Goal: Task Accomplishment & Management: Use online tool/utility

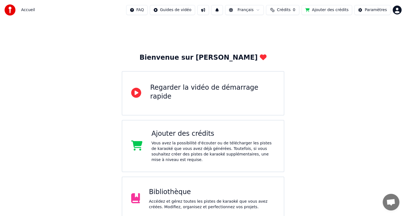
click at [207, 188] on div "Bibliothèque" at bounding box center [212, 192] width 126 height 9
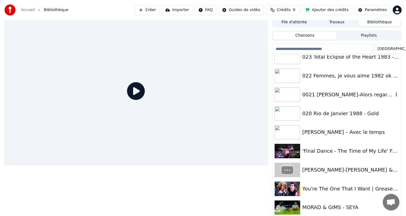
scroll to position [4, 0]
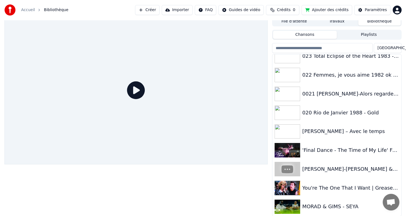
click at [306, 48] on input "search" at bounding box center [322, 48] width 101 height 10
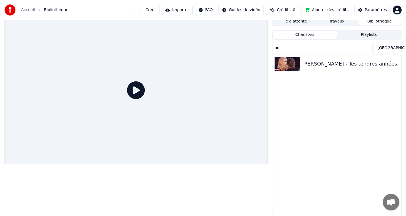
scroll to position [0, 0]
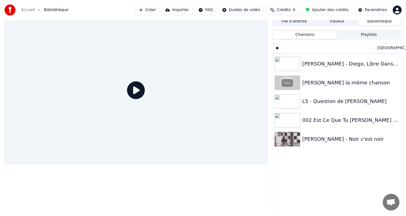
type input "*"
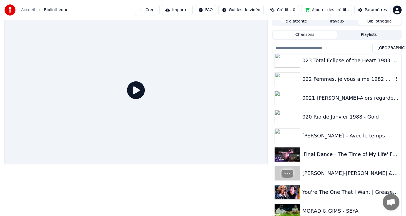
scroll to position [1255, 0]
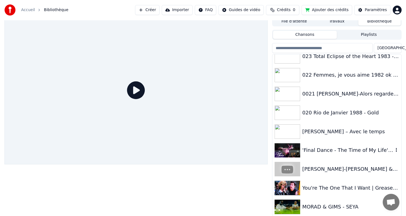
click at [324, 151] on div "'Final Dance - The Time of My Life' Full Scene | Dirty Dancing" at bounding box center [347, 151] width 91 height 8
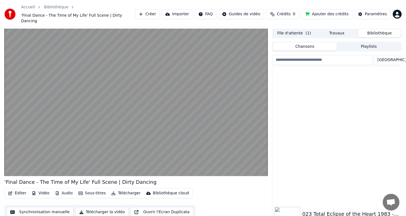
scroll to position [1256, 0]
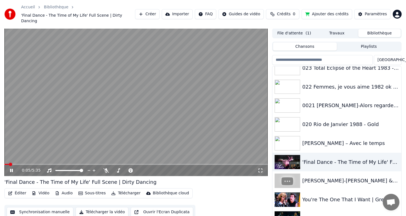
click at [15, 164] on span at bounding box center [135, 164] width 263 height 1
click at [8, 164] on span at bounding box center [8, 164] width 9 height 1
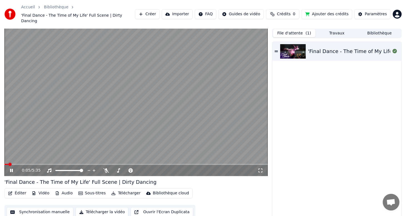
click at [293, 30] on button "File d'attente ( 1 )" at bounding box center [294, 33] width 43 height 8
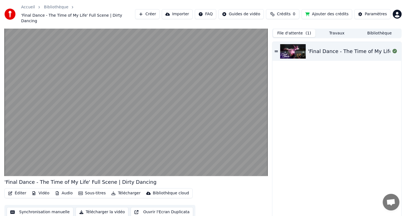
click at [377, 29] on button "Bibliothèque" at bounding box center [379, 33] width 43 height 8
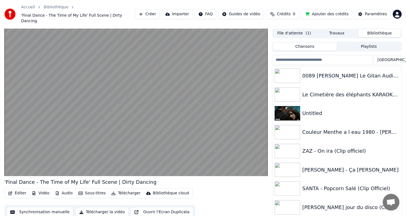
click at [289, 29] on button "File d'attente ( 1 )" at bounding box center [294, 33] width 43 height 8
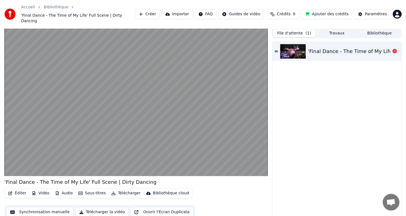
click at [340, 48] on div "'Final Dance - The Time of My Life' Full Scene | Dirty Dancing" at bounding box center [384, 52] width 152 height 8
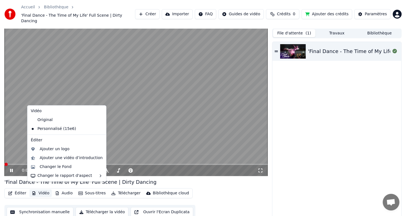
click at [45, 190] on button "Vidéo" at bounding box center [40, 194] width 22 height 8
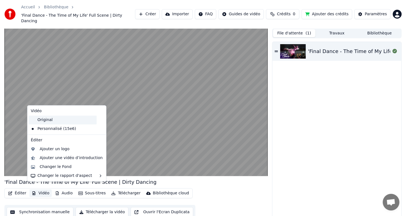
click at [41, 120] on div "Original" at bounding box center [63, 120] width 68 height 9
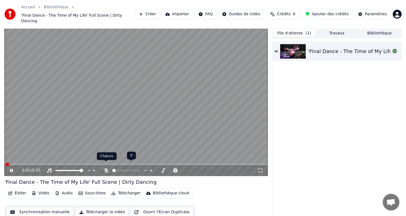
click at [106, 168] on icon at bounding box center [106, 170] width 6 height 4
click at [41, 158] on video at bounding box center [135, 102] width 263 height 148
click at [38, 165] on div "0:27 / 5:35" at bounding box center [135, 170] width 263 height 11
click at [35, 164] on span at bounding box center [135, 164] width 263 height 1
click at [64, 157] on video at bounding box center [135, 102] width 263 height 148
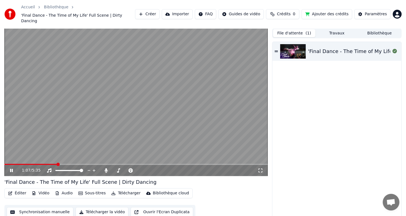
click at [57, 164] on span at bounding box center [135, 164] width 263 height 1
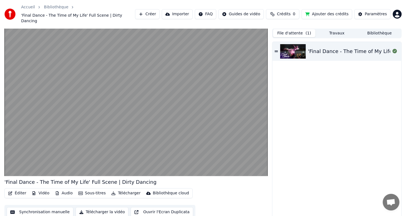
click at [267, 200] on div "Éditer Vidéo Audio Sous-titres Télécharger Bibliothèque cloud Synchronisation m…" at bounding box center [135, 203] width 263 height 31
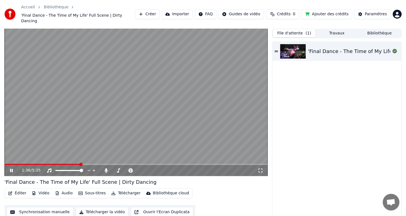
click at [84, 164] on span at bounding box center [135, 164] width 263 height 1
click at [82, 165] on div "1:44 / 5:35" at bounding box center [135, 170] width 263 height 11
click at [79, 164] on span at bounding box center [45, 164] width 82 height 1
click at [12, 169] on icon at bounding box center [11, 170] width 3 height 3
click at [23, 190] on button "Éditer" at bounding box center [17, 194] width 23 height 8
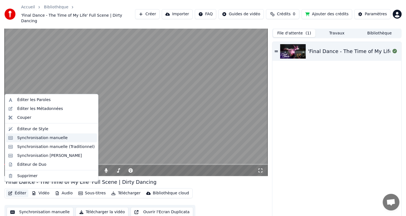
click at [43, 137] on div "Synchronisation manuelle" at bounding box center [42, 138] width 51 height 6
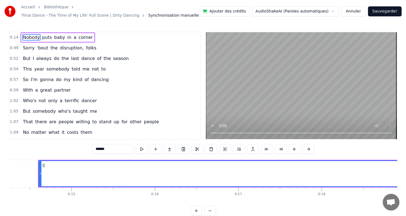
scroll to position [0, 1190]
click at [26, 71] on span "This" at bounding box center [27, 69] width 10 height 6
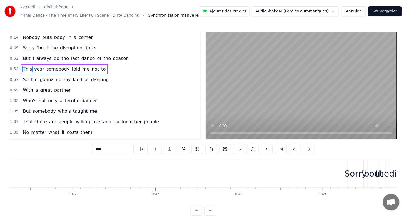
scroll to position [0, 4553]
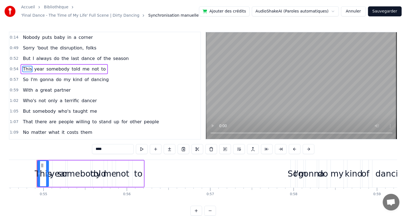
click at [23, 89] on span "With" at bounding box center [27, 90] width 11 height 6
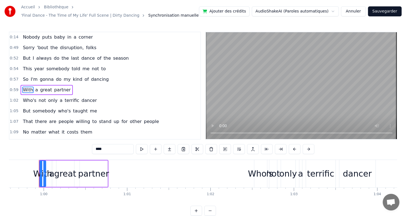
scroll to position [0, 4971]
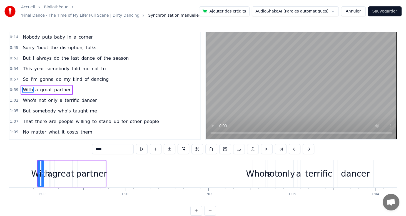
click at [92, 149] on input "****" at bounding box center [113, 149] width 42 height 10
type input "****"
click at [379, 11] on button "Sauvegarder" at bounding box center [385, 11] width 34 height 10
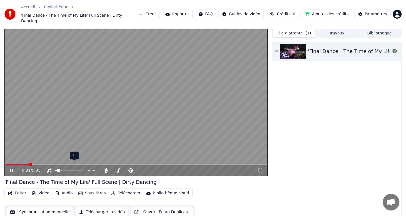
click at [57, 170] on span at bounding box center [56, 170] width 2 height 1
click at [14, 168] on icon at bounding box center [15, 170] width 13 height 4
click at [10, 169] on icon at bounding box center [11, 171] width 3 height 4
click at [11, 168] on icon at bounding box center [15, 170] width 13 height 4
click at [94, 163] on span at bounding box center [95, 164] width 3 height 3
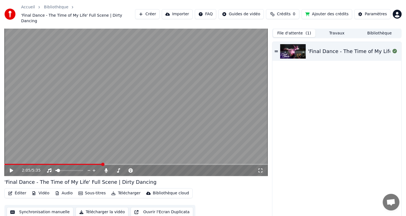
click at [102, 163] on span at bounding box center [102, 164] width 3 height 3
click at [86, 163] on span at bounding box center [86, 164] width 3 height 3
click at [7, 168] on div "1:44 / 5:35" at bounding box center [136, 171] width 259 height 6
click at [10, 169] on icon at bounding box center [11, 171] width 3 height 4
click at [56, 169] on span at bounding box center [57, 170] width 3 height 3
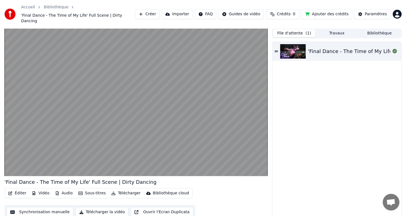
click at [9, 166] on video at bounding box center [135, 102] width 263 height 148
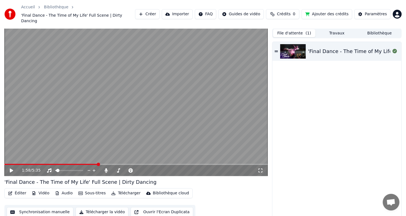
click at [12, 169] on icon at bounding box center [11, 171] width 3 height 4
click at [12, 169] on icon at bounding box center [11, 170] width 3 height 3
click at [9, 168] on icon at bounding box center [15, 170] width 13 height 4
click at [10, 169] on icon at bounding box center [11, 171] width 3 height 4
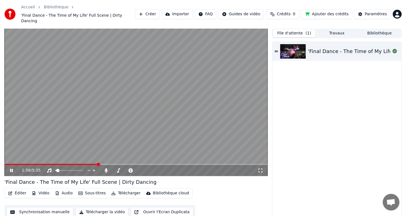
click at [10, 168] on icon at bounding box center [15, 170] width 13 height 4
click at [10, 169] on icon at bounding box center [11, 171] width 3 height 4
click at [13, 169] on icon at bounding box center [11, 170] width 3 height 3
click at [11, 169] on icon at bounding box center [11, 171] width 3 height 4
click at [11, 169] on icon at bounding box center [11, 170] width 3 height 3
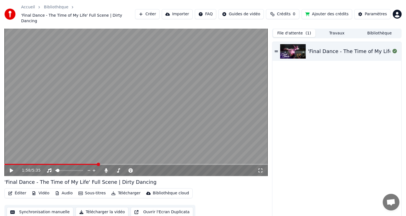
click at [11, 169] on icon at bounding box center [11, 171] width 3 height 4
click at [11, 169] on icon at bounding box center [11, 170] width 3 height 3
click at [11, 169] on icon at bounding box center [11, 171] width 3 height 4
click at [11, 169] on icon at bounding box center [11, 170] width 3 height 3
click at [82, 163] on span at bounding box center [82, 164] width 3 height 3
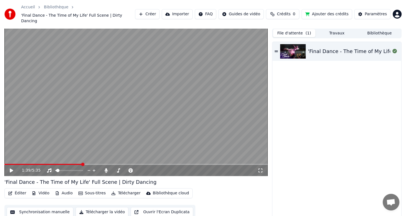
click at [10, 169] on icon at bounding box center [11, 171] width 3 height 4
click at [10, 168] on icon at bounding box center [15, 170] width 13 height 4
click at [12, 169] on icon at bounding box center [11, 171] width 3 height 4
click at [12, 169] on icon at bounding box center [11, 170] width 3 height 3
click at [39, 190] on button "Vidéo" at bounding box center [40, 194] width 22 height 8
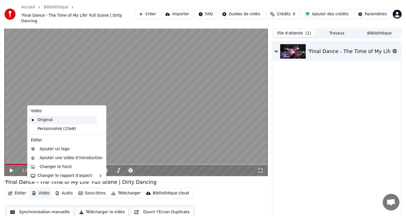
click at [41, 120] on div "Original" at bounding box center [63, 120] width 68 height 9
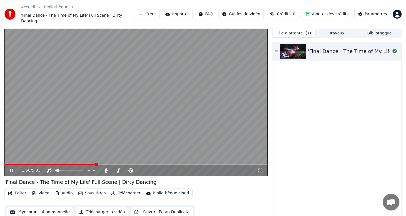
click at [11, 168] on icon at bounding box center [15, 170] width 13 height 4
click at [13, 168] on icon at bounding box center [15, 170] width 13 height 4
click at [12, 168] on icon at bounding box center [15, 170] width 13 height 4
click at [12, 169] on icon at bounding box center [11, 170] width 3 height 3
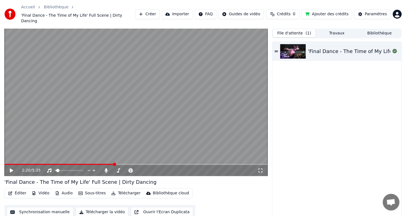
click at [12, 168] on icon at bounding box center [15, 170] width 13 height 4
click at [12, 169] on icon at bounding box center [11, 170] width 3 height 3
click at [115, 163] on span at bounding box center [115, 164] width 3 height 3
click at [11, 169] on icon at bounding box center [11, 171] width 3 height 4
click at [11, 169] on icon at bounding box center [11, 170] width 3 height 3
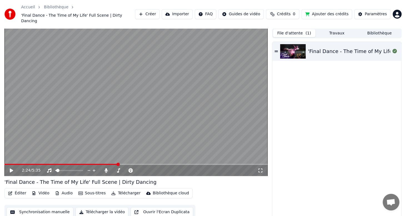
click at [8, 168] on div "2:24 / 5:35" at bounding box center [136, 171] width 259 height 6
click at [12, 169] on icon at bounding box center [11, 171] width 3 height 4
click at [12, 169] on icon at bounding box center [11, 170] width 3 height 3
click at [12, 169] on icon at bounding box center [11, 171] width 3 height 4
click at [12, 169] on icon at bounding box center [11, 170] width 3 height 3
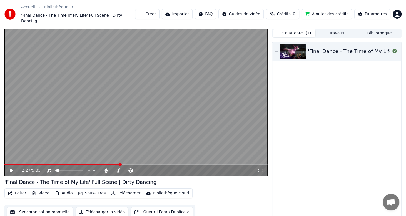
click at [120, 163] on span at bounding box center [119, 164] width 3 height 3
click at [11, 169] on icon at bounding box center [11, 171] width 3 height 4
click at [11, 169] on icon at bounding box center [11, 170] width 3 height 3
click at [118, 163] on span at bounding box center [118, 164] width 3 height 3
click at [11, 169] on icon at bounding box center [11, 171] width 3 height 4
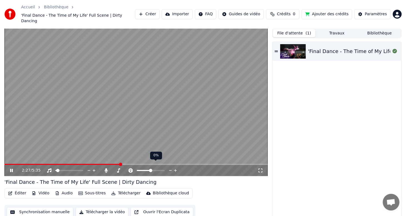
click at [11, 169] on icon at bounding box center [11, 170] width 3 height 3
click at [11, 169] on icon at bounding box center [11, 171] width 3 height 4
click at [11, 169] on icon at bounding box center [11, 170] width 3 height 3
click at [12, 169] on icon at bounding box center [11, 171] width 3 height 4
click at [10, 168] on icon at bounding box center [15, 170] width 13 height 4
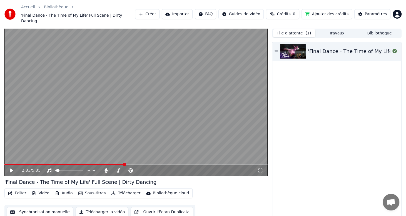
click at [125, 163] on span at bounding box center [124, 164] width 3 height 3
click at [121, 163] on span at bounding box center [121, 164] width 3 height 3
click at [10, 169] on icon at bounding box center [11, 171] width 3 height 4
click at [10, 169] on icon at bounding box center [11, 170] width 3 height 3
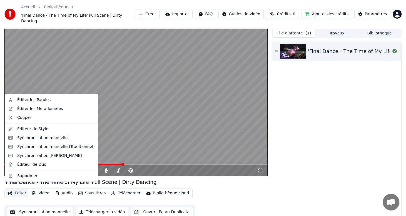
click at [20, 190] on button "Éditer" at bounding box center [17, 194] width 23 height 8
click at [56, 140] on div "Synchronisation manuelle" at bounding box center [42, 138] width 51 height 6
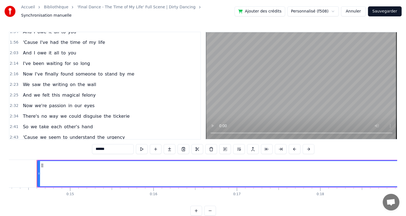
scroll to position [195, 0]
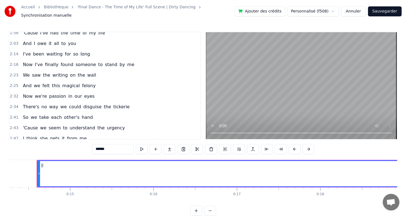
click at [83, 84] on span "felony" at bounding box center [88, 86] width 15 height 6
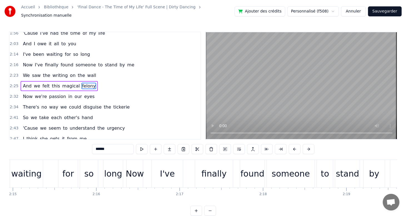
scroll to position [0, 12301]
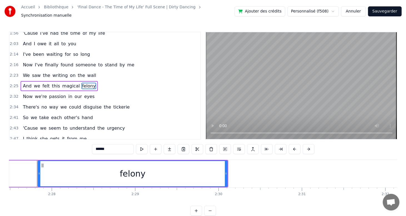
click at [83, 84] on span "felony" at bounding box center [88, 86] width 15 height 6
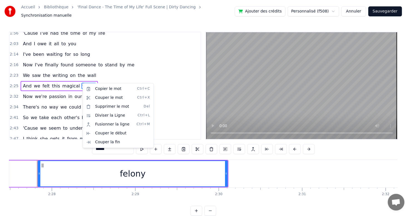
click at [134, 171] on html "Accueil Bibliothèque 'Final Dance - The Time of My Life' Full Scene | Dirty Dan…" at bounding box center [205, 112] width 411 height 225
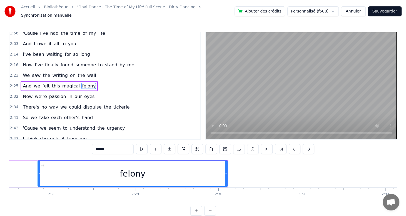
click at [139, 171] on div "felony" at bounding box center [133, 174] width 26 height 13
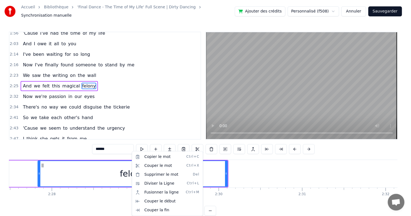
click at [94, 146] on html "Accueil Bibliothèque 'Final Dance - The Time of My Life' Full Scene | Dirty Dan…" at bounding box center [205, 112] width 411 height 225
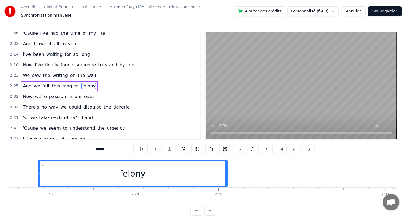
click at [92, 146] on input "******" at bounding box center [113, 149] width 42 height 10
click at [36, 96] on span "we're" at bounding box center [40, 96] width 13 height 6
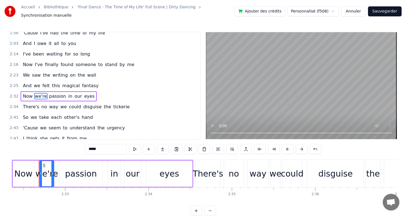
scroll to position [0, 12706]
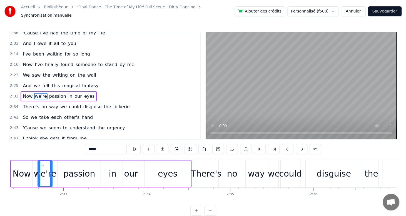
click at [87, 149] on input "*****" at bounding box center [106, 149] width 42 height 10
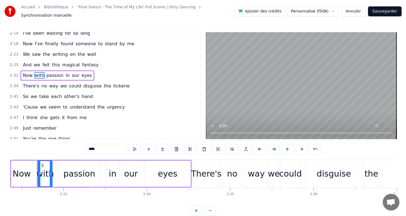
scroll to position [222, 0]
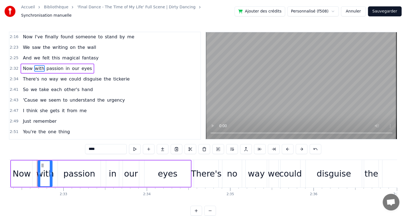
click at [103, 78] on span "the" at bounding box center [107, 79] width 8 height 6
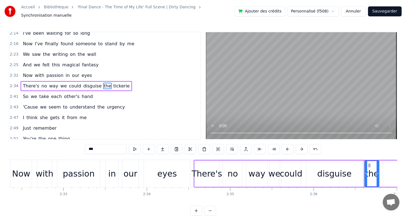
click at [85, 146] on input "***" at bounding box center [106, 149] width 42 height 10
type input "*"
click at [108, 83] on span "tickerie" at bounding box center [117, 86] width 18 height 6
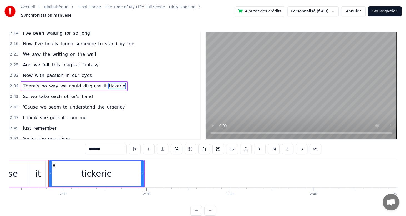
scroll to position [0, 13052]
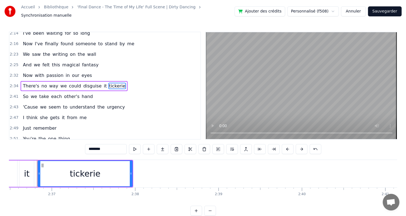
click at [91, 147] on input "********" at bounding box center [106, 149] width 42 height 10
type input "*"
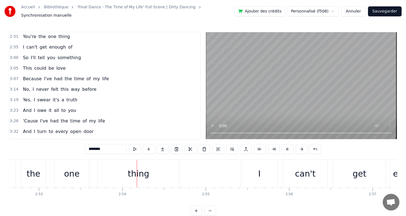
scroll to position [327, 0]
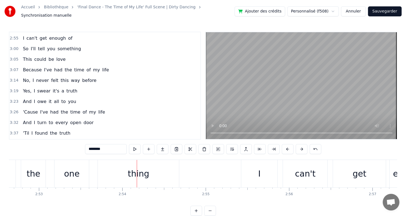
click at [61, 90] on span "a" at bounding box center [63, 91] width 4 height 6
type input "*"
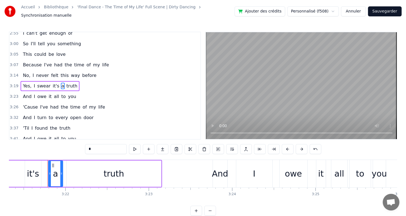
scroll to position [0, 16802]
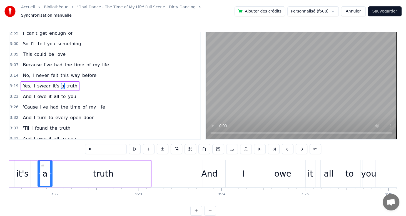
click at [85, 148] on input "*" at bounding box center [106, 149] width 42 height 10
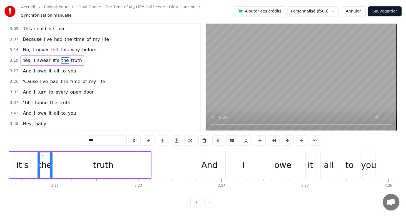
scroll to position [359, 0]
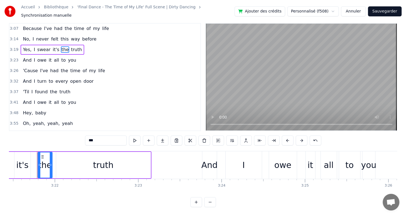
type input "***"
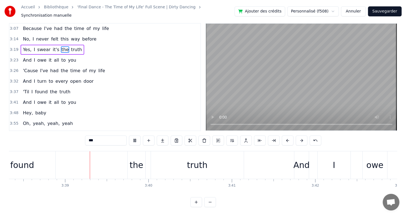
scroll to position [0, 18211]
click at [33, 78] on span "I" at bounding box center [34, 81] width 3 height 6
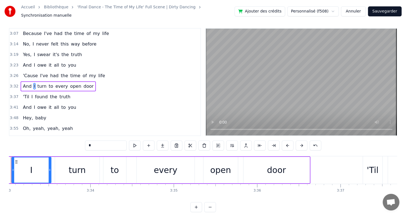
scroll to position [0, 17741]
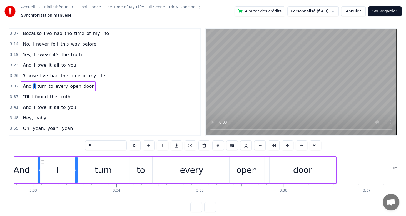
click at [85, 142] on input "*" at bounding box center [106, 146] width 42 height 10
click at [85, 142] on input "****" at bounding box center [106, 146] width 42 height 10
click at [85, 142] on input "***" at bounding box center [106, 146] width 42 height 10
click at [46, 84] on span "turn" at bounding box center [47, 86] width 10 height 6
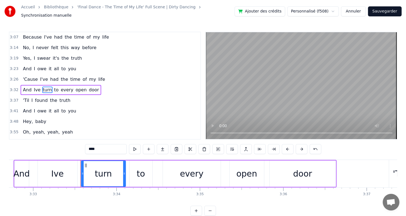
scroll to position [363, 0]
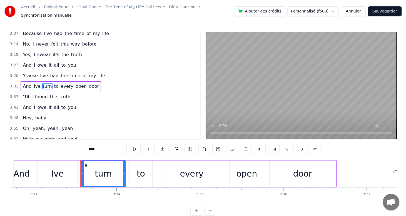
click at [85, 147] on input "****" at bounding box center [106, 149] width 42 height 10
type input "*"
click at [65, 83] on span "to" at bounding box center [68, 86] width 6 height 6
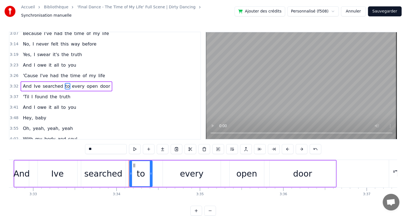
click at [85, 145] on input "**" at bounding box center [106, 149] width 42 height 10
click at [33, 83] on span "Ive" at bounding box center [37, 86] width 8 height 6
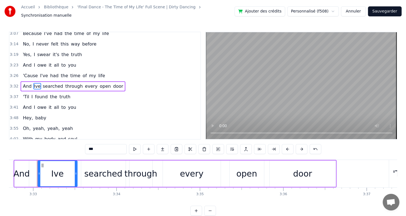
click at [85, 146] on input "***" at bounding box center [106, 149] width 42 height 10
click at [85, 145] on input "***" at bounding box center [106, 149] width 42 height 10
click at [85, 147] on input "***" at bounding box center [106, 149] width 42 height 10
type input "**"
click at [85, 145] on input "**" at bounding box center [106, 149] width 42 height 10
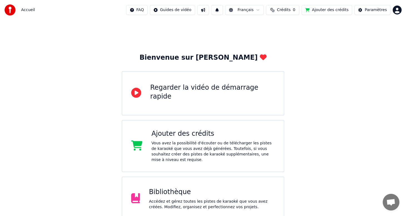
click at [163, 205] on div "Bibliothèque Accédez et gérez toutes les pistes de karaoké que vous avez créées…" at bounding box center [203, 199] width 162 height 44
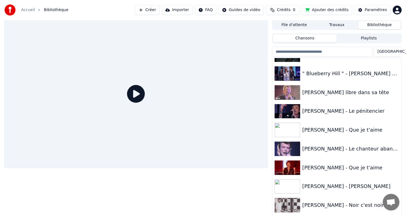
scroll to position [886, 0]
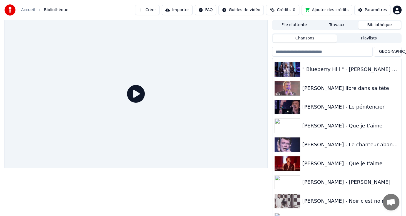
click at [334, 25] on button "Travaux" at bounding box center [337, 25] width 43 height 8
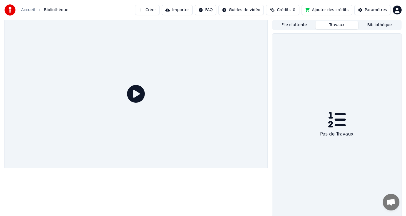
click at [286, 24] on button "File d'attente" at bounding box center [294, 25] width 43 height 8
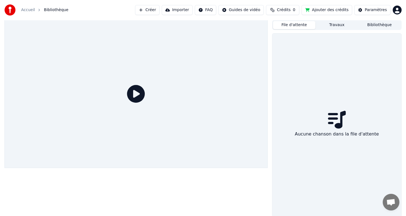
click at [339, 26] on button "Travaux" at bounding box center [337, 25] width 43 height 8
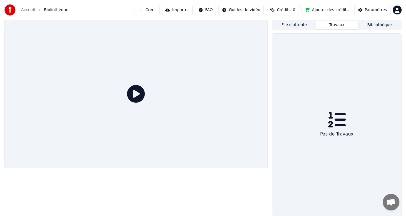
click at [372, 24] on button "Bibliothèque" at bounding box center [379, 25] width 43 height 8
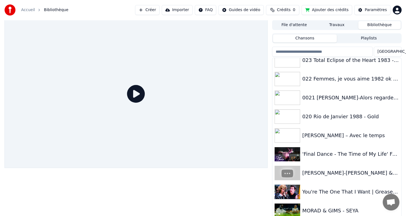
scroll to position [1255, 0]
click at [295, 152] on img at bounding box center [288, 154] width 26 height 14
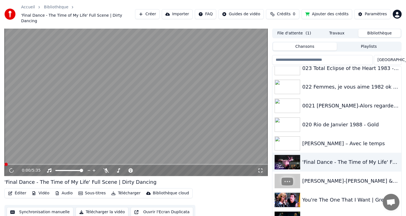
click at [288, 29] on button "File d'attente ( 1 )" at bounding box center [294, 33] width 43 height 8
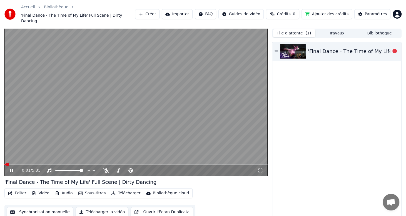
click at [291, 45] on img at bounding box center [293, 51] width 26 height 14
click at [106, 168] on div "0:01 / 5:35" at bounding box center [135, 170] width 263 height 11
click at [140, 169] on span at bounding box center [138, 170] width 3 height 3
click at [288, 120] on div "'Final Dance - The Time of My Life' Full Scene | Dirty Dancing" at bounding box center [336, 133] width 129 height 183
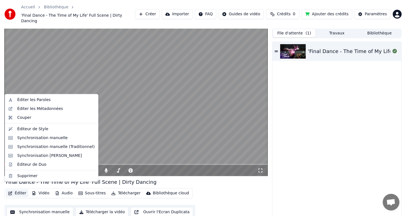
click at [19, 190] on button "Éditer" at bounding box center [17, 194] width 23 height 8
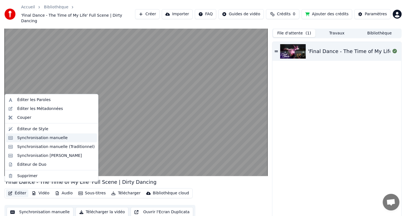
click at [40, 138] on div "Synchronisation manuelle" at bounding box center [42, 138] width 51 height 6
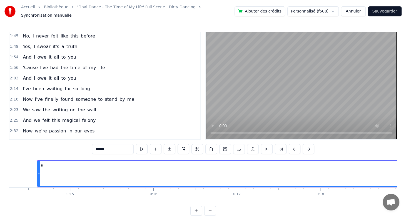
scroll to position [167, 0]
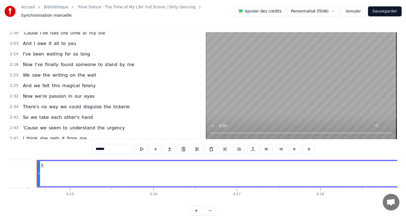
click at [81, 83] on span "felony" at bounding box center [88, 86] width 15 height 6
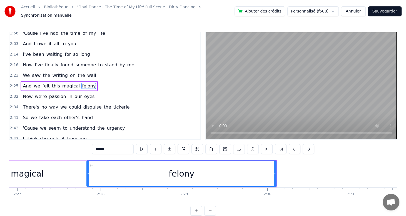
scroll to position [0, 12301]
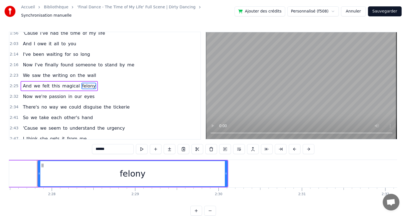
click at [93, 147] on input "******" at bounding box center [113, 149] width 42 height 10
click at [40, 94] on span "we're" at bounding box center [40, 96] width 13 height 6
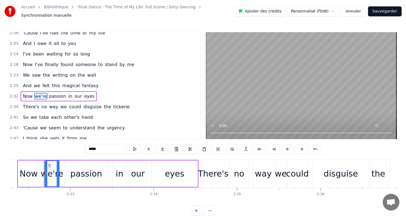
scroll to position [0, 12706]
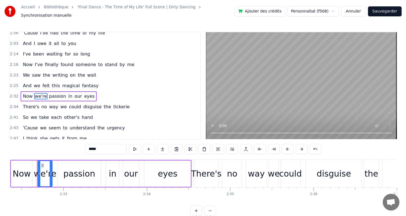
drag, startPoint x: 84, startPoint y: 147, endPoint x: 71, endPoint y: 145, distance: 12.9
click at [85, 145] on input "*****" at bounding box center [106, 149] width 42 height 10
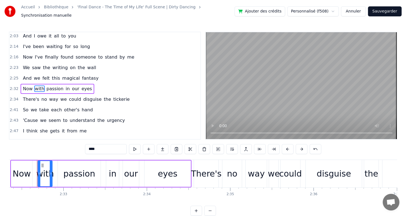
scroll to position [195, 0]
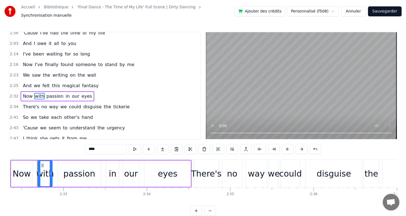
click at [27, 125] on span "'Cause" at bounding box center [30, 128] width 16 height 6
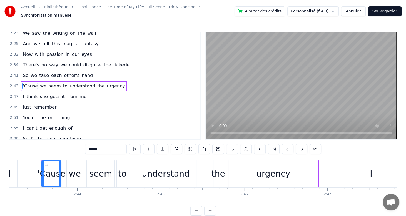
scroll to position [0, 13614]
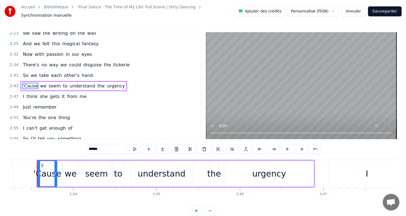
click at [85, 145] on input "******" at bounding box center [106, 149] width 42 height 10
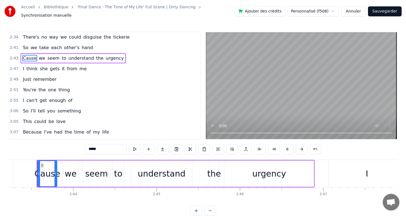
scroll to position [320, 0]
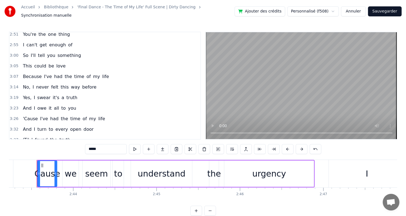
click at [33, 126] on span "I" at bounding box center [34, 129] width 3 height 6
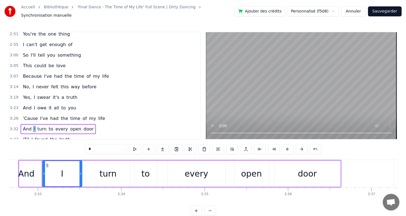
scroll to position [0, 17741]
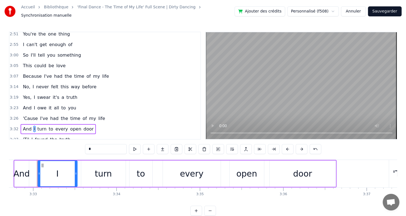
click at [85, 146] on input "*" at bounding box center [106, 149] width 42 height 10
click at [46, 126] on span "turn" at bounding box center [48, 129] width 10 height 6
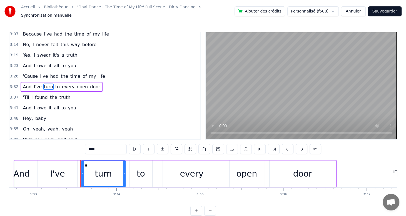
scroll to position [363, 0]
click at [86, 150] on input "****" at bounding box center [106, 149] width 42 height 10
type input "******"
click at [55, 86] on div "And I've trough to every open door" at bounding box center [64, 86] width 87 height 10
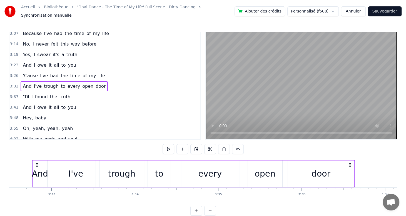
scroll to position [0, 17718]
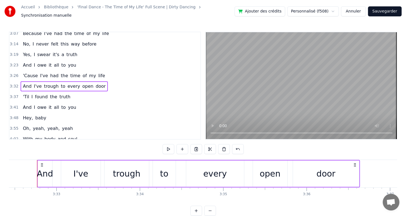
click at [22, 94] on span "'Til" at bounding box center [26, 97] width 8 height 6
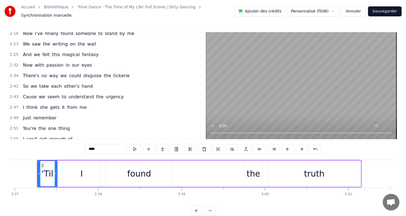
scroll to position [225, 0]
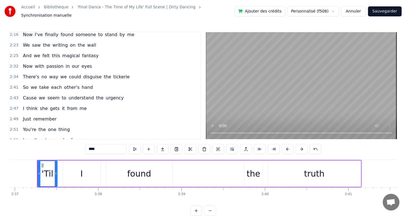
click at [22, 95] on span "Cause" at bounding box center [29, 98] width 15 height 6
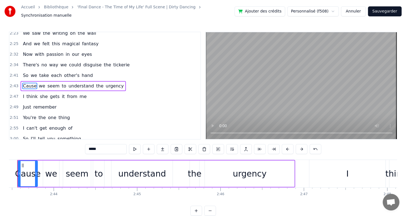
scroll to position [0, 13614]
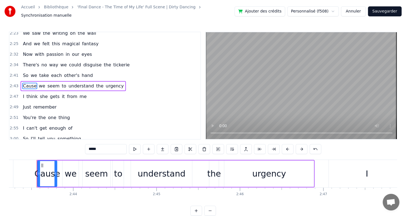
click at [85, 146] on input "*****" at bounding box center [106, 149] width 42 height 10
click at [85, 146] on input "******" at bounding box center [106, 149] width 42 height 10
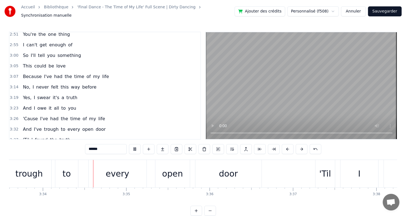
scroll to position [0, 17815]
click at [43, 126] on span "trough" at bounding box center [51, 129] width 16 height 6
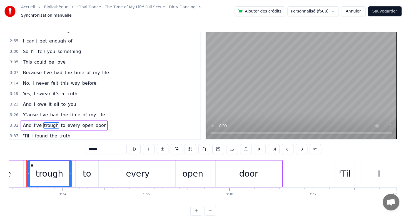
scroll to position [0, 17784]
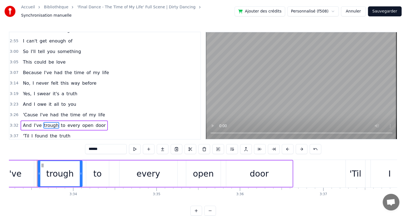
click at [86, 148] on input "******" at bounding box center [106, 149] width 42 height 10
type input "*"
click at [66, 122] on span "to" at bounding box center [69, 125] width 6 height 6
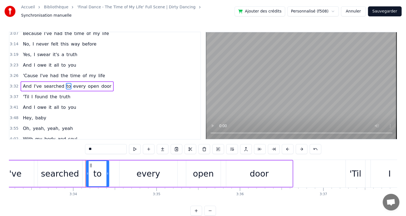
scroll to position [363, 0]
click at [85, 147] on input "**" at bounding box center [106, 149] width 42 height 10
type input "*******"
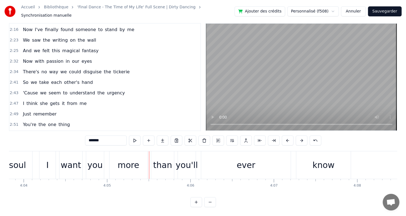
scroll to position [196, 0]
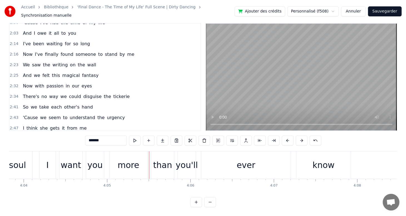
click at [113, 93] on span "tickerie" at bounding box center [122, 96] width 18 height 6
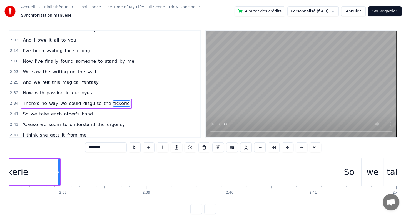
scroll to position [0, 13052]
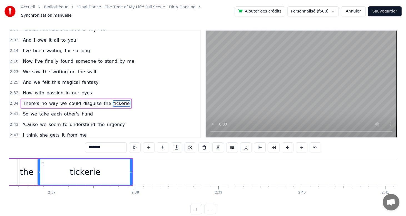
click at [90, 144] on input "********" at bounding box center [106, 148] width 42 height 10
type input "*"
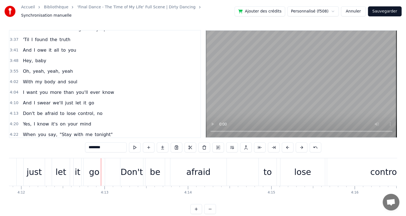
scroll to position [0, 21018]
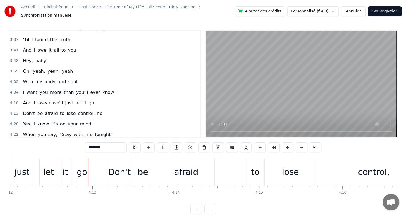
click at [29, 101] on span "And" at bounding box center [27, 103] width 10 height 6
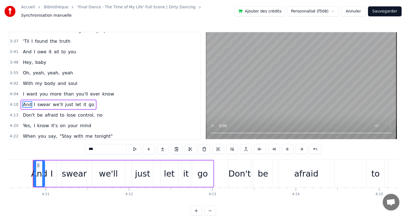
scroll to position [0, 20894]
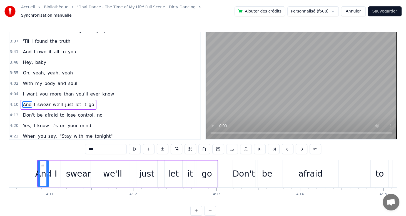
click at [93, 144] on input "***" at bounding box center [106, 149] width 42 height 10
type input "*"
click at [30, 101] on span "I" at bounding box center [31, 104] width 3 height 6
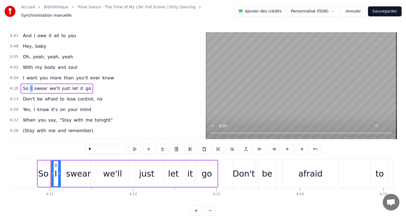
scroll to position [437, 0]
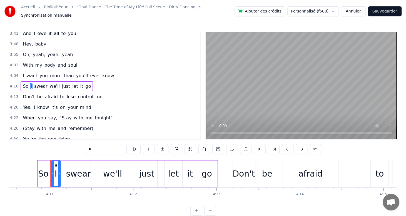
click at [24, 85] on span "So" at bounding box center [25, 86] width 7 height 6
click at [85, 147] on input "**" at bounding box center [106, 149] width 42 height 10
click at [85, 146] on input "**" at bounding box center [106, 149] width 42 height 10
click at [31, 83] on span "I" at bounding box center [32, 86] width 3 height 6
type input "*"
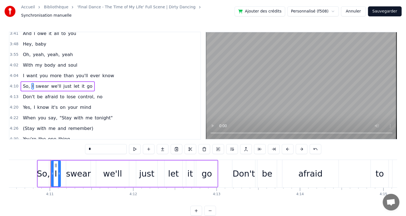
click at [85, 147] on input "*" at bounding box center [106, 149] width 42 height 10
click at [48, 84] on span "swear" at bounding box center [51, 86] width 14 height 6
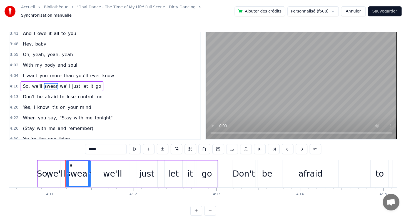
click at [88, 147] on input "*****" at bounding box center [106, 149] width 42 height 10
type input "*"
click at [36, 83] on span "we'll" at bounding box center [36, 86] width 11 height 6
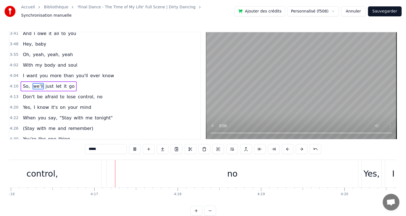
scroll to position [0, 21369]
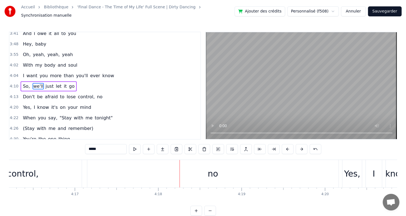
click at [51, 106] on span "it's" at bounding box center [55, 107] width 8 height 6
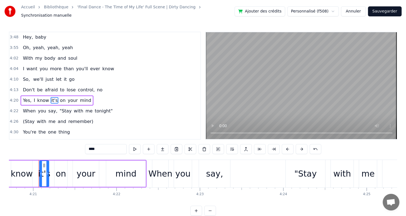
scroll to position [0, 21746]
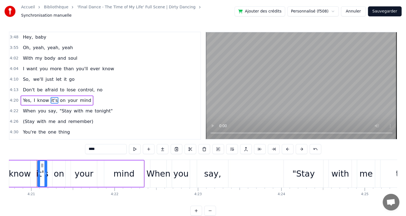
click at [85, 149] on input "****" at bounding box center [106, 149] width 42 height 10
type input "*"
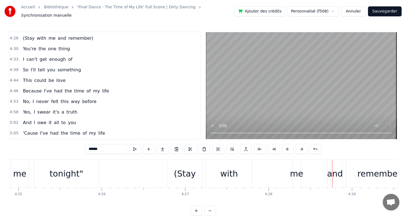
scroll to position [555, 0]
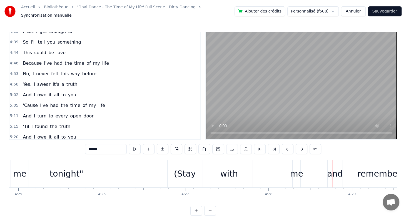
click at [33, 114] on span "I" at bounding box center [34, 116] width 3 height 6
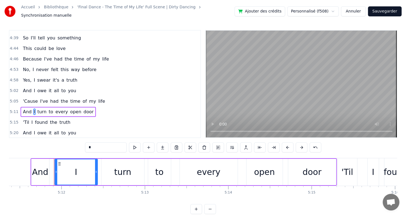
scroll to position [0, 25986]
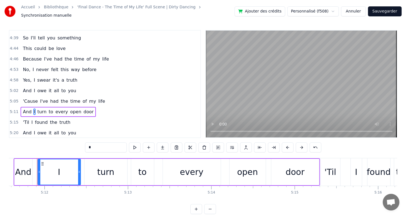
click at [85, 144] on input "*" at bounding box center [106, 148] width 42 height 10
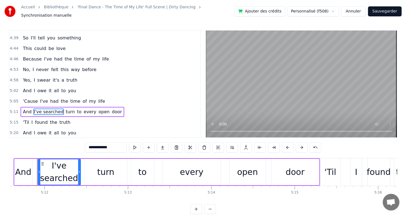
click at [65, 109] on span "turn" at bounding box center [70, 112] width 10 height 6
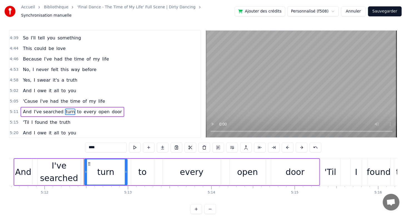
click at [85, 145] on input "****" at bounding box center [106, 148] width 42 height 10
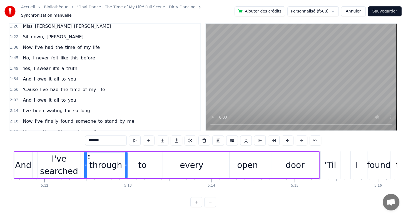
scroll to position [141, 0]
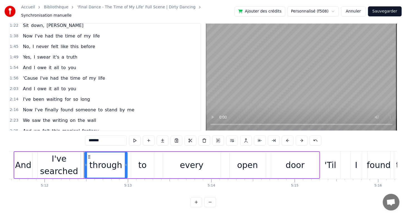
type input "*******"
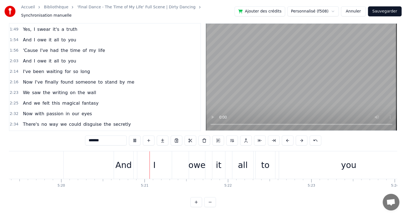
scroll to position [0, 26709]
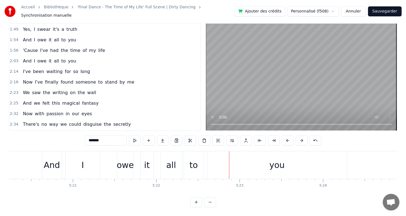
click at [383, 12] on button "Sauvegarder" at bounding box center [385, 11] width 34 height 10
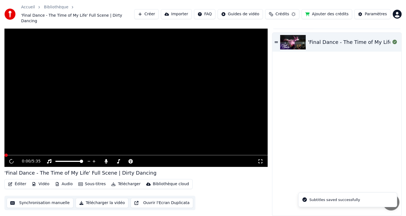
scroll to position [4, 0]
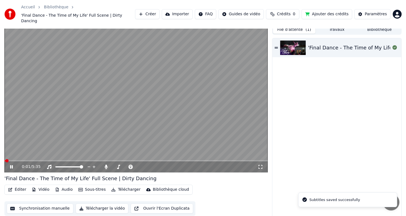
click at [11, 165] on icon at bounding box center [15, 167] width 13 height 4
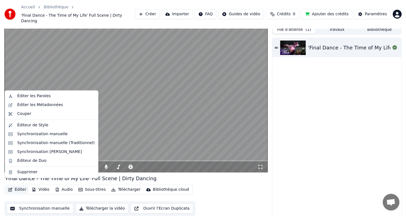
click at [20, 186] on button "Éditer" at bounding box center [17, 190] width 23 height 8
click at [36, 143] on div "Synchronisation manuelle (Traditionnel)" at bounding box center [56, 143] width 78 height 6
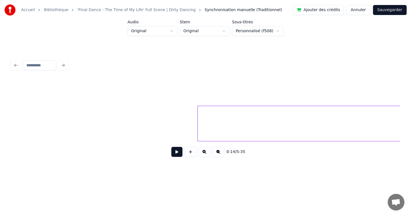
scroll to position [0, 894]
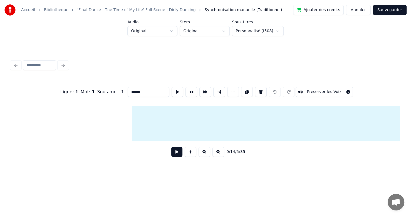
click at [172, 156] on button at bounding box center [176, 152] width 11 height 10
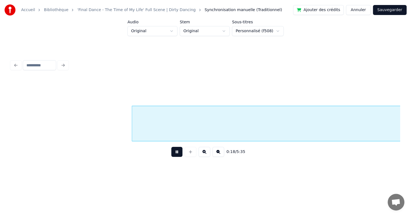
scroll to position [0, 1283]
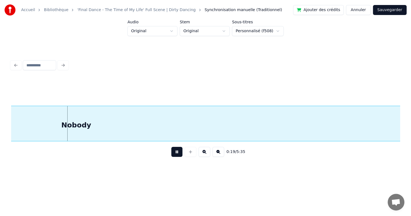
click at [172, 156] on button at bounding box center [176, 152] width 11 height 10
click at [142, 121] on div "Nobody" at bounding box center [76, 125] width 667 height 38
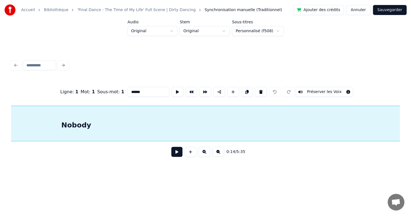
scroll to position [0, 1015]
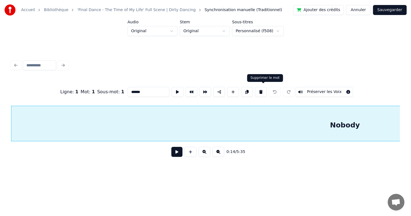
click at [262, 91] on button at bounding box center [261, 92] width 12 height 10
click at [263, 89] on button at bounding box center [261, 92] width 12 height 10
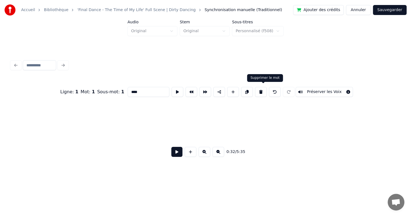
type input "****"
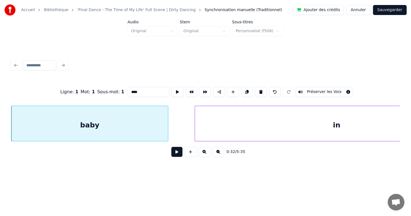
click at [143, 129] on div "baby" at bounding box center [89, 125] width 157 height 38
click at [172, 157] on button at bounding box center [176, 152] width 11 height 10
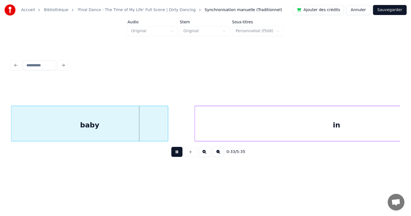
click at [176, 154] on button at bounding box center [176, 152] width 11 height 10
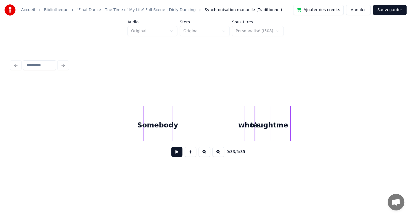
scroll to position [0, 4945]
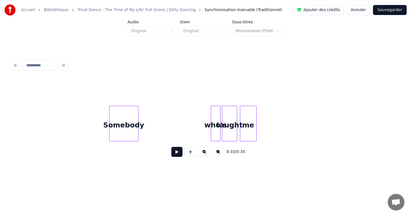
click at [214, 128] on div "who's" at bounding box center [215, 125] width 9 height 38
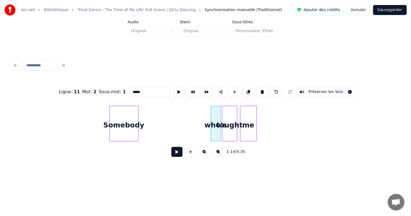
click at [203, 154] on button at bounding box center [205, 152] width 12 height 10
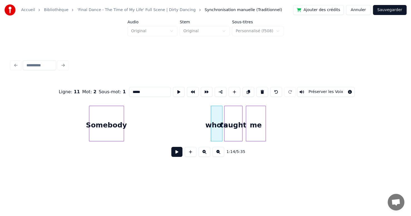
click at [203, 154] on button at bounding box center [205, 152] width 12 height 10
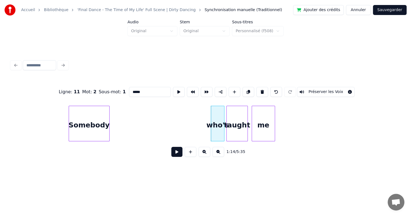
click at [203, 154] on button at bounding box center [205, 152] width 12 height 10
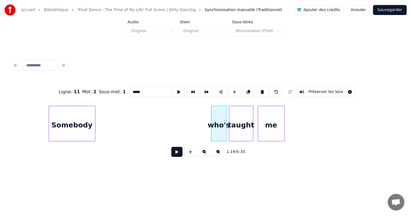
click at [203, 154] on button at bounding box center [205, 152] width 12 height 10
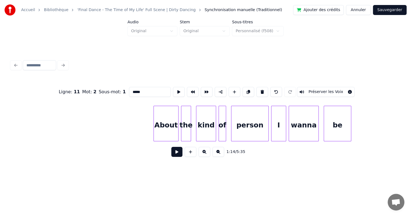
scroll to position [0, 9615]
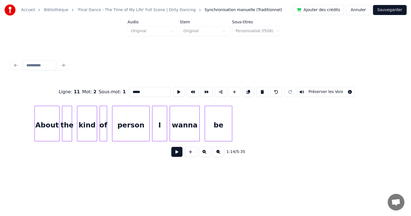
click at [131, 124] on div "person" at bounding box center [130, 125] width 37 height 38
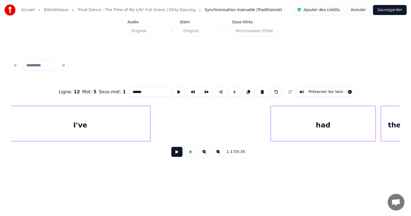
scroll to position [0, 14712]
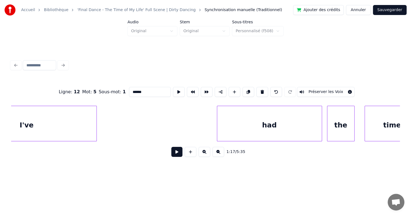
click at [239, 126] on div "had" at bounding box center [269, 125] width 105 height 38
type input "***"
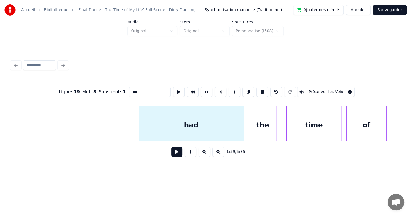
scroll to position [0, 14838]
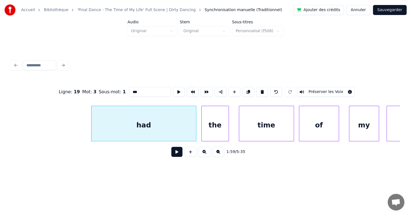
click at [171, 157] on button at bounding box center [176, 152] width 11 height 10
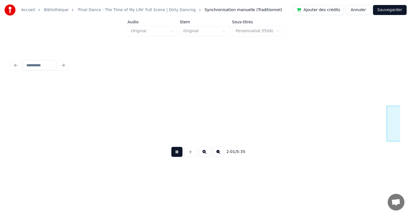
scroll to position [0, 15227]
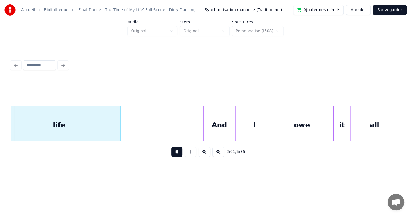
click at [173, 154] on button at bounding box center [176, 152] width 11 height 10
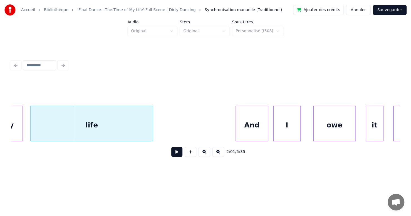
scroll to position [0, 15147]
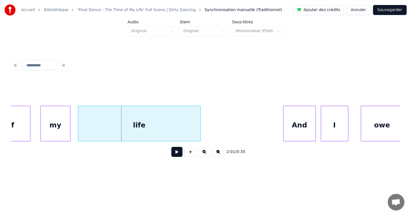
click at [54, 122] on div "my" at bounding box center [55, 125] width 29 height 38
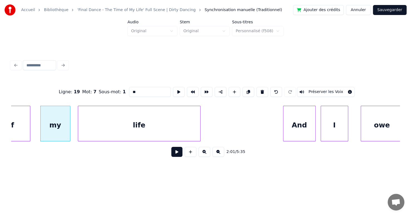
click at [173, 154] on button at bounding box center [176, 152] width 11 height 10
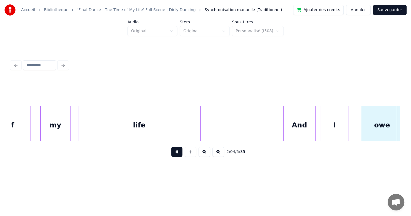
scroll to position [0, 15536]
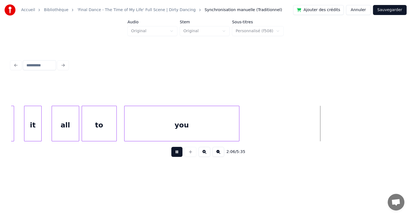
click at [173, 154] on button at bounding box center [176, 152] width 11 height 10
click at [295, 135] on div at bounding box center [296, 123] width 2 height 35
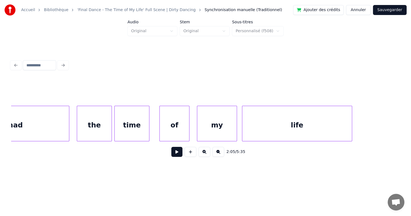
scroll to position [0, 36371]
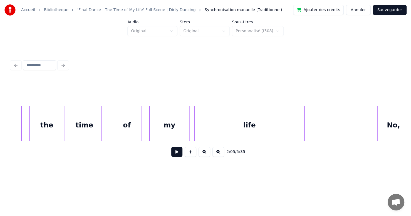
click at [171, 120] on div "my" at bounding box center [169, 125] width 39 height 38
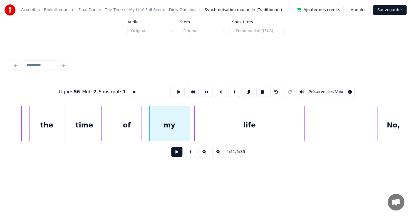
click at [171, 153] on button at bounding box center [176, 152] width 11 height 10
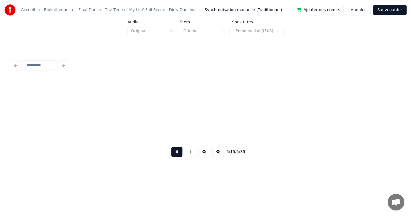
scroll to position [0, 39490]
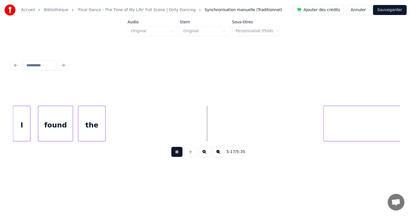
click at [173, 154] on button at bounding box center [176, 152] width 11 height 10
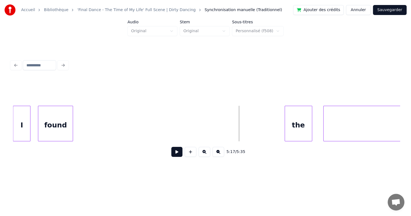
click at [292, 135] on div "the" at bounding box center [298, 125] width 27 height 38
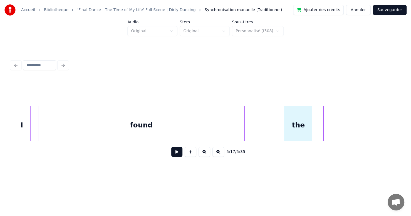
click at [243, 121] on div at bounding box center [244, 123] width 2 height 35
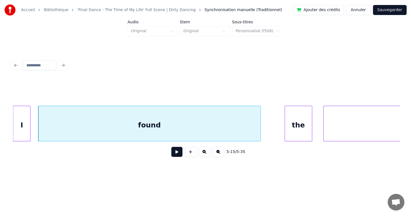
click at [259, 121] on div at bounding box center [260, 123] width 2 height 35
click at [174, 156] on button at bounding box center [176, 152] width 11 height 10
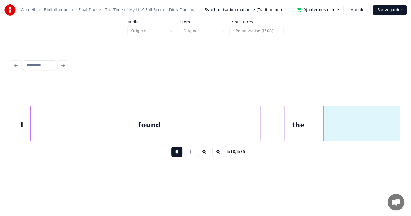
scroll to position [0, 39879]
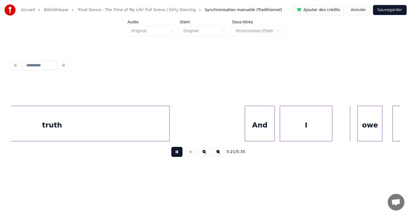
drag, startPoint x: 169, startPoint y: 155, endPoint x: 172, endPoint y: 155, distance: 3.3
click at [171, 155] on button at bounding box center [176, 152] width 11 height 10
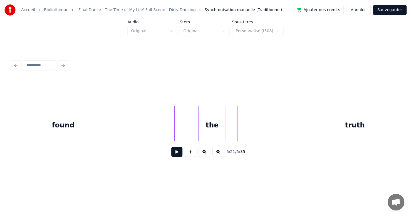
scroll to position [0, 39600]
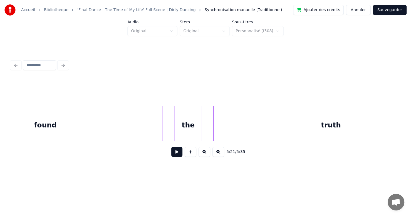
click at [161, 120] on div at bounding box center [162, 123] width 2 height 35
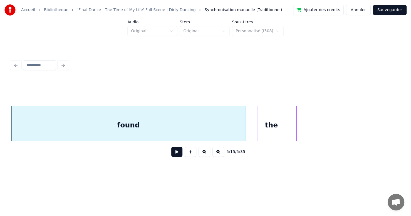
click at [136, 120] on div "found" at bounding box center [128, 125] width 234 height 38
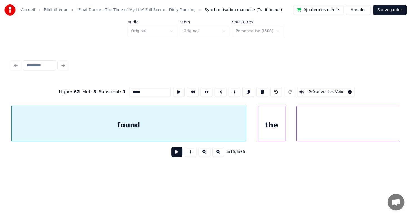
click at [153, 130] on div "found" at bounding box center [128, 125] width 234 height 38
click at [173, 87] on button at bounding box center [179, 92] width 12 height 10
click at [254, 122] on div at bounding box center [255, 123] width 2 height 35
click at [173, 88] on button at bounding box center [179, 92] width 12 height 10
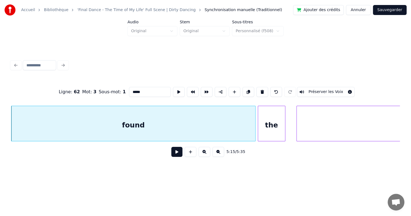
click at [246, 124] on div "found" at bounding box center [133, 125] width 244 height 38
click at [174, 155] on button at bounding box center [176, 152] width 11 height 10
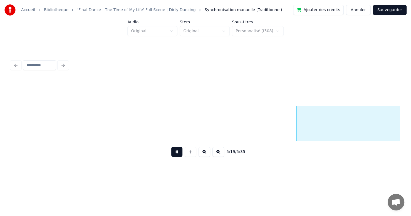
scroll to position [0, 39906]
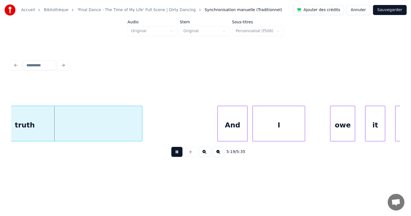
click at [174, 154] on button at bounding box center [176, 152] width 11 height 10
click at [172, 153] on button at bounding box center [176, 152] width 11 height 10
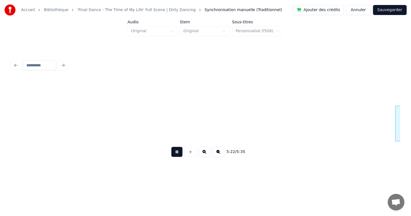
scroll to position [0, 40296]
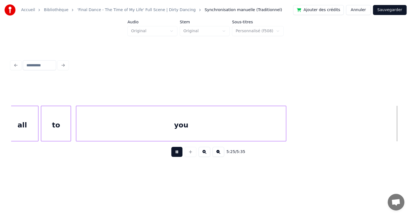
click at [172, 153] on button at bounding box center [176, 152] width 11 height 10
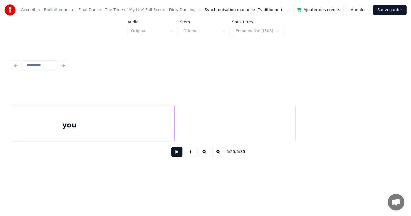
scroll to position [0, 40360]
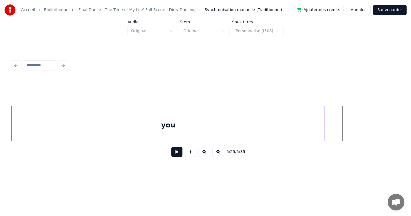
click at [324, 132] on div at bounding box center [324, 123] width 2 height 35
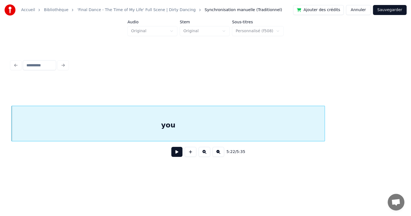
click at [391, 11] on button "Sauvegarder" at bounding box center [390, 10] width 34 height 10
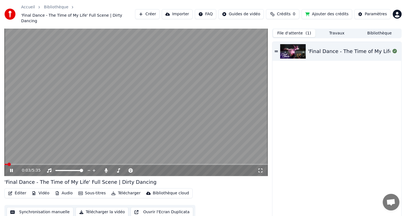
click at [18, 190] on button "Éditer" at bounding box center [17, 194] width 23 height 8
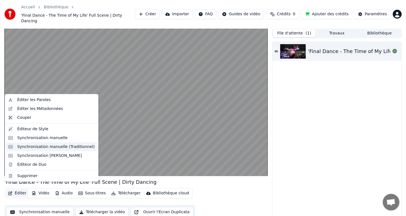
click at [46, 148] on div "Synchronisation manuelle (Traditionnel)" at bounding box center [56, 147] width 78 height 6
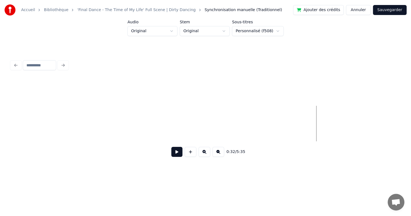
scroll to position [0, 3751]
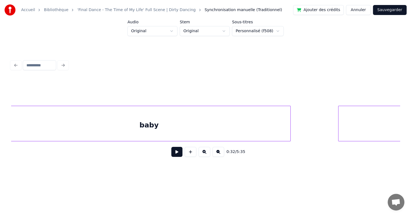
click at [54, 126] on div "baby" at bounding box center [149, 125] width 282 height 38
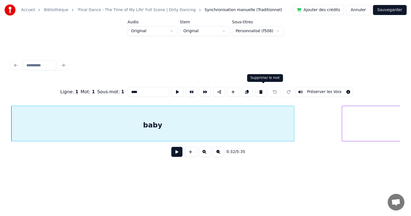
click at [264, 91] on button at bounding box center [261, 92] width 12 height 10
type input "**"
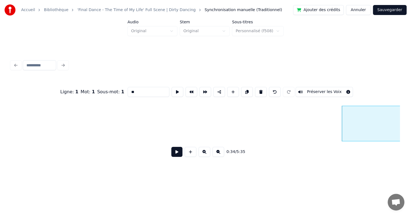
click at [383, 11] on button "Sauvegarder" at bounding box center [390, 10] width 34 height 10
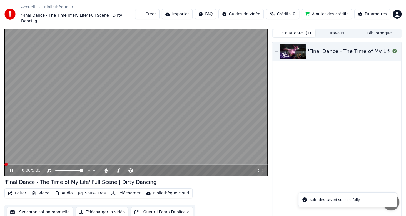
click at [16, 190] on button "Éditer" at bounding box center [17, 194] width 23 height 8
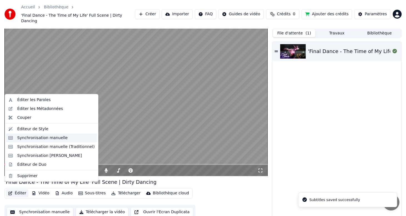
click at [43, 137] on div "Synchronisation manuelle" at bounding box center [42, 138] width 51 height 6
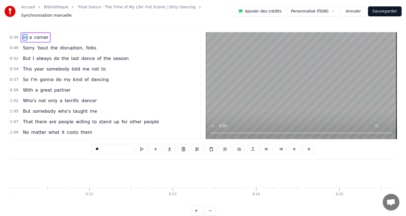
scroll to position [0, 2864]
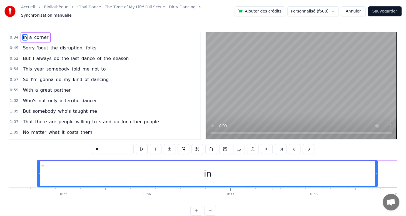
click at [45, 36] on div "in a corner" at bounding box center [36, 38] width 30 height 10
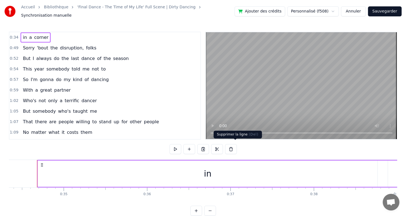
click at [236, 146] on button at bounding box center [231, 149] width 12 height 10
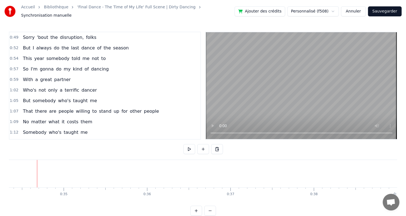
click at [88, 38] on span "folks" at bounding box center [90, 37] width 11 height 7
click at [72, 34] on span "disruption," at bounding box center [71, 37] width 25 height 6
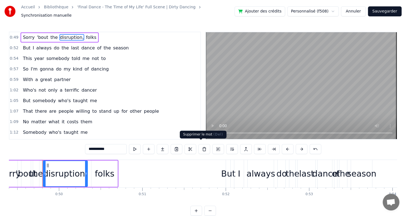
scroll to position [0, 4126]
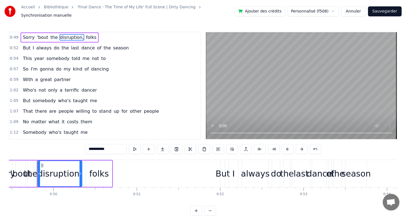
click at [88, 38] on div "Sorry 'bout the disruption, folks" at bounding box center [60, 38] width 78 height 10
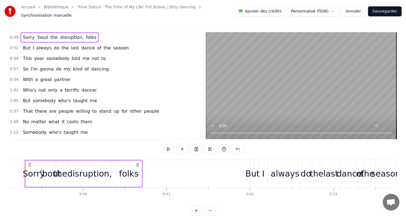
scroll to position [0, 4084]
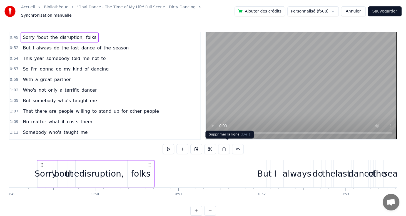
click at [227, 146] on button at bounding box center [224, 149] width 12 height 10
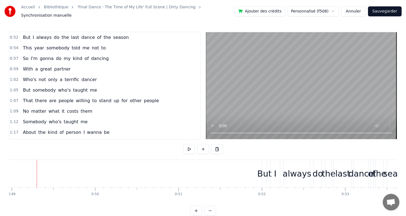
click at [21, 37] on div "But I always do the last dance of the season" at bounding box center [76, 38] width 110 height 10
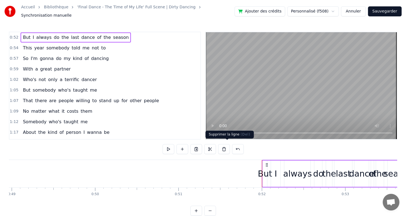
click at [226, 147] on button at bounding box center [224, 149] width 12 height 10
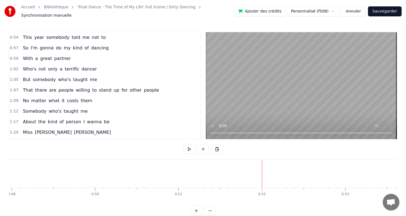
click at [91, 36] on span "not" at bounding box center [95, 37] width 8 height 6
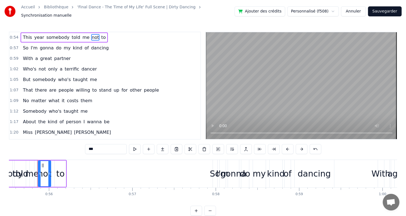
scroll to position [0, 4631]
click at [97, 36] on div "This year somebody told me not to" at bounding box center [64, 38] width 87 height 10
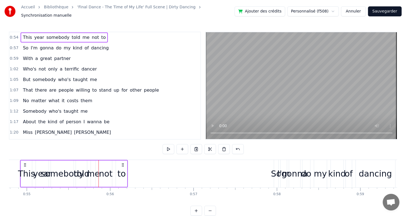
scroll to position [0, 4553]
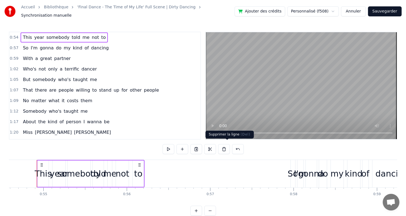
click at [228, 146] on button at bounding box center [224, 149] width 12 height 10
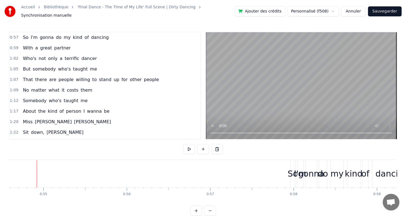
click at [101, 38] on div "So I'm gonna do my kind of dancing" at bounding box center [66, 38] width 90 height 10
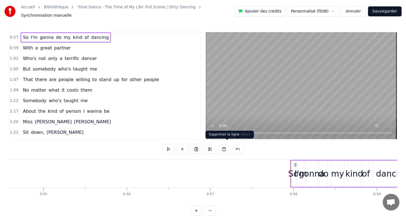
click at [228, 147] on button at bounding box center [224, 149] width 12 height 10
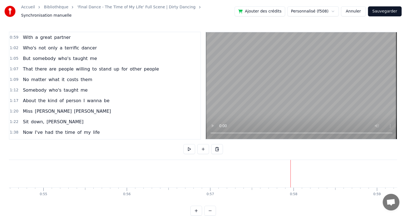
click at [145, 70] on div "That there are people willing to stand up for other people" at bounding box center [91, 69] width 141 height 10
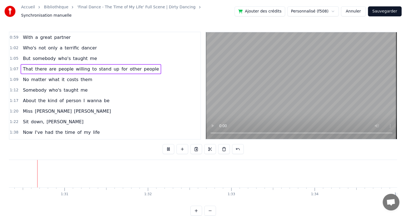
scroll to position [0, 7520]
click at [64, 38] on span "partner" at bounding box center [63, 37] width 18 height 7
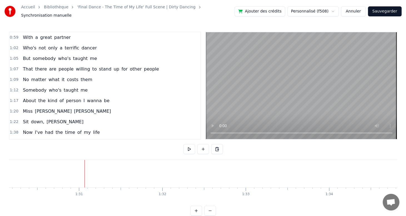
click at [64, 38] on div "With a great partner" at bounding box center [47, 38] width 52 height 10
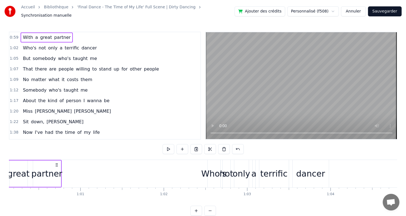
scroll to position [0, 4971]
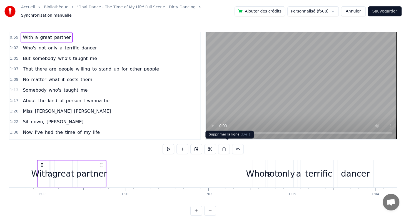
click at [227, 147] on button at bounding box center [224, 149] width 12 height 10
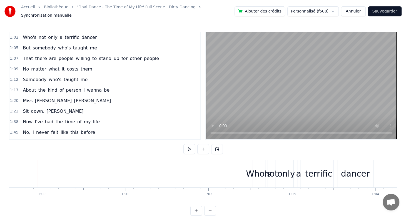
click at [88, 38] on div "Who's not only a terrific dancer" at bounding box center [60, 38] width 78 height 10
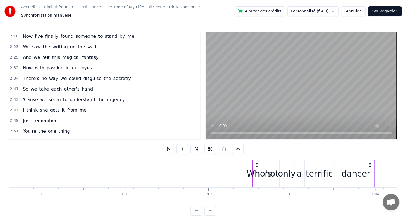
scroll to position [167, 0]
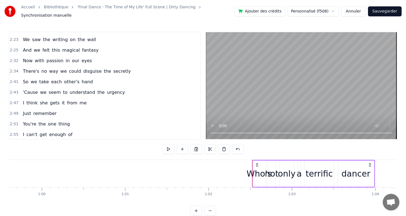
click at [16, 100] on span "2:47" at bounding box center [14, 103] width 9 height 6
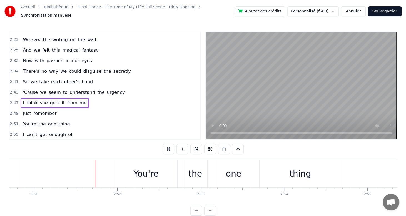
scroll to position [0, 14243]
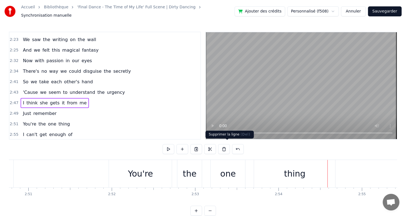
click at [230, 145] on button at bounding box center [224, 149] width 12 height 10
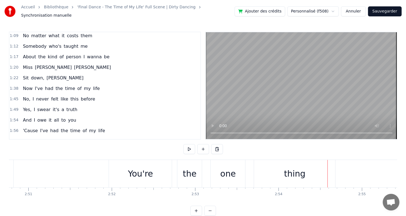
scroll to position [0, 0]
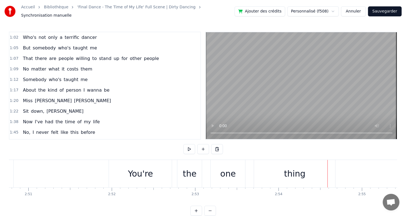
click at [87, 38] on span "dancer" at bounding box center [89, 37] width 16 height 7
click at [88, 39] on div "Who's not only a terrific dancer" at bounding box center [60, 38] width 78 height 10
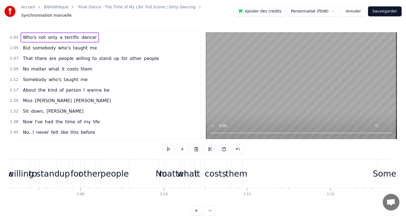
scroll to position [0, 5187]
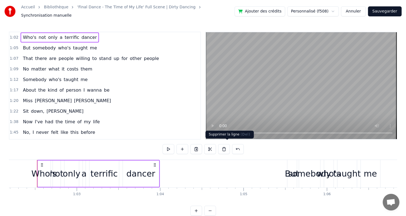
click at [230, 148] on button at bounding box center [224, 149] width 12 height 10
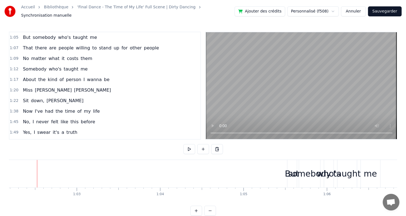
click at [88, 38] on div "But somebody who's taught me" at bounding box center [60, 38] width 79 height 10
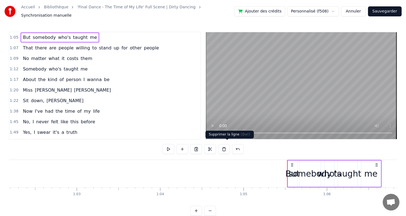
click at [228, 145] on button at bounding box center [224, 149] width 12 height 10
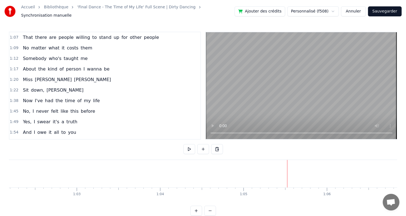
click at [145, 39] on div "That there are people willing to stand up for other people" at bounding box center [91, 38] width 141 height 10
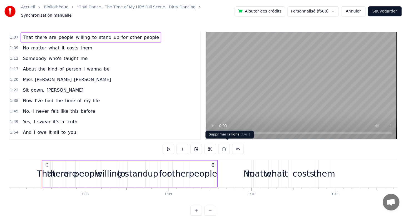
scroll to position [0, 5600]
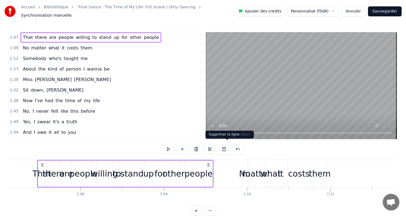
click at [226, 146] on button at bounding box center [224, 149] width 12 height 10
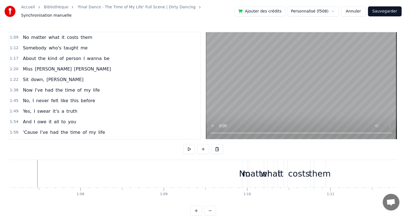
click at [84, 38] on div "No matter what it costs them" at bounding box center [58, 38] width 74 height 10
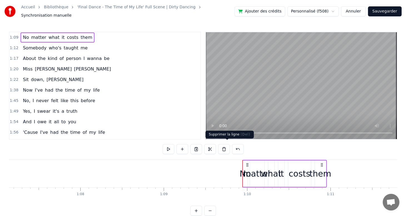
click at [227, 148] on button at bounding box center [224, 149] width 12 height 10
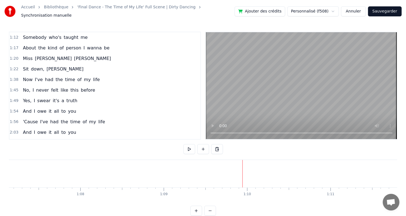
click at [80, 38] on div "Somebody who's taught me" at bounding box center [55, 38] width 69 height 10
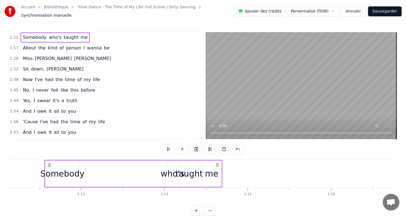
scroll to position [0, 6024]
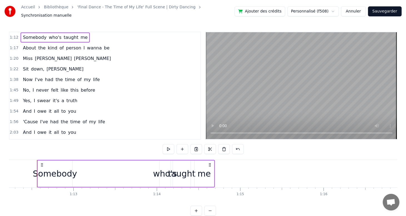
click at [227, 146] on button at bounding box center [224, 149] width 12 height 10
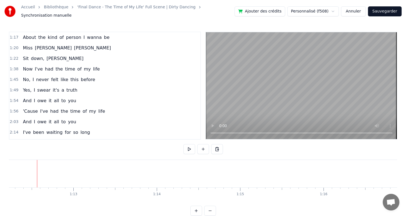
click at [100, 39] on div "About the kind of person I wanna be" at bounding box center [66, 38] width 91 height 10
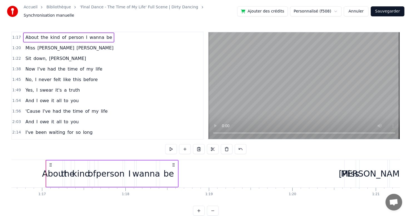
scroll to position [0, 6398]
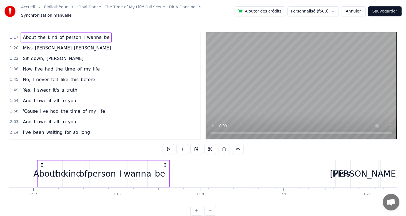
click at [384, 11] on button "Sauvegarder" at bounding box center [385, 11] width 34 height 10
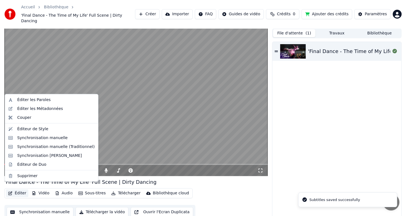
click at [16, 190] on button "Éditer" at bounding box center [17, 194] width 23 height 8
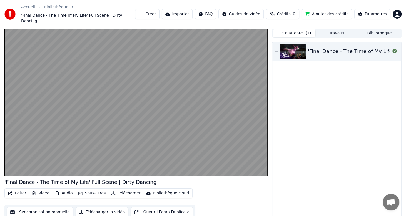
click at [220, 181] on div "'Final Dance - The Time of My Life' Full Scene | Dirty Dancing Éditer Vidéo Aud…" at bounding box center [135, 198] width 263 height 41
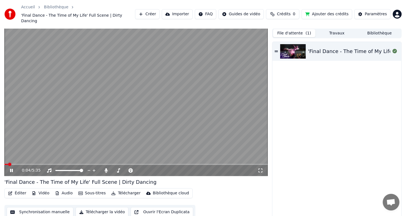
click at [12, 169] on icon at bounding box center [11, 170] width 3 height 3
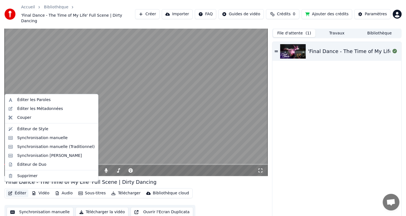
click at [18, 190] on button "Éditer" at bounding box center [17, 194] width 23 height 8
click at [46, 147] on div "Synchronisation manuelle (Traditionnel)" at bounding box center [56, 147] width 78 height 6
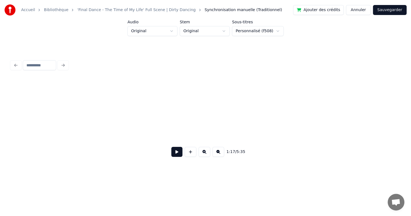
scroll to position [0, 9638]
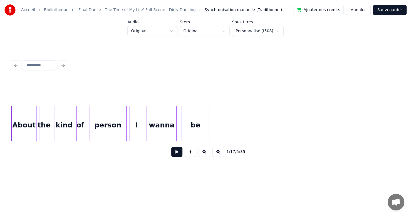
click at [111, 125] on div "person" at bounding box center [107, 125] width 37 height 38
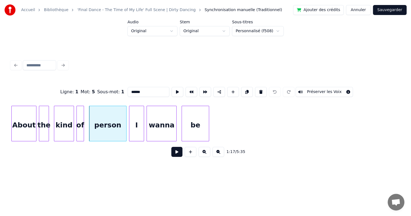
click at [134, 91] on input "******" at bounding box center [149, 92] width 42 height 10
click at [203, 127] on div "be" at bounding box center [195, 125] width 27 height 38
type input "**"
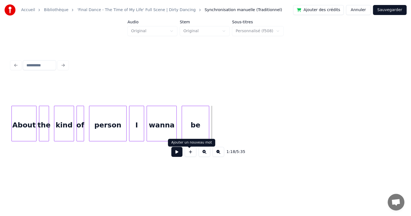
click at [190, 155] on button at bounding box center [191, 152] width 12 height 10
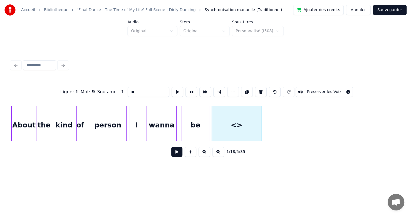
drag, startPoint x: 140, startPoint y: 87, endPoint x: 113, endPoint y: 85, distance: 26.8
click at [113, 85] on div "Ligne : 1 Mot : 9 Sous-mot : 1 ** Préserver les Voix" at bounding box center [205, 92] width 389 height 28
click at [251, 122] on div at bounding box center [252, 123] width 2 height 35
click at [226, 113] on div "<>" at bounding box center [234, 125] width 41 height 38
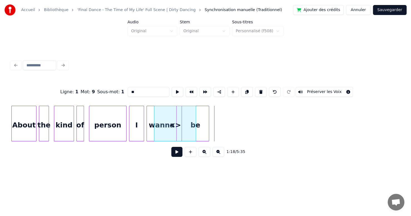
click at [173, 116] on div "<>" at bounding box center [174, 125] width 41 height 38
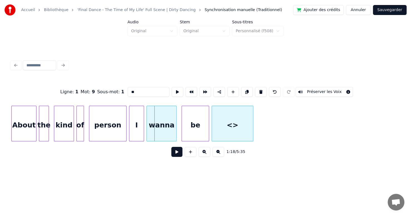
click at [236, 127] on div "<>" at bounding box center [232, 125] width 41 height 38
click at [191, 125] on div "be" at bounding box center [195, 125] width 27 height 38
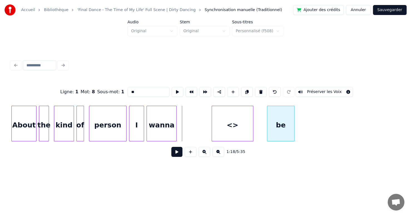
click at [282, 133] on div "be" at bounding box center [280, 125] width 27 height 38
click at [200, 124] on div "<>" at bounding box center [199, 125] width 41 height 38
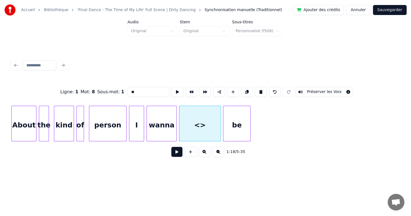
click at [243, 122] on div "be" at bounding box center [236, 125] width 27 height 38
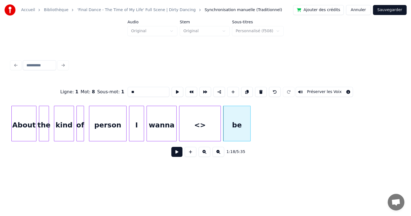
click at [194, 123] on div "<>" at bounding box center [199, 125] width 41 height 38
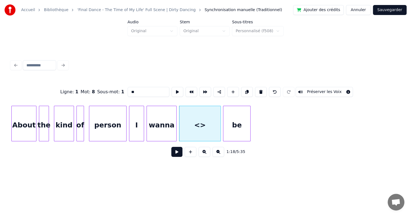
click at [235, 128] on div "be" at bounding box center [236, 125] width 27 height 38
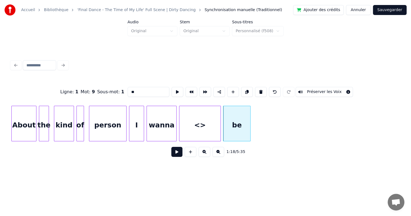
click at [208, 124] on div "<>" at bounding box center [199, 125] width 41 height 38
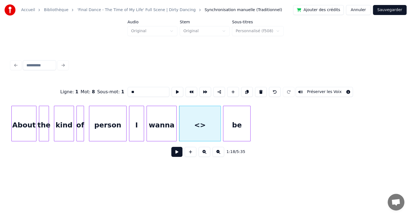
click at [232, 125] on div "be" at bounding box center [236, 125] width 27 height 38
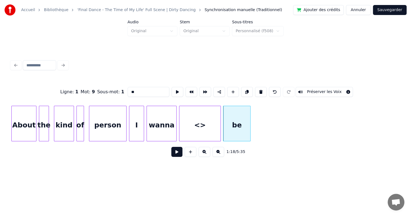
click at [202, 120] on div "<>" at bounding box center [199, 125] width 41 height 38
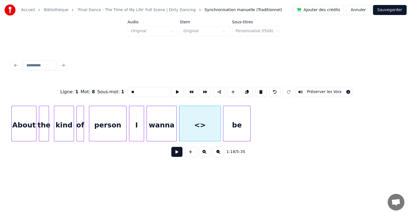
click at [240, 123] on div "be" at bounding box center [236, 125] width 27 height 38
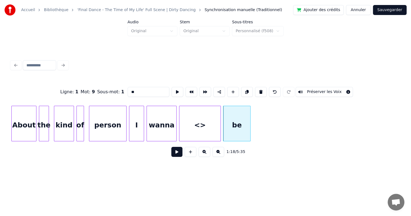
click at [206, 121] on div "<>" at bounding box center [199, 125] width 41 height 38
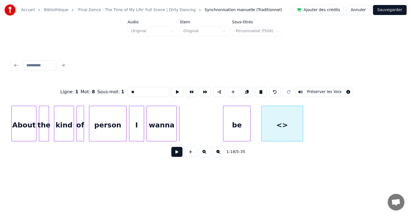
click at [279, 132] on div "<>" at bounding box center [281, 125] width 41 height 38
click at [194, 126] on div "be" at bounding box center [192, 125] width 27 height 38
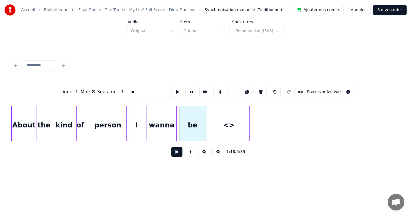
click at [222, 128] on div "<>" at bounding box center [228, 125] width 41 height 38
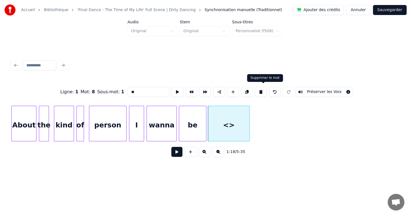
click at [262, 91] on button at bounding box center [261, 92] width 12 height 10
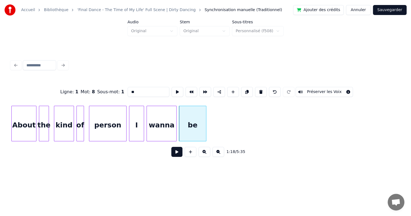
click at [138, 135] on div "I" at bounding box center [136, 125] width 14 height 38
type input "*"
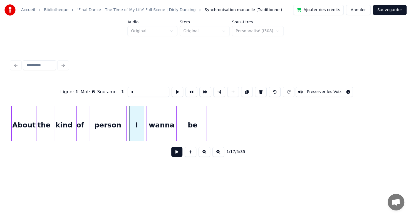
click at [400, 10] on button "Sauvegarder" at bounding box center [390, 10] width 34 height 10
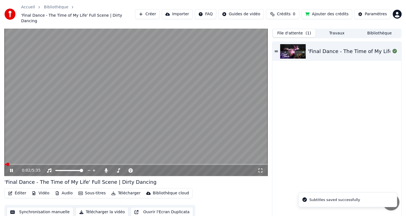
click at [10, 168] on icon at bounding box center [15, 170] width 13 height 4
click at [38, 164] on span at bounding box center [135, 164] width 263 height 1
click at [51, 163] on span at bounding box center [49, 164] width 3 height 3
drag, startPoint x: 68, startPoint y: 160, endPoint x: 72, endPoint y: 160, distance: 4.2
click at [68, 165] on div "1:11 / 5:35" at bounding box center [135, 170] width 263 height 11
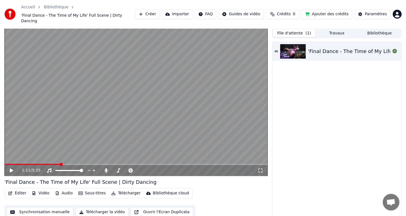
click at [77, 165] on div "1:11 / 5:35" at bounding box center [135, 170] width 263 height 11
click at [77, 164] on span at bounding box center [135, 164] width 263 height 1
click at [81, 158] on video at bounding box center [135, 102] width 263 height 148
click at [94, 165] on div "1:32 / 5:35" at bounding box center [135, 170] width 263 height 11
click at [94, 164] on span at bounding box center [135, 164] width 263 height 1
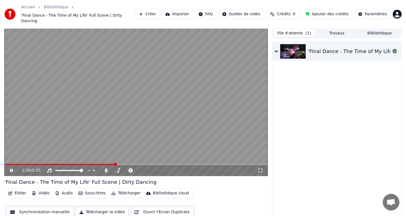
click at [11, 168] on icon at bounding box center [15, 170] width 13 height 4
click at [13, 168] on icon at bounding box center [15, 170] width 13 height 4
click at [10, 169] on icon at bounding box center [11, 170] width 3 height 3
click at [116, 160] on div "Tonalité Tonalité" at bounding box center [118, 156] width 19 height 8
click at [117, 164] on span at bounding box center [60, 164] width 112 height 1
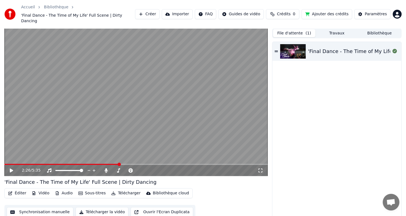
click at [119, 163] on span at bounding box center [119, 164] width 3 height 3
click at [13, 168] on icon at bounding box center [15, 170] width 13 height 4
click at [9, 168] on icon at bounding box center [15, 170] width 13 height 4
click at [10, 169] on icon at bounding box center [11, 171] width 3 height 4
click at [10, 169] on icon at bounding box center [11, 170] width 3 height 3
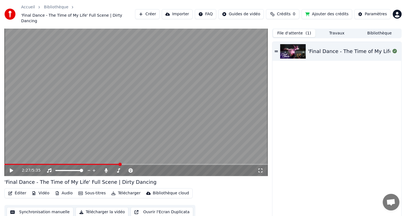
click at [11, 168] on icon at bounding box center [15, 170] width 13 height 4
click at [13, 168] on icon at bounding box center [15, 170] width 13 height 4
click at [132, 164] on span at bounding box center [71, 164] width 134 height 1
click at [11, 168] on icon at bounding box center [15, 170] width 13 height 4
click at [13, 168] on div "4:21 / 5:35" at bounding box center [136, 171] width 259 height 6
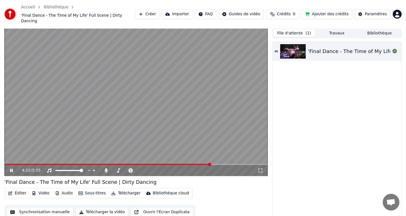
click at [10, 168] on div "4:22 / 5:35" at bounding box center [136, 171] width 259 height 6
click at [12, 169] on icon at bounding box center [11, 170] width 3 height 3
click at [206, 164] on span at bounding box center [107, 164] width 207 height 1
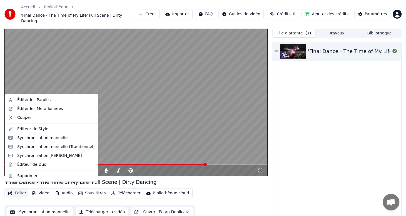
click at [18, 190] on button "Éditer" at bounding box center [17, 194] width 23 height 8
click at [61, 146] on div "Synchronisation manuelle (Traditionnel)" at bounding box center [56, 147] width 78 height 6
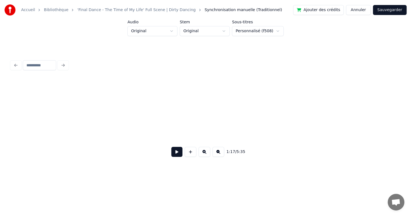
scroll to position [0, 16774]
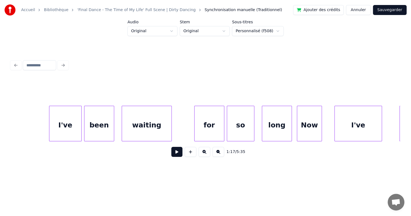
click at [232, 131] on div "so" at bounding box center [240, 125] width 27 height 38
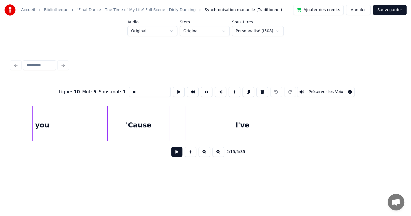
scroll to position [0, 25735]
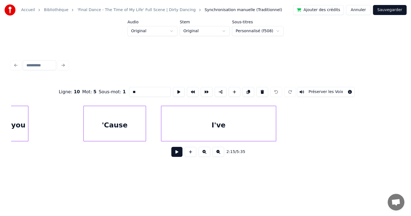
click at [244, 133] on div "I've" at bounding box center [218, 125] width 115 height 38
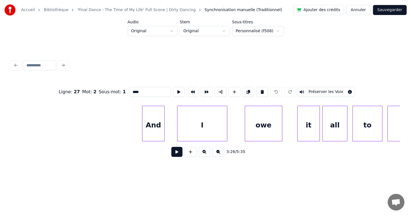
scroll to position [0, 27682]
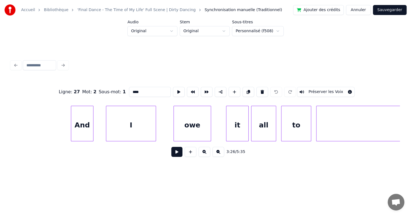
click at [264, 138] on div "all" at bounding box center [263, 125] width 24 height 38
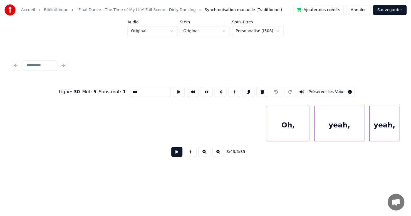
scroll to position [0, 29320]
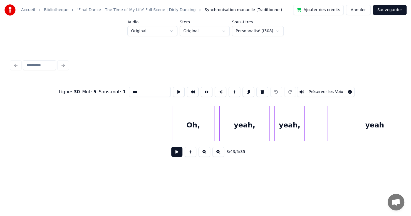
click at [284, 133] on div "yeah," at bounding box center [289, 125] width 29 height 38
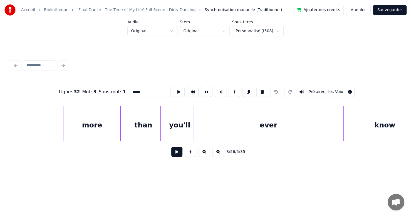
scroll to position [0, 30745]
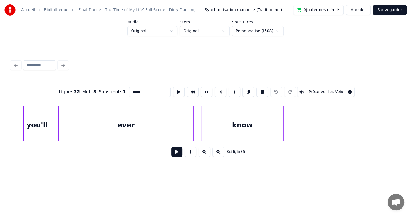
click at [269, 135] on div "know" at bounding box center [242, 125] width 82 height 38
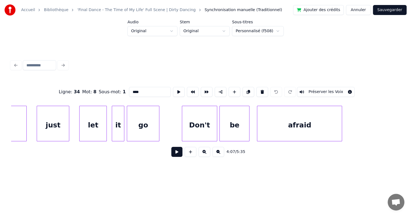
scroll to position [0, 31552]
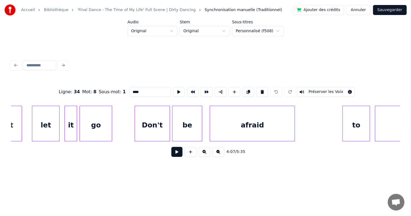
click at [282, 136] on div "afraid" at bounding box center [252, 125] width 85 height 38
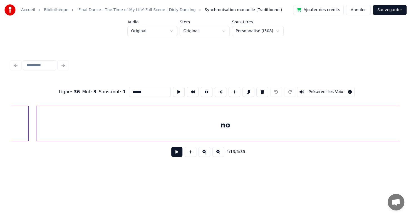
scroll to position [0, 32098]
click at [100, 127] on div "no" at bounding box center [272, 125] width 377 height 38
type input "**"
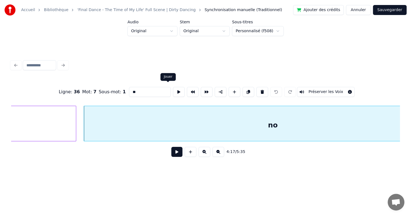
click at [173, 90] on button at bounding box center [179, 92] width 12 height 10
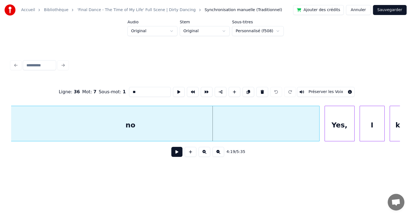
scroll to position [0, 32288]
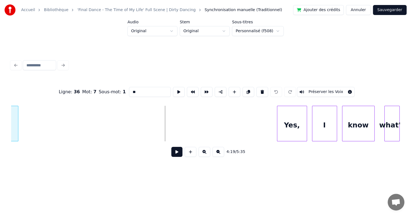
click at [17, 136] on div at bounding box center [17, 123] width 2 height 35
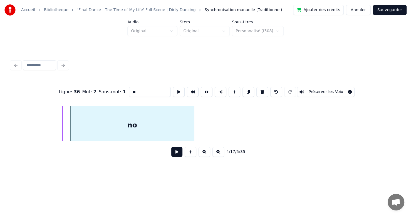
scroll to position [0, 32104]
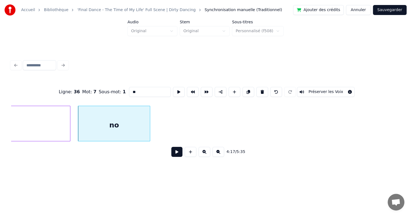
click at [148, 129] on div at bounding box center [149, 123] width 2 height 35
click at [135, 130] on div "no" at bounding box center [114, 125] width 72 height 38
click at [173, 89] on button at bounding box center [179, 92] width 12 height 10
click at [172, 155] on button at bounding box center [176, 152] width 11 height 10
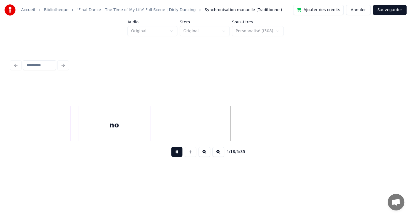
click at [172, 155] on button at bounding box center [176, 152] width 11 height 10
click at [395, 13] on button "Sauvegarder" at bounding box center [390, 10] width 34 height 10
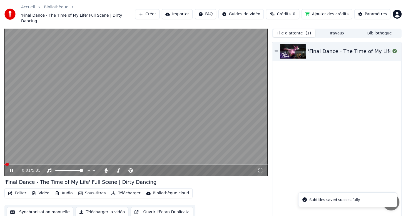
click at [12, 169] on icon at bounding box center [11, 170] width 3 height 3
click at [14, 190] on button "Éditer" at bounding box center [17, 194] width 23 height 8
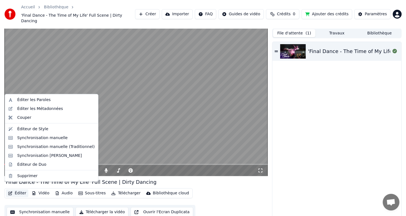
click at [183, 157] on video at bounding box center [135, 102] width 263 height 148
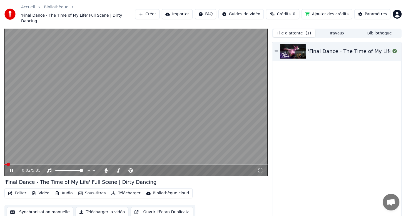
click at [175, 165] on div "0:02 / 5:35" at bounding box center [135, 170] width 263 height 11
click at [175, 164] on span at bounding box center [135, 164] width 263 height 1
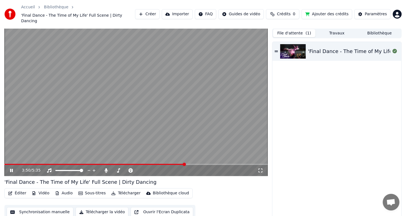
click at [185, 164] on span at bounding box center [135, 164] width 263 height 1
click at [195, 164] on span at bounding box center [135, 164] width 263 height 1
click at [202, 164] on span at bounding box center [135, 164] width 263 height 1
click at [207, 165] on div "4:12 / 5:35" at bounding box center [135, 170] width 263 height 11
click at [10, 169] on icon at bounding box center [11, 170] width 3 height 3
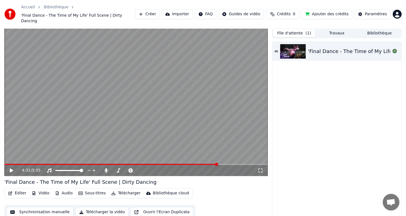
click at [18, 190] on button "Éditer" at bounding box center [17, 194] width 23 height 8
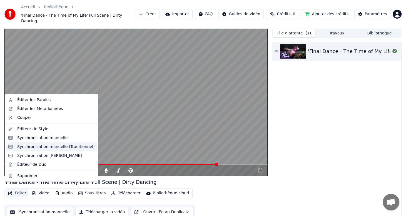
click at [46, 147] on div "Synchronisation manuelle (Traditionnel)" at bounding box center [56, 147] width 78 height 6
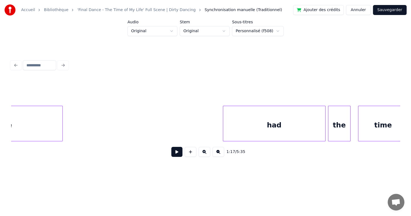
scroll to position [0, 25973]
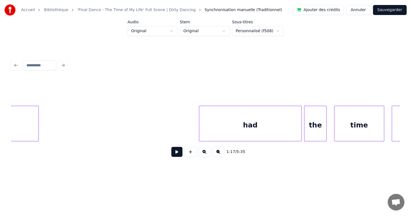
click at [261, 131] on div "had" at bounding box center [250, 125] width 102 height 38
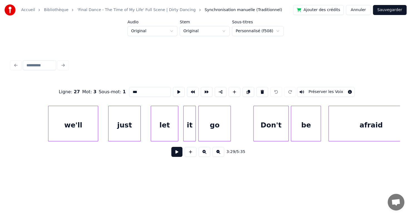
scroll to position [0, 31457]
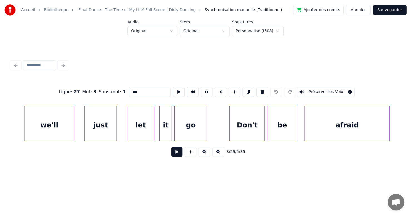
click at [322, 130] on div "afraid" at bounding box center [347, 125] width 85 height 38
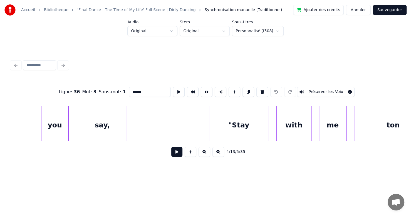
scroll to position [0, 32881]
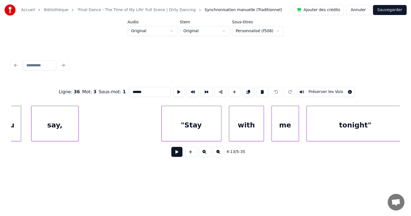
click at [292, 132] on div "me" at bounding box center [285, 125] width 27 height 38
click at [334, 130] on div "tonight"" at bounding box center [355, 125] width 97 height 38
type input "********"
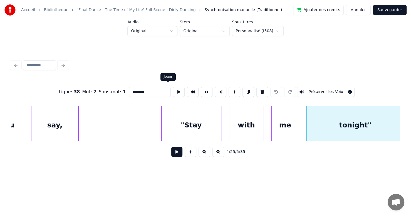
click at [173, 92] on button at bounding box center [179, 92] width 12 height 10
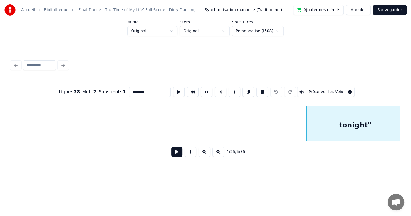
scroll to position [0, 33176]
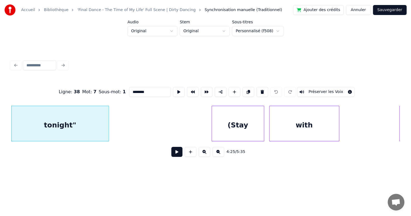
click at [108, 125] on div "tonight"" at bounding box center [60, 124] width 98 height 36
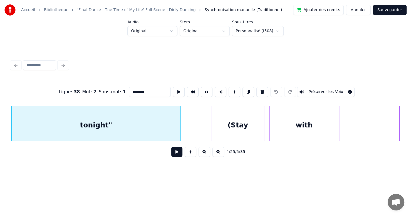
click at [179, 127] on div at bounding box center [180, 123] width 2 height 35
click at [173, 90] on button at bounding box center [179, 92] width 12 height 10
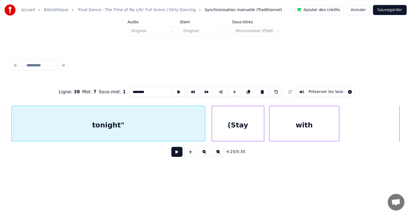
click at [203, 123] on div at bounding box center [204, 123] width 2 height 35
click at [173, 91] on button at bounding box center [179, 92] width 12 height 10
click at [195, 125] on div at bounding box center [196, 123] width 2 height 35
click at [173, 90] on button at bounding box center [179, 92] width 12 height 10
click at [174, 155] on button at bounding box center [176, 152] width 11 height 10
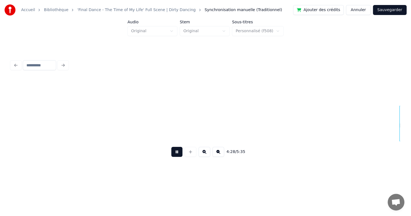
scroll to position [0, 33565]
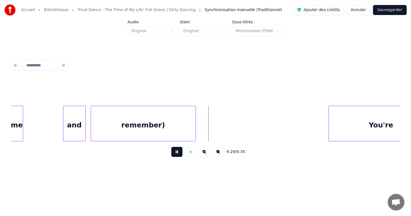
click at [174, 156] on button at bounding box center [176, 152] width 11 height 10
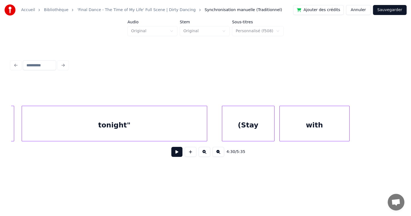
scroll to position [0, 33119]
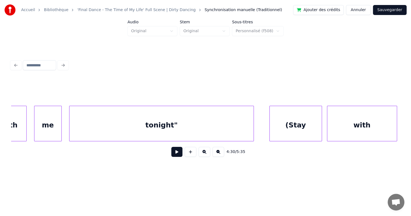
click at [252, 122] on div at bounding box center [253, 123] width 2 height 35
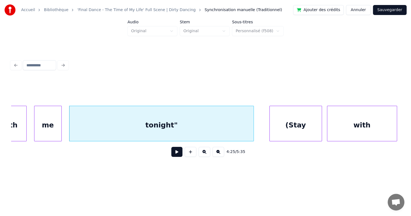
click at [133, 118] on div "tonight"" at bounding box center [162, 125] width 184 height 38
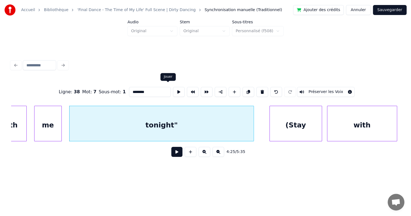
click at [173, 88] on button at bounding box center [179, 92] width 12 height 10
click at [171, 155] on button at bounding box center [176, 152] width 11 height 10
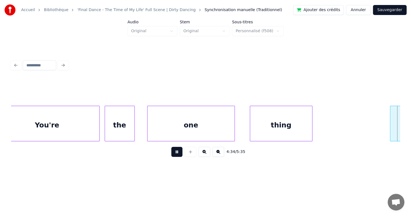
scroll to position [0, 34288]
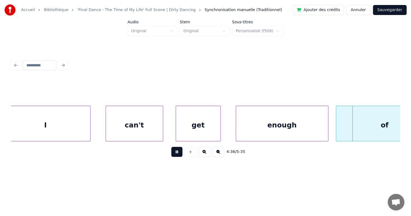
click at [174, 154] on button at bounding box center [176, 152] width 11 height 10
click at [387, 10] on button "Sauvegarder" at bounding box center [390, 10] width 34 height 10
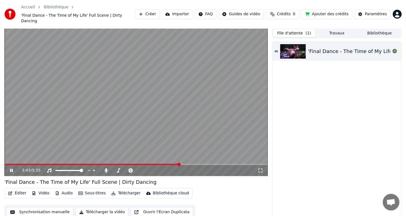
click at [180, 164] on span at bounding box center [135, 164] width 263 height 1
click at [190, 164] on span at bounding box center [135, 164] width 263 height 1
click at [199, 164] on span at bounding box center [135, 164] width 263 height 1
click at [204, 164] on span at bounding box center [135, 164] width 263 height 1
click at [198, 164] on span at bounding box center [100, 164] width 193 height 1
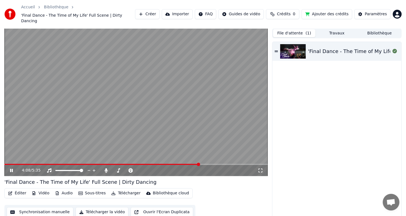
click at [194, 165] on div "4:08 / 5:35" at bounding box center [135, 170] width 263 height 11
click at [190, 165] on div "4:08 / 5:35" at bounding box center [135, 170] width 263 height 11
click at [192, 164] on span at bounding box center [101, 164] width 195 height 1
click at [13, 168] on icon at bounding box center [15, 170] width 13 height 4
click at [198, 164] on span at bounding box center [103, 164] width 199 height 1
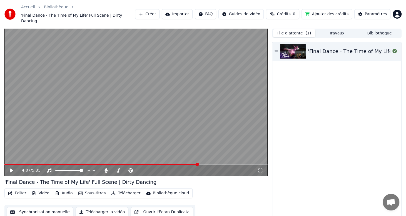
click at [12, 169] on icon at bounding box center [11, 171] width 3 height 4
click at [12, 169] on icon at bounding box center [11, 170] width 3 height 3
click at [19, 190] on button "Éditer" at bounding box center [17, 194] width 23 height 8
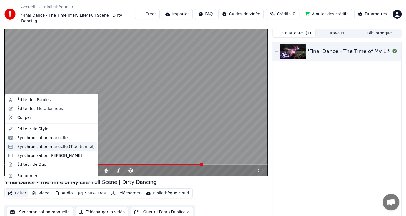
click at [59, 148] on div "Synchronisation manuelle (Traditionnel)" at bounding box center [56, 147] width 78 height 6
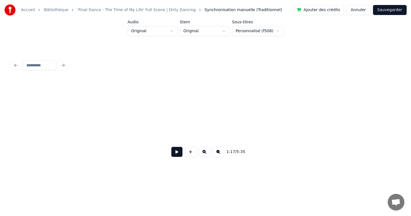
scroll to position [0, 14736]
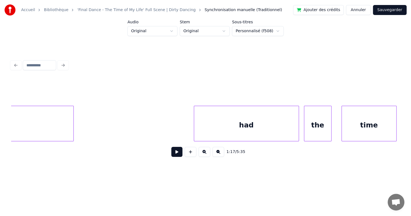
click at [214, 134] on div "had" at bounding box center [246, 125] width 105 height 38
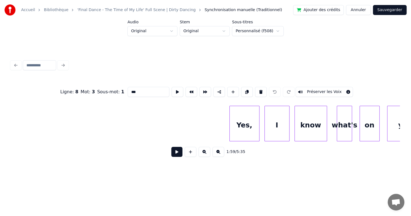
scroll to position [0, 32359]
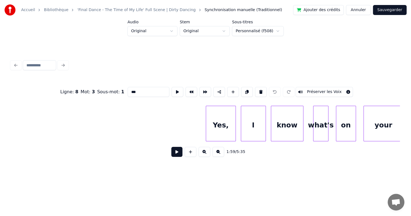
click at [291, 135] on div "know" at bounding box center [287, 125] width 32 height 38
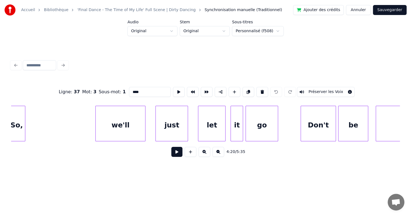
scroll to position [0, 31314]
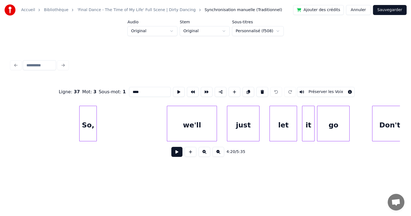
click at [330, 130] on div "go" at bounding box center [333, 125] width 32 height 38
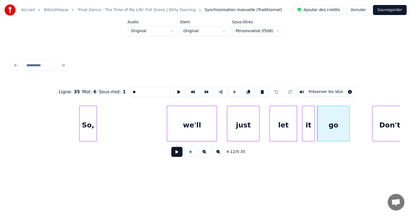
click at [89, 125] on div "So," at bounding box center [88, 125] width 17 height 38
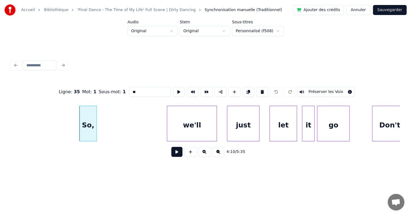
type input "***"
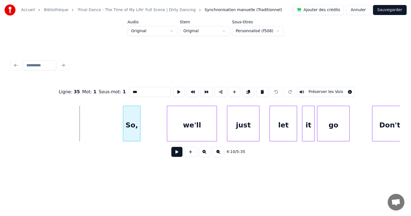
click at [130, 132] on div "So," at bounding box center [131, 125] width 17 height 38
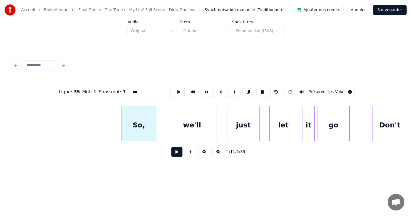
click at [155, 132] on div at bounding box center [155, 123] width 2 height 35
click at [153, 134] on div at bounding box center [153, 123] width 2 height 35
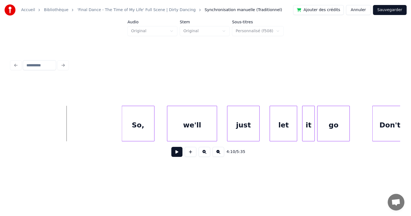
click at [174, 155] on button at bounding box center [176, 152] width 11 height 10
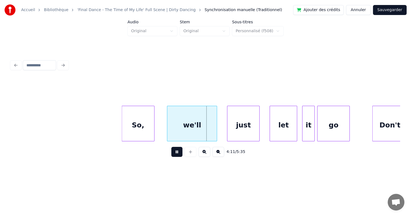
click at [174, 153] on button at bounding box center [176, 152] width 11 height 10
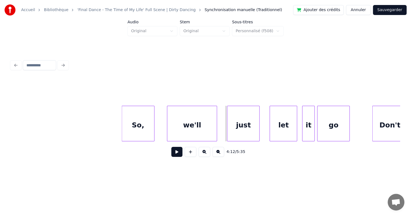
click at [387, 12] on button "Sauvegarder" at bounding box center [390, 10] width 34 height 10
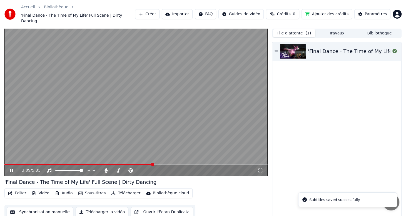
click at [153, 164] on span at bounding box center [135, 164] width 263 height 1
click at [165, 164] on span at bounding box center [135, 164] width 263 height 1
click at [171, 164] on span at bounding box center [135, 164] width 263 height 1
click at [185, 165] on div "3:34 / 5:35" at bounding box center [135, 170] width 263 height 11
click at [187, 164] on span at bounding box center [135, 164] width 263 height 1
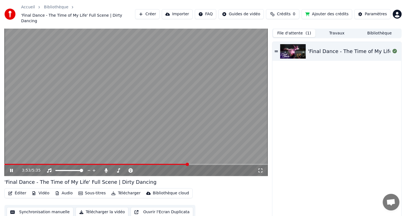
click at [195, 165] on div "3:53 / 5:35" at bounding box center [135, 170] width 263 height 11
click at [199, 164] on span at bounding box center [135, 164] width 263 height 1
click at [12, 169] on icon at bounding box center [11, 170] width 3 height 3
click at [205, 164] on span at bounding box center [104, 164] width 201 height 1
click at [11, 169] on icon at bounding box center [11, 171] width 3 height 4
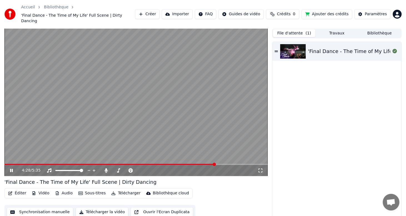
click at [11, 169] on icon at bounding box center [11, 170] width 3 height 3
click at [18, 190] on button "Éditer" at bounding box center [17, 194] width 23 height 8
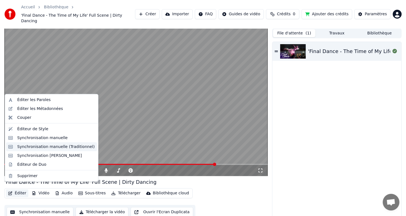
click at [54, 147] on div "Synchronisation manuelle (Traditionnel)" at bounding box center [56, 147] width 78 height 6
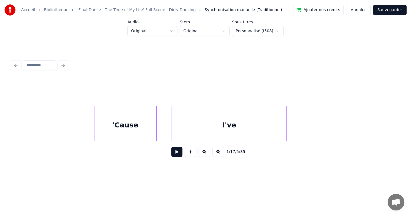
scroll to position [0, 25949]
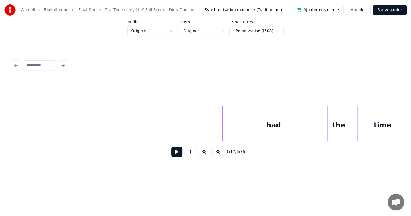
click at [271, 135] on div "had" at bounding box center [273, 125] width 102 height 38
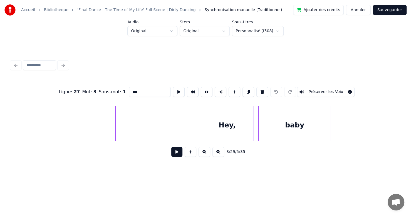
scroll to position [0, 28537]
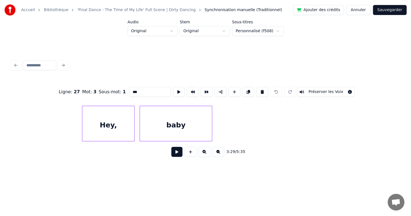
click at [197, 120] on div "baby" at bounding box center [176, 125] width 72 height 38
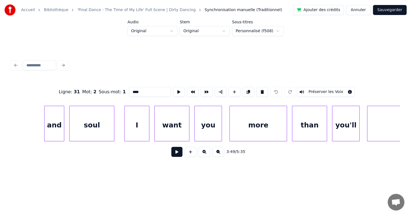
scroll to position [0, 30484]
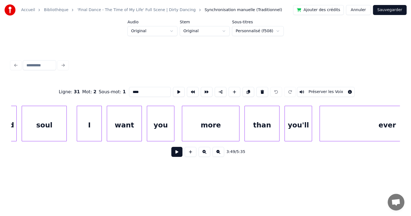
click at [208, 129] on div "more" at bounding box center [210, 125] width 57 height 38
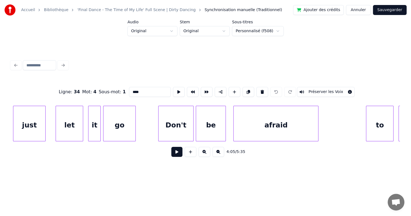
scroll to position [0, 31623]
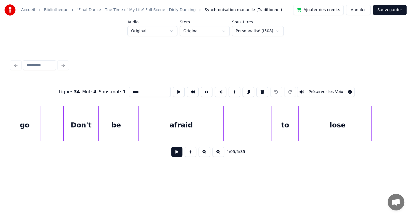
click at [287, 134] on div "to" at bounding box center [284, 125] width 27 height 38
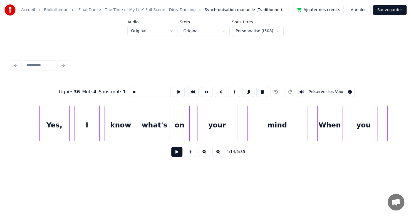
scroll to position [0, 32573]
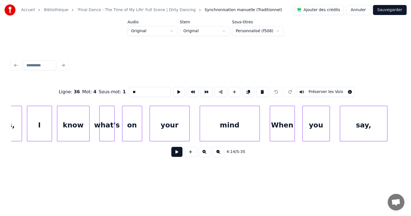
click at [290, 132] on div "When" at bounding box center [282, 125] width 24 height 38
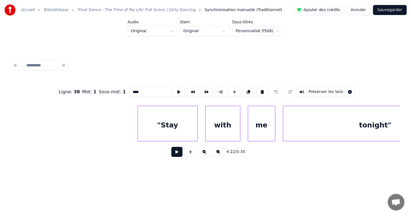
scroll to position [0, 32953]
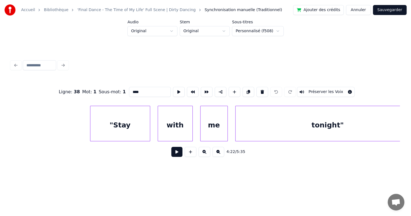
click at [130, 128] on div ""Stay" at bounding box center [119, 125] width 59 height 38
type input "*****"
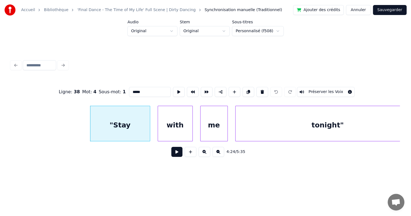
click at [172, 155] on button at bounding box center [176, 152] width 11 height 10
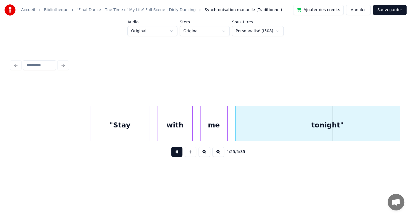
click at [172, 155] on button at bounding box center [176, 152] width 11 height 10
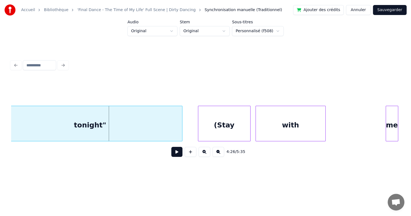
scroll to position [0, 33237]
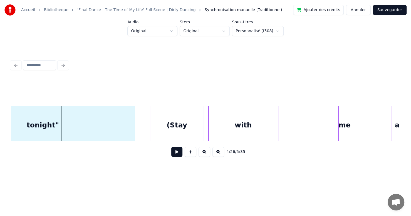
click at [184, 134] on div "(Stay" at bounding box center [177, 125] width 52 height 38
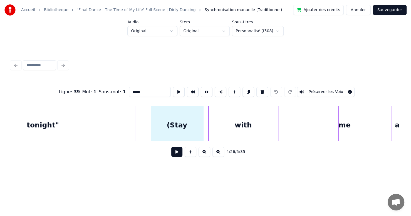
click at [174, 152] on button at bounding box center [176, 152] width 11 height 10
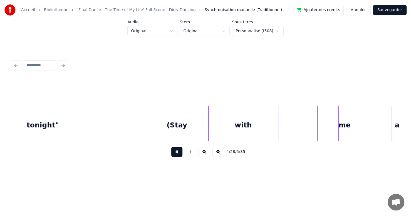
click at [174, 152] on button at bounding box center [176, 152] width 11 height 10
click at [201, 132] on div at bounding box center [202, 123] width 2 height 35
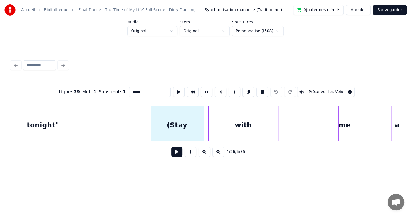
click at [175, 154] on button at bounding box center [176, 152] width 11 height 10
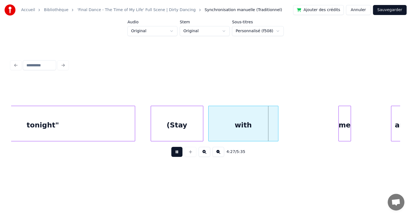
click at [175, 154] on button at bounding box center [176, 152] width 11 height 10
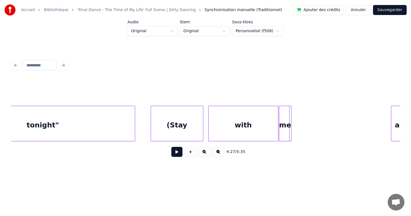
click at [286, 122] on div "me" at bounding box center [285, 125] width 12 height 38
click at [291, 124] on div "me" at bounding box center [285, 124] width 13 height 36
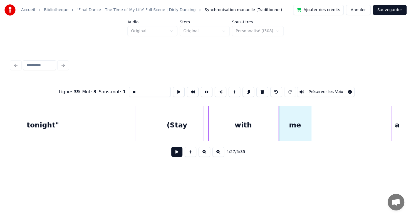
click at [309, 126] on div at bounding box center [310, 123] width 2 height 35
click at [157, 128] on div "(Stay" at bounding box center [177, 125] width 52 height 38
type input "*****"
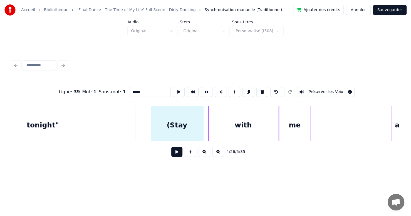
click at [171, 153] on button at bounding box center [176, 152] width 11 height 10
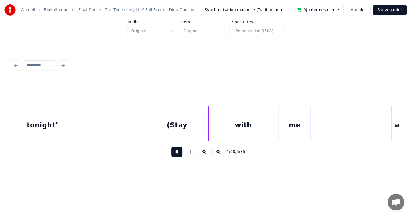
click at [171, 153] on button at bounding box center [176, 152] width 11 height 10
click at [222, 128] on div "with" at bounding box center [244, 125] width 70 height 38
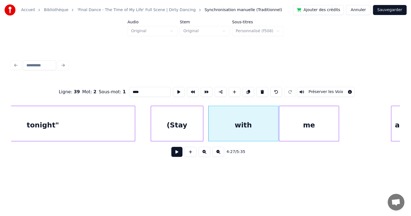
click at [338, 127] on div at bounding box center [338, 123] width 2 height 35
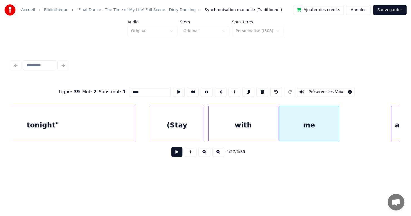
click at [262, 125] on div "with" at bounding box center [244, 125] width 70 height 38
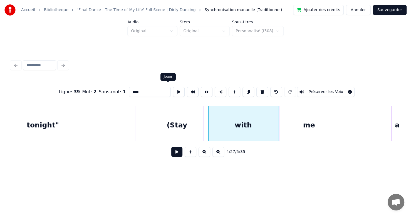
click at [173, 90] on button at bounding box center [179, 92] width 12 height 10
click at [173, 91] on button at bounding box center [179, 92] width 12 height 10
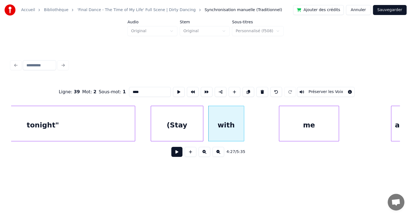
click at [243, 125] on div at bounding box center [243, 123] width 2 height 35
click at [253, 125] on div "me" at bounding box center [275, 125] width 60 height 38
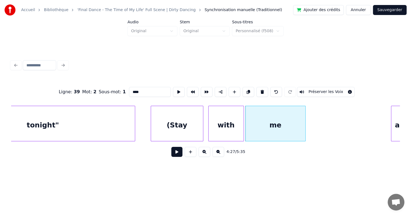
click at [224, 126] on div "with" at bounding box center [226, 125] width 35 height 38
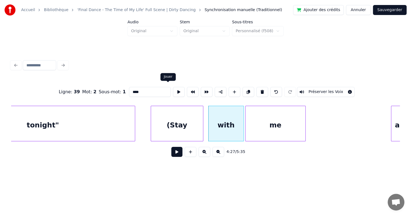
click at [173, 89] on button at bounding box center [179, 92] width 12 height 10
click at [173, 88] on button at bounding box center [179, 92] width 12 height 10
click at [168, 121] on div "(Stay" at bounding box center [177, 125] width 52 height 38
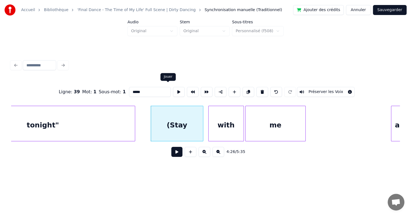
click at [173, 91] on button at bounding box center [179, 92] width 12 height 10
click at [145, 110] on div at bounding box center [146, 123] width 2 height 35
click at [173, 91] on button at bounding box center [179, 92] width 12 height 10
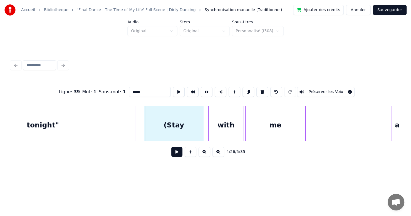
click at [173, 91] on button at bounding box center [179, 92] width 12 height 10
click at [212, 122] on div "with" at bounding box center [226, 125] width 35 height 38
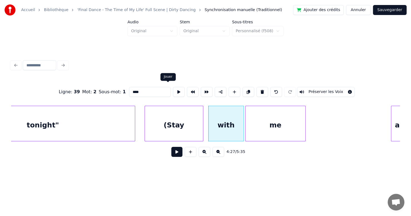
click at [173, 90] on button at bounding box center [179, 92] width 12 height 10
click at [232, 122] on div at bounding box center [233, 123] width 2 height 35
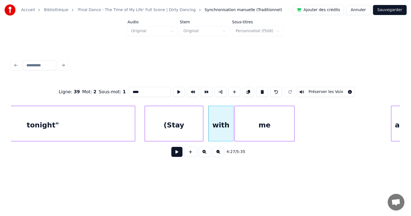
click at [242, 118] on div "me" at bounding box center [265, 125] width 60 height 38
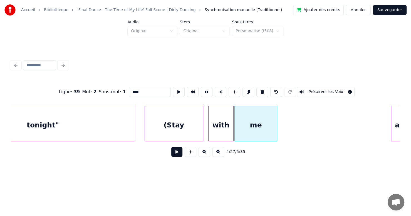
click at [276, 124] on div at bounding box center [276, 123] width 2 height 35
click at [166, 119] on div "(Stay" at bounding box center [174, 125] width 58 height 38
type input "*****"
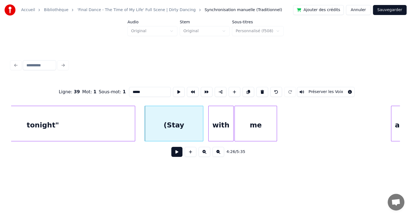
click at [171, 155] on button at bounding box center [176, 152] width 11 height 10
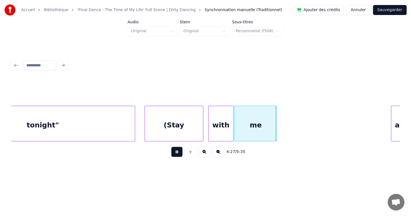
click at [172, 152] on button at bounding box center [176, 152] width 11 height 10
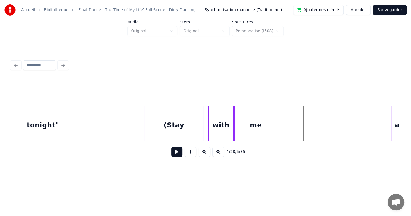
click at [227, 127] on div "with" at bounding box center [221, 125] width 25 height 38
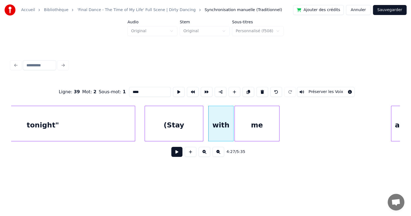
click at [278, 128] on div at bounding box center [278, 123] width 2 height 35
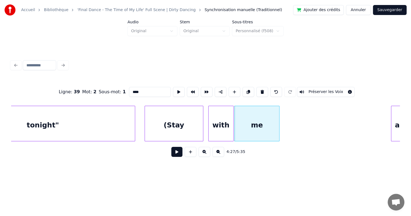
click at [176, 120] on div "(Stay" at bounding box center [174, 125] width 58 height 38
type input "*****"
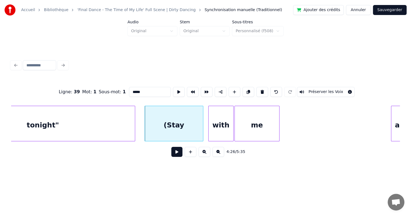
click at [171, 156] on button at bounding box center [176, 152] width 11 height 10
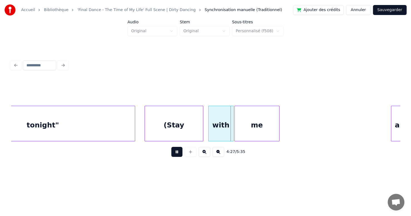
click at [171, 155] on button at bounding box center [176, 152] width 11 height 10
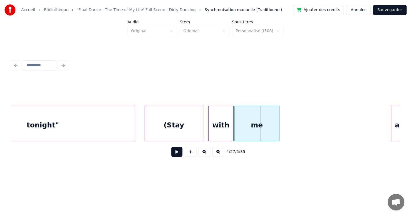
click at [172, 153] on button at bounding box center [176, 152] width 11 height 10
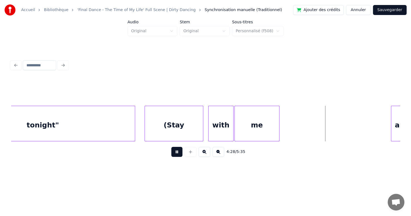
click at [172, 153] on button at bounding box center [176, 152] width 11 height 10
click at [170, 131] on div "(Stay" at bounding box center [174, 125] width 58 height 38
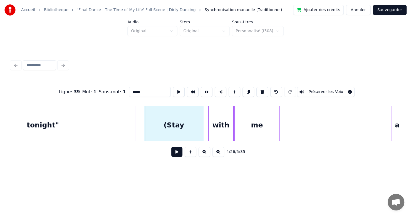
click at [171, 152] on button at bounding box center [176, 152] width 11 height 10
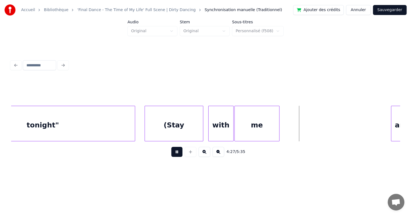
click at [172, 151] on button at bounding box center [176, 152] width 11 height 10
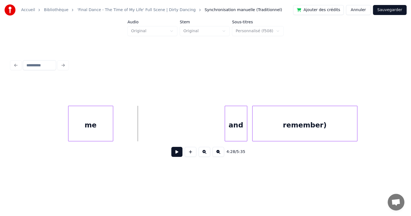
scroll to position [0, 33522]
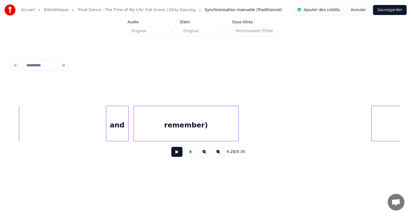
click at [117, 120] on div "and" at bounding box center [117, 125] width 22 height 38
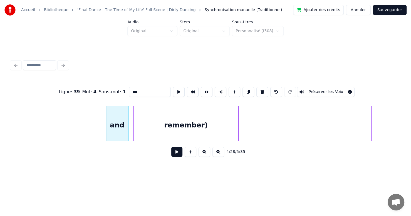
click at [172, 157] on button at bounding box center [176, 152] width 11 height 10
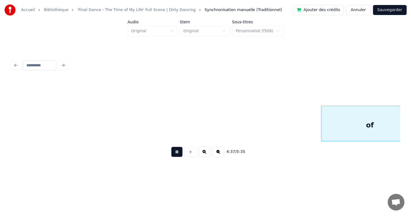
scroll to position [0, 34693]
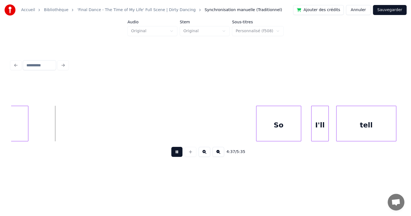
click at [172, 155] on button at bounding box center [176, 152] width 11 height 10
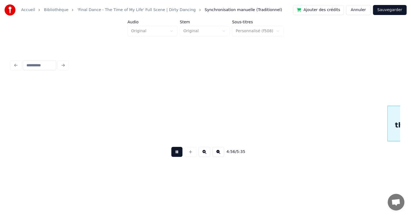
scroll to position [0, 37032]
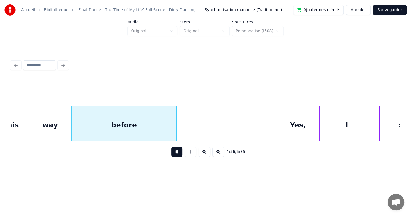
click at [172, 155] on button at bounding box center [176, 152] width 11 height 10
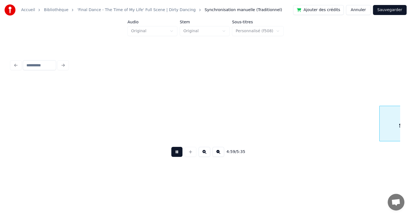
click at [172, 155] on button at bounding box center [176, 152] width 11 height 10
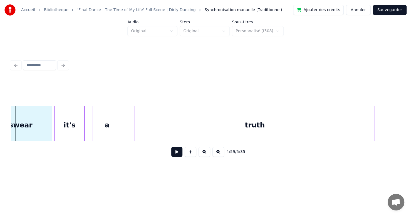
click at [172, 155] on button at bounding box center [176, 152] width 11 height 10
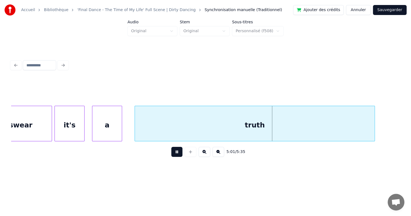
click at [174, 153] on button at bounding box center [176, 152] width 11 height 10
click at [130, 125] on div at bounding box center [131, 123] width 2 height 35
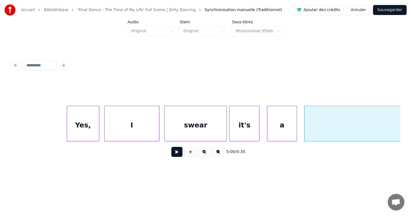
scroll to position [0, 37211]
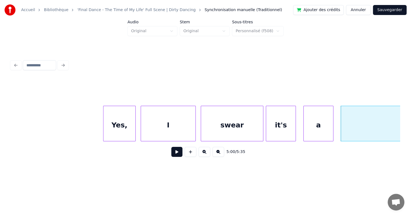
click at [113, 128] on div "Yes," at bounding box center [119, 125] width 32 height 38
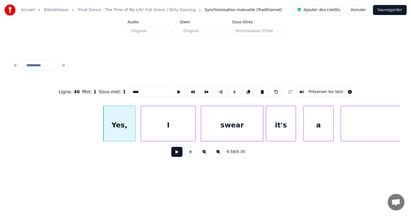
click at [173, 156] on button at bounding box center [176, 152] width 11 height 10
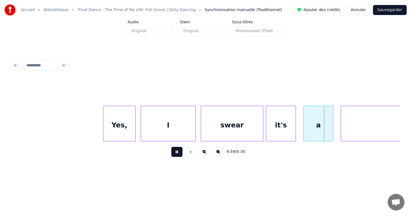
click at [173, 156] on button at bounding box center [176, 152] width 11 height 10
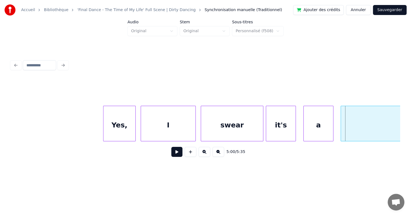
click at [219, 124] on div "swear" at bounding box center [232, 125] width 62 height 38
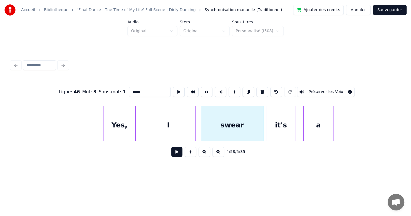
drag, startPoint x: 139, startPoint y: 90, endPoint x: 103, endPoint y: 84, distance: 36.1
click at [102, 84] on div "Ligne : 46 Mot : 3 Sous-mot : 1 ***** Préserver les Voix" at bounding box center [205, 92] width 389 height 28
click at [211, 174] on div "Ligne : 46 Mot : 3 Sous-mot : 1 ***** Préserver les Voix 4:58 / 5:35" at bounding box center [205, 110] width 393 height 130
click at [207, 76] on div "Attacher au mot suivant" at bounding box center [203, 77] width 40 height 4
click at [241, 70] on div "Ligne : 46 Mot : 3 Sous-mot : 1 ***** Préserver les Voix 4:58 / 5:35" at bounding box center [205, 110] width 393 height 110
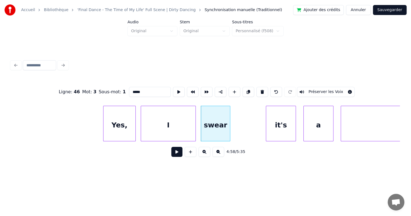
click at [229, 119] on div at bounding box center [229, 123] width 2 height 35
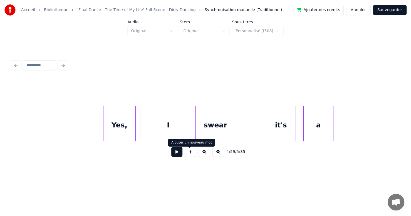
click at [188, 155] on button at bounding box center [191, 152] width 12 height 10
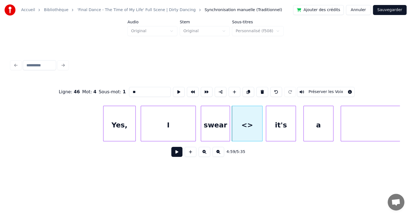
click at [261, 131] on div at bounding box center [261, 123] width 2 height 35
click at [249, 129] on div "<>" at bounding box center [247, 125] width 30 height 38
drag, startPoint x: 130, startPoint y: 89, endPoint x: 114, endPoint y: 89, distance: 15.3
click at [114, 89] on div "Ligne : 46 Mot : 4 Sous-mot : 1 ** Préserver les Voix" at bounding box center [205, 92] width 389 height 28
paste input "***"
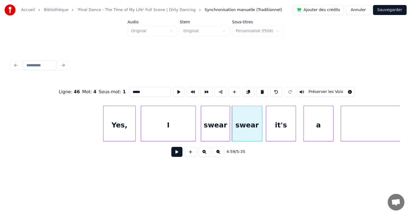
click at [115, 121] on div "Yes," at bounding box center [119, 125] width 32 height 38
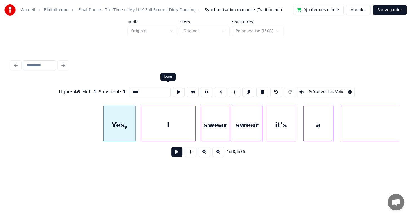
type input "****"
click at [173, 90] on button at bounding box center [179, 92] width 12 height 10
click at [94, 116] on div at bounding box center [95, 123] width 2 height 35
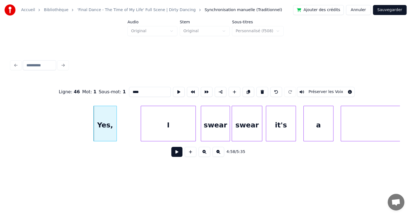
click at [115, 126] on div at bounding box center [116, 123] width 2 height 35
click at [122, 123] on div "I" at bounding box center [145, 125] width 54 height 38
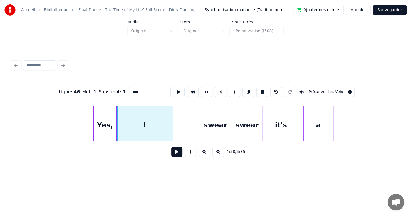
click at [103, 119] on div "Yes," at bounding box center [105, 125] width 22 height 38
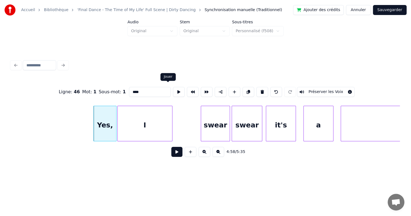
click at [173, 91] on button at bounding box center [179, 92] width 12 height 10
click at [172, 154] on button at bounding box center [176, 152] width 11 height 10
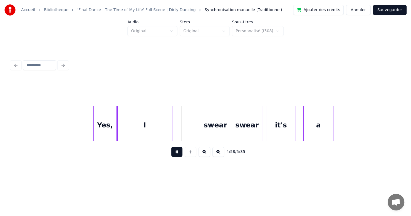
click at [172, 154] on button at bounding box center [176, 152] width 11 height 10
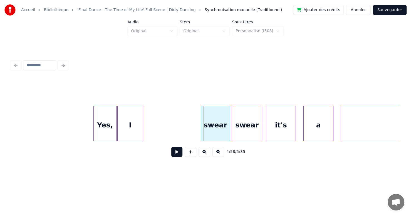
click at [142, 128] on div at bounding box center [142, 123] width 2 height 35
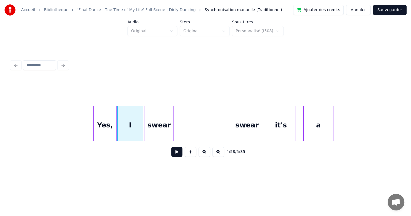
click at [150, 123] on div "swear" at bounding box center [159, 125] width 29 height 38
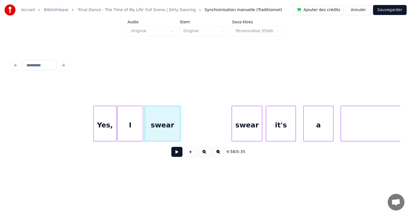
click at [179, 135] on div at bounding box center [179, 123] width 2 height 35
click at [105, 120] on div "Yes," at bounding box center [105, 125] width 22 height 38
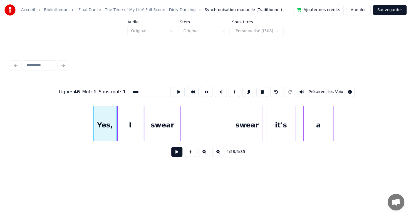
click at [171, 156] on button at bounding box center [176, 152] width 11 height 10
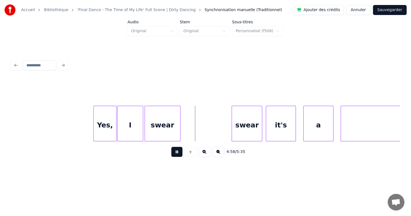
click at [171, 156] on button at bounding box center [176, 152] width 11 height 10
click at [168, 132] on div "swear" at bounding box center [162, 125] width 35 height 38
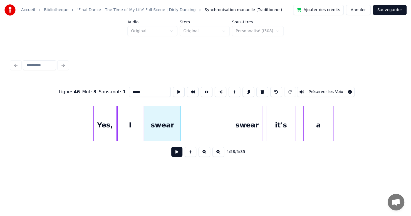
click at [171, 153] on button at bounding box center [176, 152] width 11 height 10
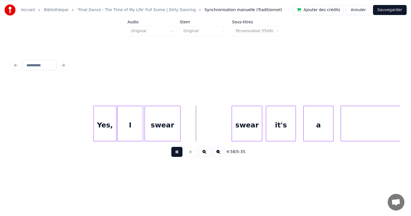
click at [171, 152] on button at bounding box center [176, 152] width 11 height 10
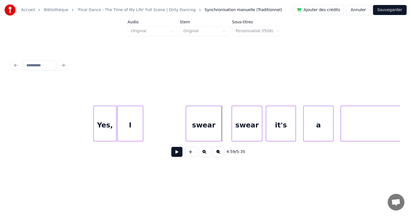
click at [207, 138] on div "swear" at bounding box center [203, 125] width 35 height 38
click at [202, 136] on div at bounding box center [203, 123] width 2 height 35
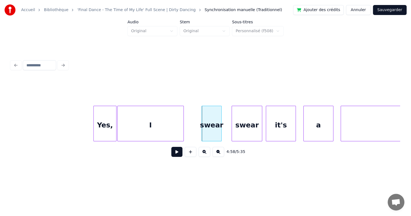
click at [182, 135] on div at bounding box center [183, 123] width 2 height 35
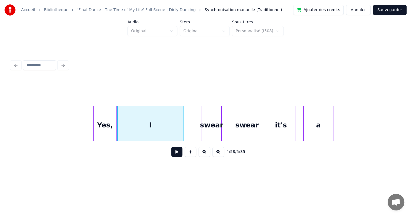
click at [150, 126] on div "I" at bounding box center [151, 125] width 66 height 38
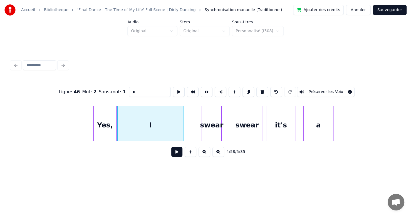
click at [172, 155] on button at bounding box center [176, 152] width 11 height 10
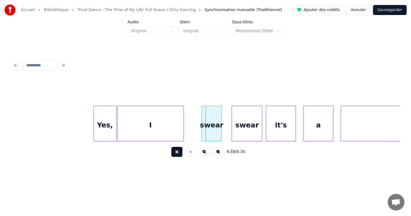
click at [172, 155] on button at bounding box center [176, 152] width 11 height 10
click at [229, 133] on div at bounding box center [230, 123] width 2 height 35
click at [110, 122] on div "Yes," at bounding box center [105, 125] width 22 height 38
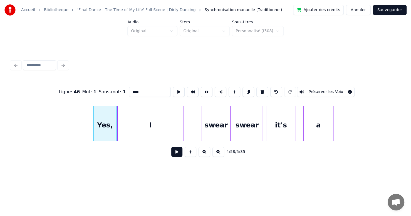
click at [174, 157] on button at bounding box center [176, 152] width 11 height 10
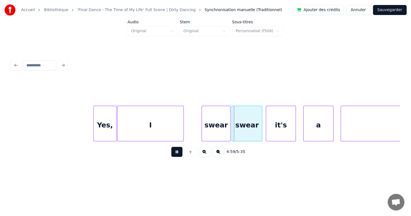
click at [175, 157] on button at bounding box center [176, 152] width 11 height 10
click at [237, 126] on div "swear" at bounding box center [249, 125] width 30 height 38
click at [172, 153] on button at bounding box center [176, 152] width 11 height 10
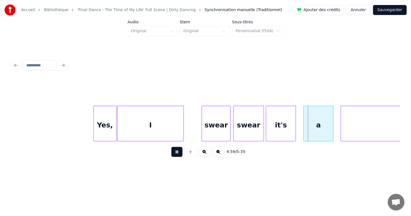
click at [172, 153] on button at bounding box center [176, 152] width 11 height 10
click at [317, 126] on div "a" at bounding box center [323, 125] width 29 height 38
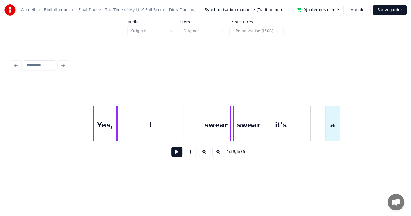
click at [325, 126] on div at bounding box center [326, 123] width 2 height 35
click at [312, 124] on div "it's" at bounding box center [309, 125] width 29 height 38
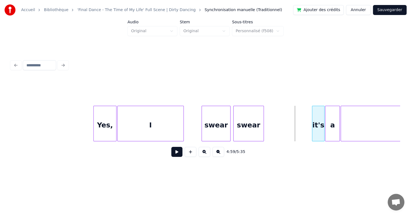
click at [312, 129] on div at bounding box center [313, 123] width 2 height 35
click at [281, 128] on div "swear" at bounding box center [283, 125] width 30 height 38
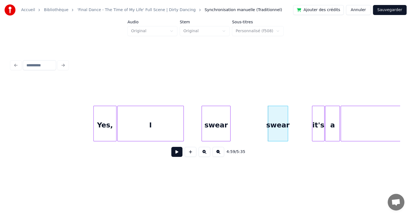
click at [286, 133] on div at bounding box center [287, 123] width 2 height 35
click at [262, 132] on div at bounding box center [262, 123] width 2 height 35
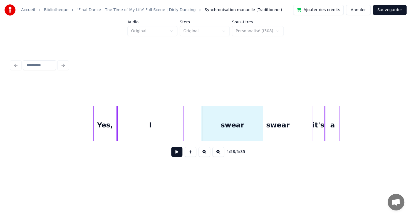
click at [241, 129] on div "swear" at bounding box center [232, 125] width 61 height 38
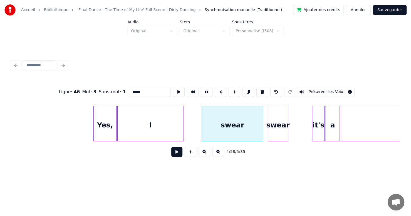
click at [95, 125] on div "Yes," at bounding box center [105, 125] width 22 height 38
type input "****"
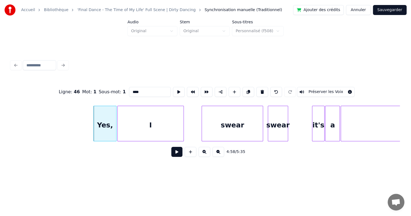
click at [176, 155] on button at bounding box center [176, 152] width 11 height 10
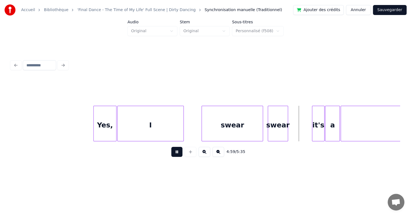
click at [175, 155] on button at bounding box center [176, 152] width 11 height 10
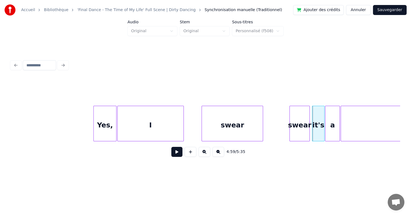
click at [297, 126] on div "swear" at bounding box center [300, 125] width 20 height 38
click at [111, 129] on div "Yes," at bounding box center [105, 125] width 22 height 38
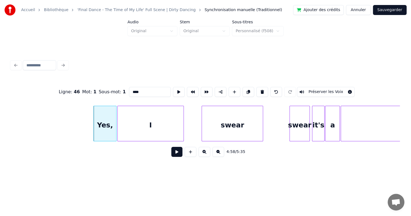
click at [172, 157] on button at bounding box center [176, 152] width 11 height 10
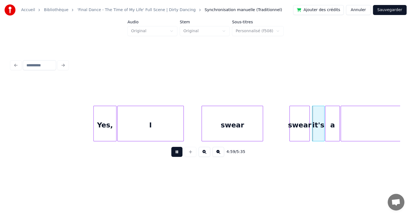
click at [172, 157] on button at bounding box center [176, 152] width 11 height 10
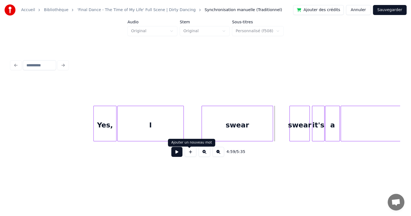
click at [190, 155] on button at bounding box center [191, 152] width 12 height 10
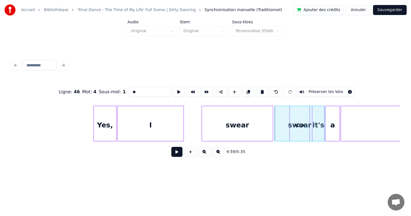
drag, startPoint x: 133, startPoint y: 90, endPoint x: 100, endPoint y: 91, distance: 33.7
click at [101, 91] on div "Ligne : 46 Mot : 4 Sous-mot : 1 ** Préserver les Voix" at bounding box center [205, 92] width 389 height 28
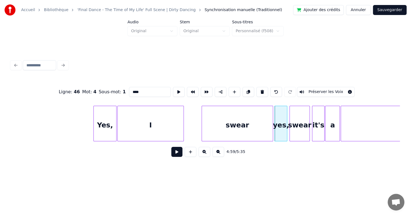
click at [286, 126] on div at bounding box center [286, 123] width 2 height 35
click at [282, 121] on div "yes," at bounding box center [281, 125] width 12 height 38
click at [262, 118] on div "swear" at bounding box center [237, 125] width 71 height 38
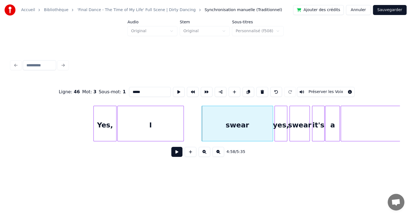
click at [286, 118] on div at bounding box center [286, 123] width 2 height 35
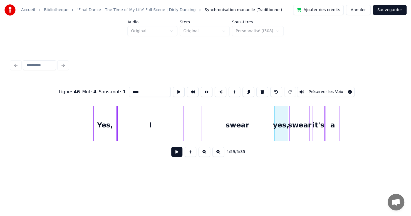
click at [279, 118] on div "yes," at bounding box center [281, 125] width 12 height 38
click at [263, 129] on div at bounding box center [263, 123] width 2 height 35
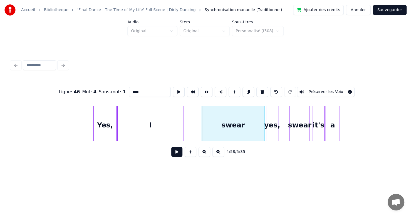
click at [269, 130] on div "yes," at bounding box center [272, 125] width 12 height 38
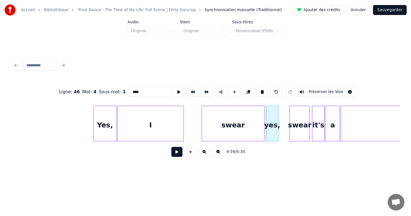
type input "****"
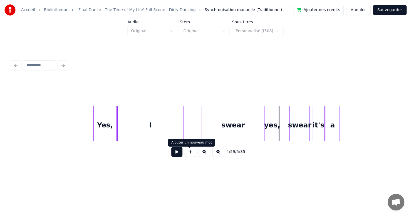
click at [190, 156] on button at bounding box center [191, 152] width 12 height 10
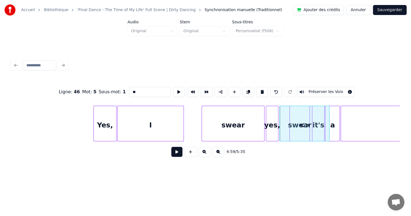
drag, startPoint x: 131, startPoint y: 84, endPoint x: 116, endPoint y: 82, distance: 15.7
click at [116, 82] on div "Ligne : 46 Mot : 5 Sous-mot : 1 ** Préserver les Voix" at bounding box center [205, 92] width 389 height 28
type input "*"
click at [285, 113] on div "I" at bounding box center [304, 125] width 49 height 38
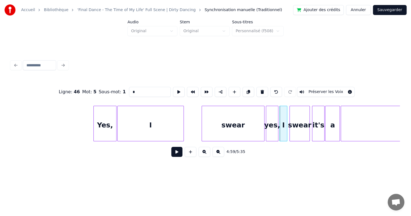
click at [286, 115] on div at bounding box center [286, 123] width 2 height 35
click at [201, 153] on button at bounding box center [205, 152] width 12 height 10
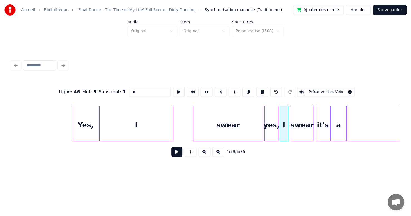
click at [202, 154] on button at bounding box center [205, 152] width 12 height 10
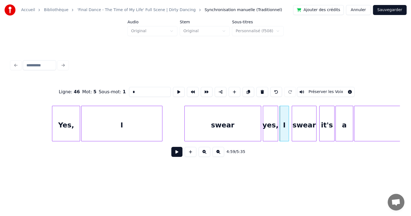
click at [222, 152] on button at bounding box center [218, 152] width 12 height 10
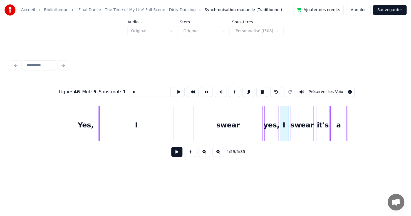
click at [222, 152] on button at bounding box center [218, 152] width 12 height 10
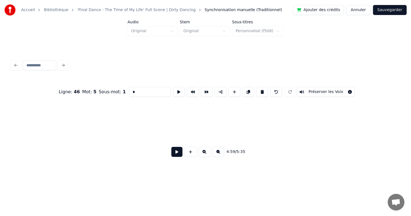
scroll to position [0, 37210]
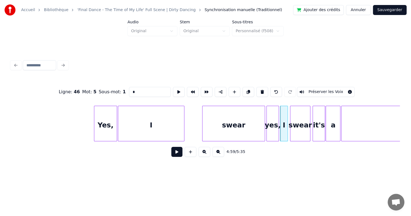
click at [204, 153] on button at bounding box center [205, 152] width 12 height 10
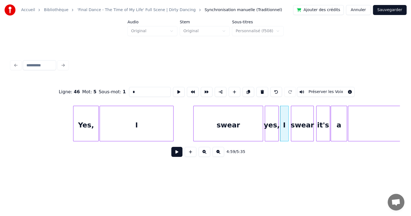
click at [205, 153] on button at bounding box center [205, 152] width 12 height 10
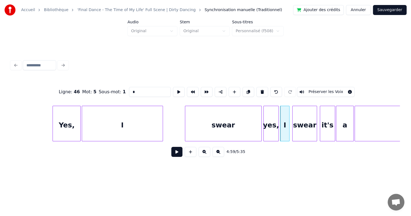
click at [205, 153] on button at bounding box center [205, 152] width 12 height 10
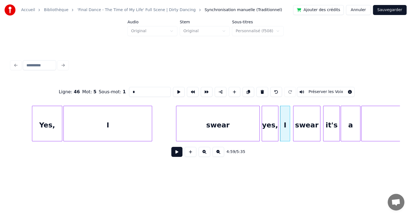
click at [38, 114] on div "Yes," at bounding box center [47, 125] width 30 height 38
type input "****"
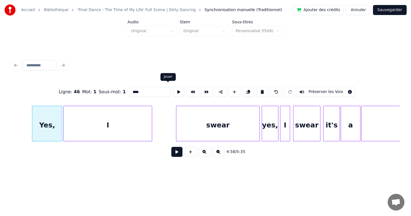
click at [173, 88] on button at bounding box center [179, 92] width 12 height 10
click at [173, 154] on button at bounding box center [176, 152] width 11 height 10
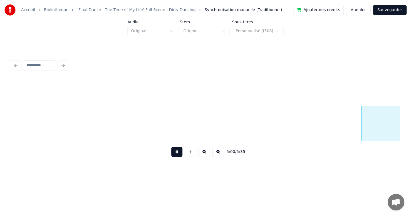
scroll to position [0, 50094]
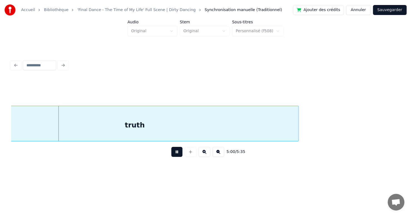
click at [171, 155] on button at bounding box center [176, 152] width 11 height 10
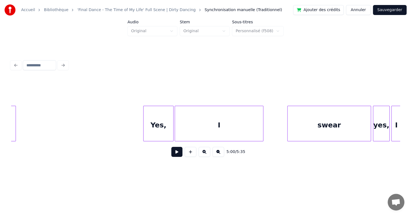
scroll to position [0, 49528]
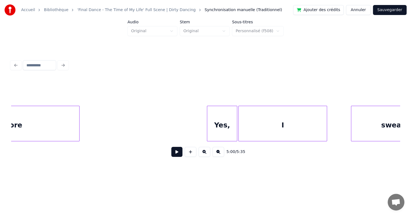
click at [230, 122] on div "Yes," at bounding box center [222, 125] width 30 height 38
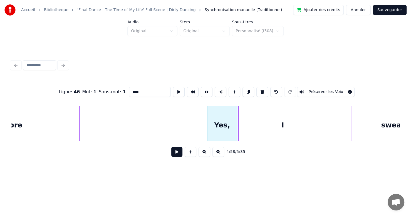
click at [171, 152] on button at bounding box center [176, 152] width 11 height 10
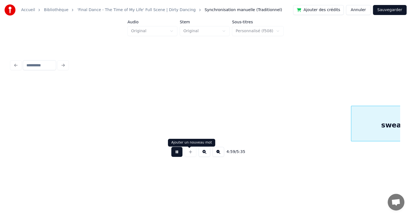
scroll to position [0, 49917]
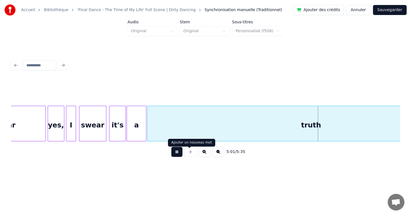
click at [182, 149] on div "5:01 / 5:35" at bounding box center [206, 152] width 380 height 12
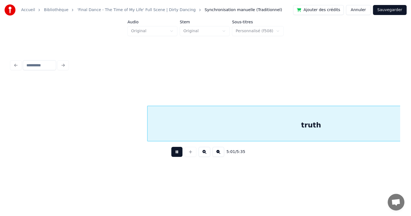
scroll to position [0, 50307]
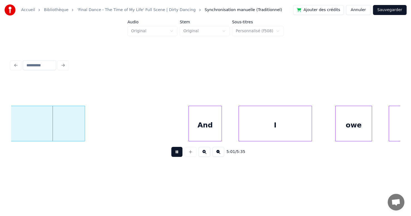
click at [173, 153] on button at bounding box center [176, 152] width 11 height 10
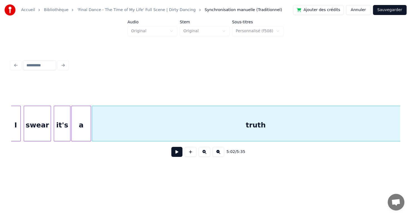
scroll to position [0, 49877]
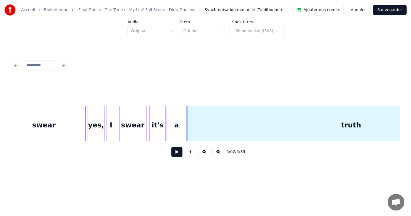
click at [140, 128] on div "swear" at bounding box center [132, 125] width 27 height 38
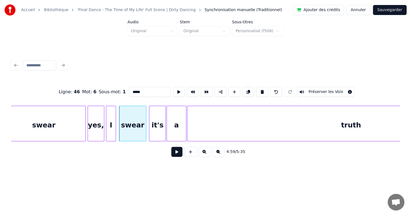
click at [171, 152] on button at bounding box center [176, 152] width 11 height 10
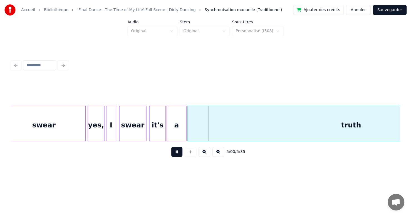
click at [171, 152] on button at bounding box center [176, 152] width 11 height 10
click at [98, 126] on div "yes," at bounding box center [96, 125] width 16 height 38
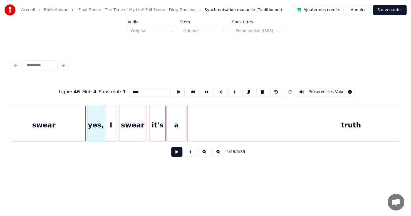
click at [172, 154] on button at bounding box center [176, 152] width 11 height 10
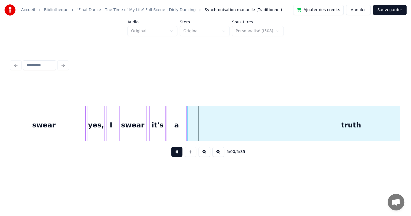
click at [172, 154] on button at bounding box center [176, 152] width 11 height 10
click at [188, 127] on div at bounding box center [188, 123] width 2 height 35
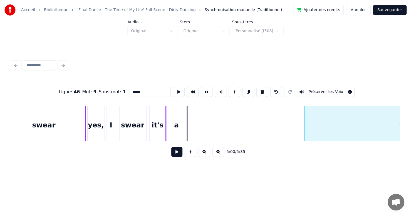
click at [304, 131] on div at bounding box center [305, 123] width 2 height 35
click at [280, 128] on div "a" at bounding box center [281, 125] width 19 height 38
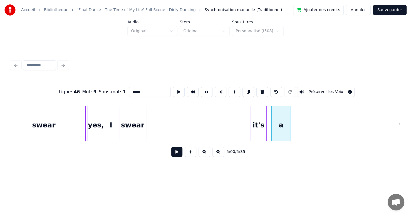
click at [256, 120] on div "it's" at bounding box center [258, 125] width 16 height 38
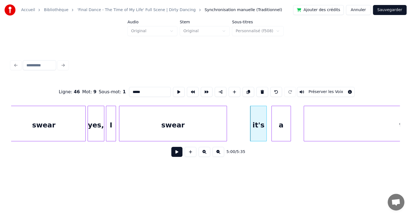
click at [225, 124] on div at bounding box center [226, 123] width 2 height 35
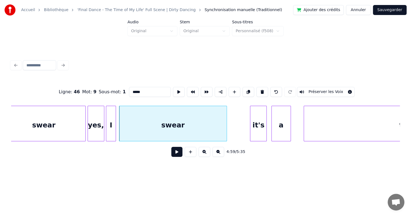
click at [16, 120] on div "swear" at bounding box center [43, 125] width 83 height 38
type input "*****"
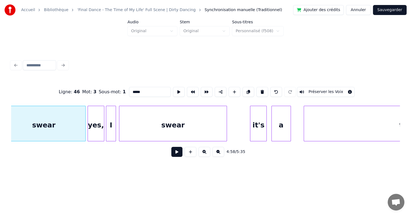
scroll to position [0, 49868]
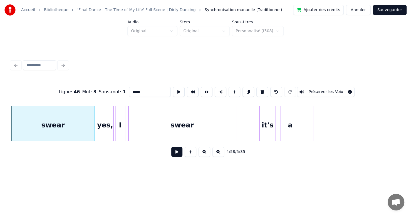
click at [173, 153] on button at bounding box center [176, 152] width 11 height 10
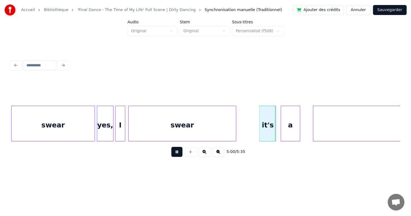
click at [172, 153] on button at bounding box center [176, 152] width 11 height 10
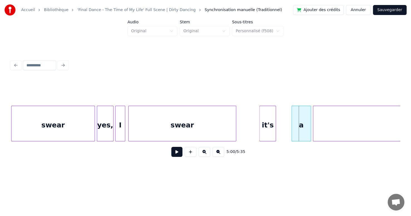
click at [299, 126] on div "a" at bounding box center [301, 125] width 19 height 38
click at [283, 126] on div "it's" at bounding box center [280, 125] width 16 height 38
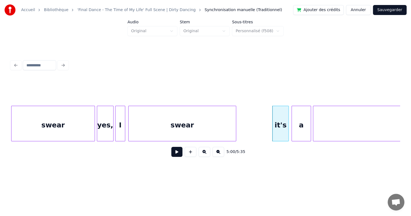
click at [63, 117] on div "swear" at bounding box center [52, 125] width 83 height 38
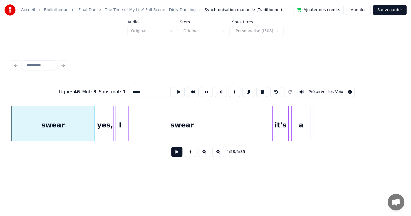
click at [174, 155] on button at bounding box center [176, 152] width 11 height 10
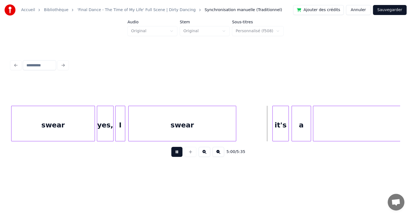
click at [174, 155] on button at bounding box center [176, 152] width 11 height 10
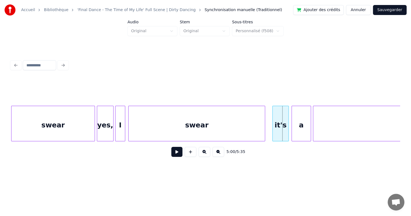
click at [264, 132] on div at bounding box center [264, 123] width 2 height 35
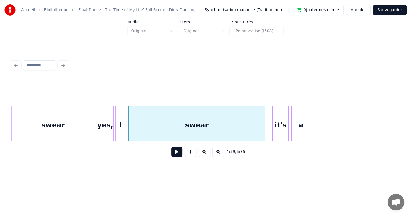
click at [68, 122] on div "swear" at bounding box center [52, 125] width 83 height 38
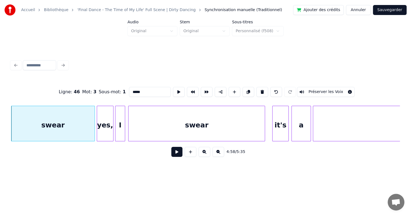
click at [174, 157] on button at bounding box center [176, 152] width 11 height 10
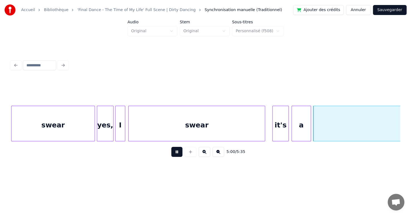
click at [174, 156] on button at bounding box center [176, 152] width 11 height 10
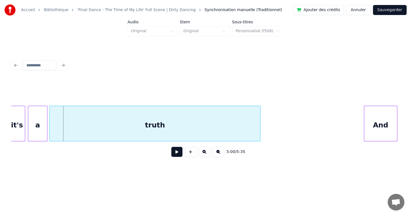
scroll to position [0, 50163]
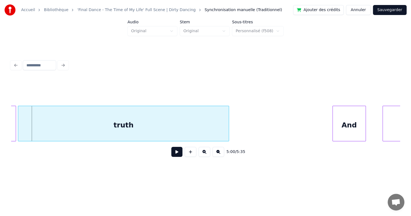
click at [172, 154] on button at bounding box center [176, 152] width 11 height 10
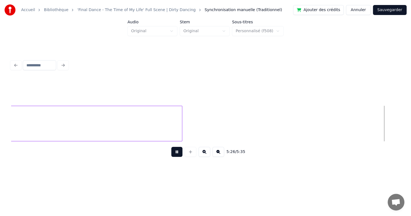
scroll to position [0, 54452]
click at [172, 153] on button at bounding box center [176, 152] width 11 height 10
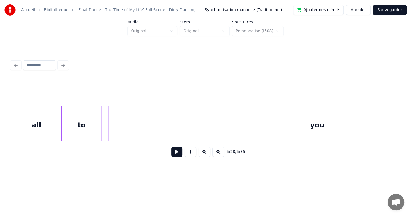
scroll to position [0, 53621]
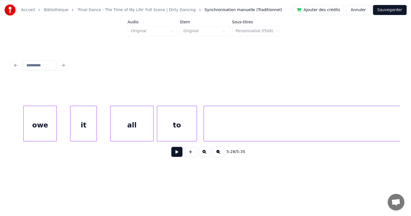
click at [311, 129] on div "you" at bounding box center [412, 125] width 417 height 38
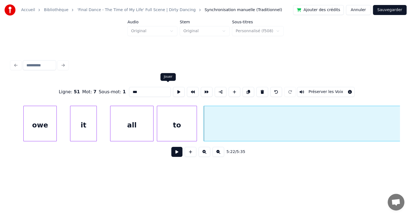
click at [173, 90] on button at bounding box center [179, 92] width 12 height 10
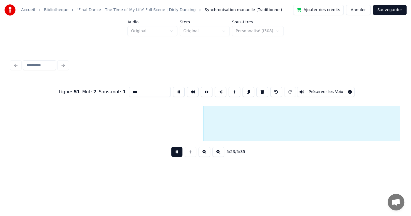
scroll to position [0, 54011]
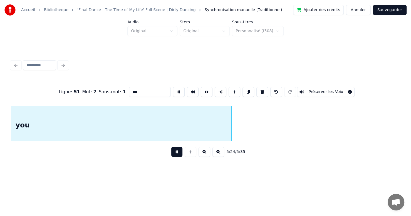
click at [173, 88] on button at bounding box center [179, 92] width 12 height 10
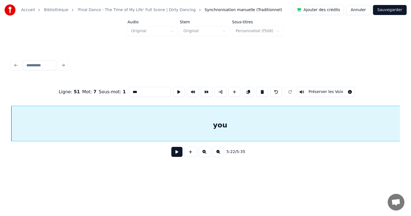
click at [173, 88] on button at bounding box center [179, 92] width 12 height 10
click at [396, 9] on button "Sauvegarder" at bounding box center [390, 10] width 34 height 10
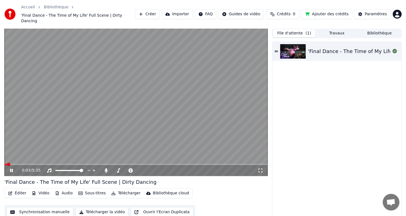
click at [11, 168] on icon at bounding box center [15, 170] width 13 height 4
click at [17, 158] on video at bounding box center [135, 102] width 263 height 148
click at [19, 164] on span at bounding box center [135, 164] width 263 height 1
click at [32, 164] on span at bounding box center [135, 164] width 263 height 1
drag, startPoint x: 39, startPoint y: 158, endPoint x: 85, endPoint y: 159, distance: 45.9
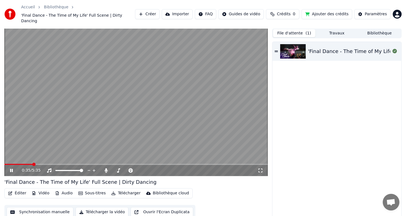
click at [41, 158] on video at bounding box center [135, 102] width 263 height 148
click at [49, 157] on video at bounding box center [135, 102] width 263 height 148
click at [44, 164] on span at bounding box center [135, 164] width 263 height 1
click at [14, 168] on icon at bounding box center [15, 170] width 13 height 4
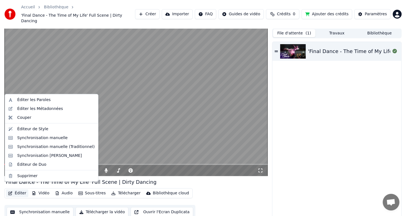
click at [16, 190] on button "Éditer" at bounding box center [17, 194] width 23 height 8
click at [31, 165] on div "Éditeur de Duo" at bounding box center [31, 165] width 29 height 6
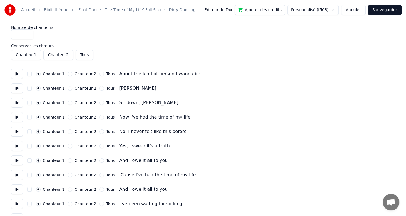
click at [18, 73] on button at bounding box center [17, 74] width 12 height 10
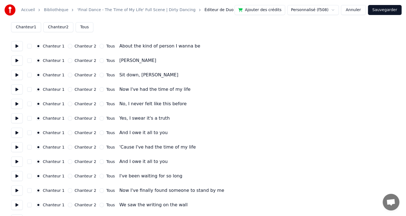
scroll to position [56, 0]
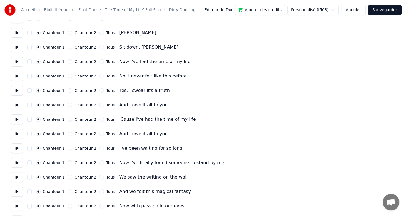
click at [16, 160] on button at bounding box center [17, 163] width 12 height 10
click at [16, 177] on button at bounding box center [17, 177] width 12 height 10
click at [16, 176] on button at bounding box center [17, 177] width 12 height 10
click at [73, 177] on div "Chanteur 2" at bounding box center [82, 177] width 28 height 4
click at [75, 176] on label "Chanteur 2" at bounding box center [86, 177] width 22 height 4
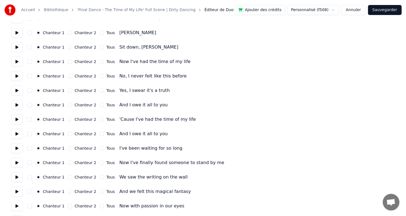
click at [72, 176] on button "Chanteur 2" at bounding box center [70, 177] width 4 height 4
click at [16, 176] on button at bounding box center [17, 177] width 12 height 10
click at [392, 9] on button "Sauvegarder" at bounding box center [385, 10] width 34 height 10
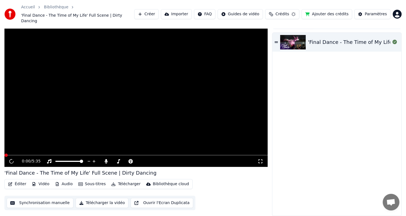
scroll to position [4, 0]
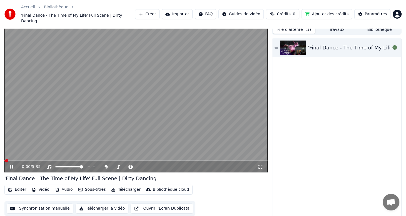
click at [28, 154] on video at bounding box center [135, 99] width 263 height 148
click at [23, 154] on video at bounding box center [135, 99] width 263 height 148
click at [21, 153] on video at bounding box center [135, 99] width 263 height 148
click at [19, 154] on video at bounding box center [135, 99] width 263 height 148
click at [17, 160] on span at bounding box center [135, 160] width 263 height 1
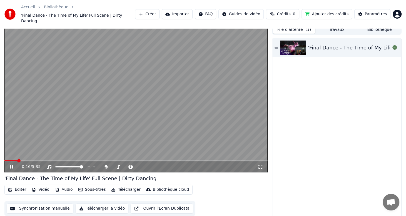
click at [24, 160] on span at bounding box center [135, 160] width 263 height 1
click at [33, 160] on span at bounding box center [135, 160] width 263 height 1
click at [44, 162] on div "0:36 / 5:35" at bounding box center [135, 167] width 263 height 11
click at [47, 160] on span at bounding box center [135, 160] width 263 height 1
click at [54, 160] on span at bounding box center [135, 160] width 263 height 1
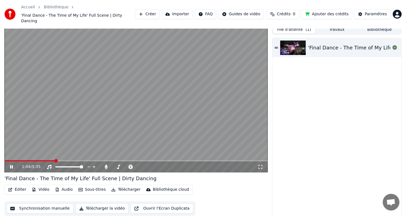
click at [66, 162] on div "1:04 / 5:35" at bounding box center [135, 167] width 263 height 11
click at [66, 160] on span at bounding box center [135, 160] width 263 height 1
click at [73, 160] on span at bounding box center [135, 160] width 263 height 1
click at [81, 160] on span at bounding box center [135, 160] width 263 height 1
click at [95, 160] on span at bounding box center [135, 160] width 263 height 1
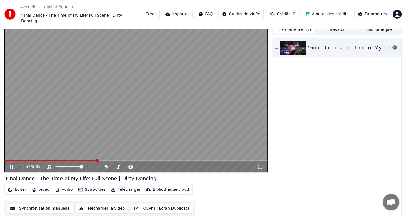
click at [89, 160] on span at bounding box center [50, 160] width 93 height 1
click at [81, 160] on span at bounding box center [46, 160] width 85 height 1
click at [12, 165] on icon at bounding box center [11, 166] width 3 height 3
click at [18, 186] on button "Éditer" at bounding box center [17, 190] width 23 height 8
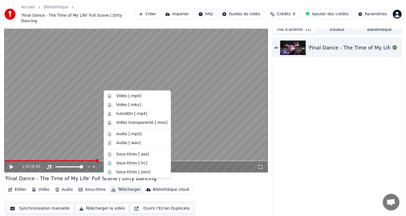
click at [249, 195] on div "Éditer Vidéo Audio Sous-titres Télécharger Bibliothèque cloud Synchronisation m…" at bounding box center [135, 200] width 263 height 31
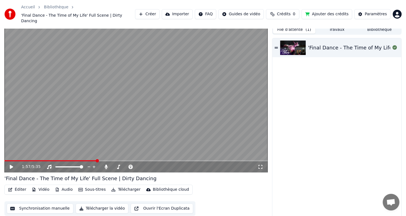
click at [83, 186] on button "Sous-titres" at bounding box center [92, 190] width 32 height 8
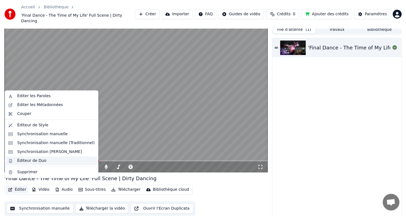
click at [28, 160] on div "Éditeur de Duo" at bounding box center [31, 161] width 29 height 6
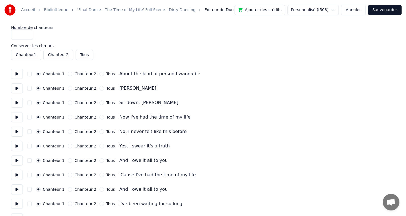
click at [205, 10] on span "Éditeur de Duo" at bounding box center [219, 10] width 29 height 6
click at [61, 54] on button "Chanteur 2" at bounding box center [58, 55] width 30 height 10
click at [389, 15] on button "Sauvegarder" at bounding box center [385, 10] width 34 height 10
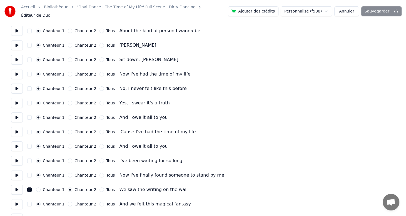
scroll to position [56, 0]
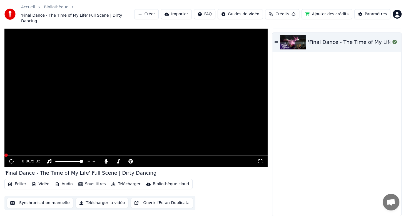
scroll to position [4, 0]
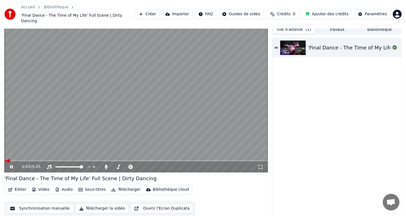
click at [14, 165] on icon at bounding box center [15, 167] width 13 height 4
click at [86, 186] on button "Sous-titres" at bounding box center [92, 190] width 32 height 8
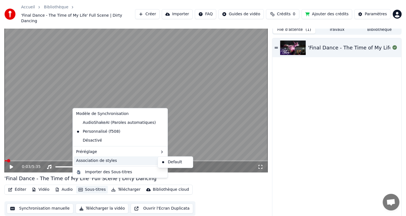
click at [91, 161] on div "Association de styles" at bounding box center [120, 161] width 93 height 9
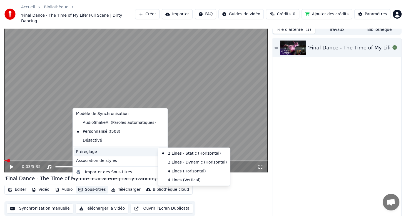
click at [91, 150] on div "Préréglage" at bounding box center [120, 152] width 93 height 9
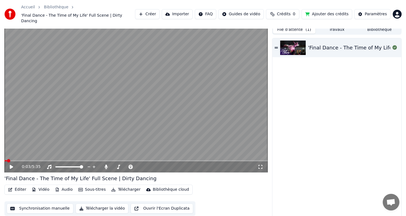
click at [299, 168] on div "'Final Dance - The Time of My Life' Full Scene | Dirty Dancing" at bounding box center [336, 129] width 129 height 183
click at [90, 186] on button "Sous-titres" at bounding box center [92, 190] width 32 height 8
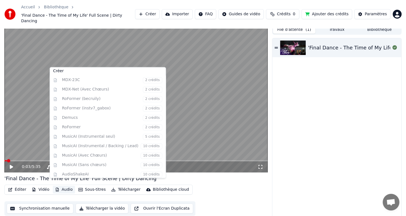
scroll to position [65, 0]
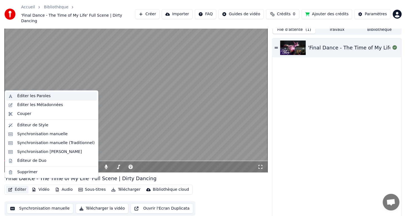
click at [42, 96] on div "Éditer les Paroles" at bounding box center [33, 96] width 33 height 6
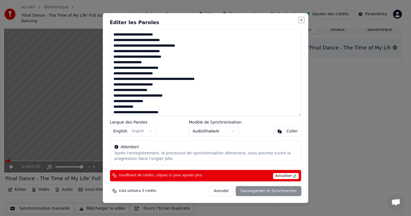
click at [300, 21] on button "Close" at bounding box center [301, 20] width 4 height 4
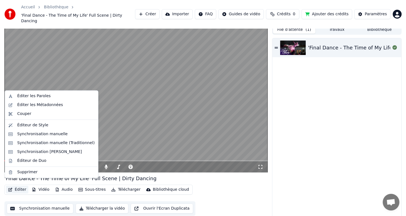
click at [19, 187] on button "Éditer" at bounding box center [17, 190] width 23 height 8
click at [39, 125] on div "Éditeur de Style" at bounding box center [32, 126] width 31 height 6
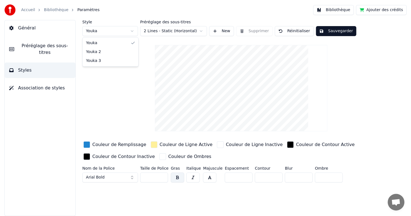
click at [132, 31] on html "Accueil Bibliothèque Paramètres Bibliothèque Ajouter des crédits Général Prérég…" at bounding box center [205, 108] width 411 height 216
click at [87, 144] on div "button" at bounding box center [86, 145] width 7 height 7
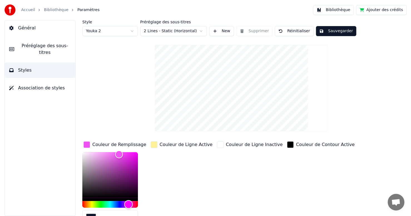
click at [128, 204] on div "Hue" at bounding box center [110, 204] width 56 height 7
drag, startPoint x: 118, startPoint y: 153, endPoint x: 105, endPoint y: 158, distance: 14.1
click at [105, 158] on div "Color" at bounding box center [104, 159] width 9 height 9
type input "*******"
click at [106, 158] on div "Color" at bounding box center [105, 158] width 9 height 9
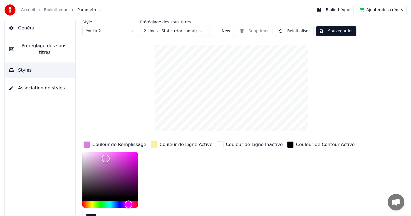
click at [325, 33] on button "Sauvegarder" at bounding box center [336, 31] width 40 height 10
click at [340, 33] on button "Sauvegarder" at bounding box center [336, 31] width 40 height 10
click at [34, 28] on button "Général" at bounding box center [40, 28] width 71 height 16
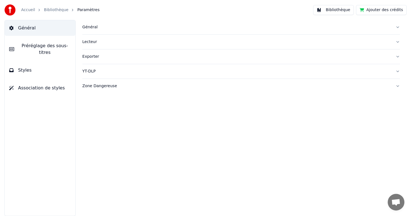
click at [23, 29] on span "Général" at bounding box center [27, 28] width 18 height 7
click at [59, 9] on link "Bibliothèque" at bounding box center [56, 10] width 24 height 6
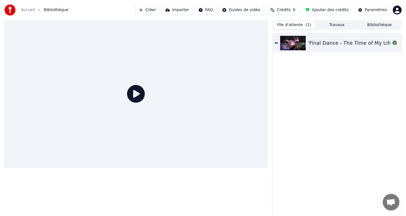
click at [300, 24] on button "File d'attente ( 1 )" at bounding box center [294, 25] width 43 height 8
click at [315, 41] on div "'Final Dance - The Time of My Life' Full Scene | Dirty Dancing" at bounding box center [384, 43] width 152 height 8
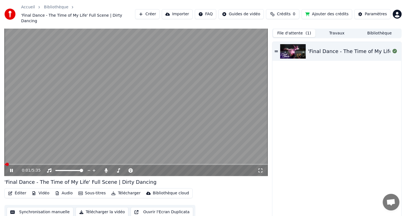
click at [25, 165] on div "0:01 / 5:35" at bounding box center [135, 170] width 263 height 11
click at [15, 164] on span at bounding box center [135, 164] width 263 height 1
click at [28, 164] on span at bounding box center [135, 164] width 263 height 1
drag, startPoint x: 38, startPoint y: 161, endPoint x: 46, endPoint y: 161, distance: 8.3
click at [46, 165] on div "0:30 / 5:35" at bounding box center [135, 170] width 263 height 11
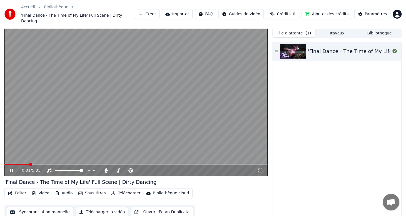
click at [43, 158] on video at bounding box center [135, 102] width 263 height 148
click at [43, 164] on span at bounding box center [135, 164] width 263 height 1
click at [54, 165] on div "0:49 / 5:35" at bounding box center [135, 170] width 263 height 11
click at [13, 169] on icon at bounding box center [11, 171] width 3 height 4
click at [53, 164] on span at bounding box center [135, 164] width 263 height 1
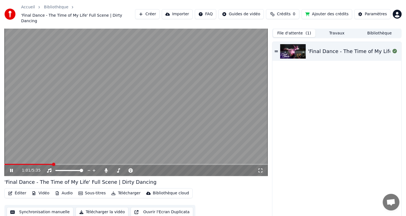
click at [62, 165] on div "1:01 / 5:35" at bounding box center [135, 170] width 263 height 11
click at [67, 165] on div "1:01 / 5:35" at bounding box center [135, 170] width 263 height 11
click at [68, 158] on video at bounding box center [135, 102] width 263 height 148
click at [65, 158] on video at bounding box center [135, 102] width 263 height 148
click at [65, 164] on span at bounding box center [135, 164] width 263 height 1
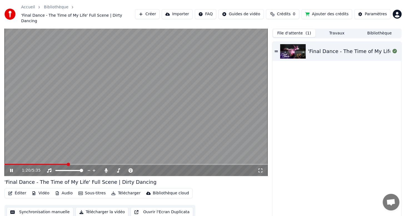
click at [86, 158] on video at bounding box center [135, 102] width 263 height 148
click at [88, 158] on video at bounding box center [135, 102] width 263 height 148
click at [90, 157] on video at bounding box center [135, 102] width 263 height 148
click at [91, 158] on video at bounding box center [135, 102] width 263 height 148
click at [93, 164] on span at bounding box center [135, 164] width 263 height 1
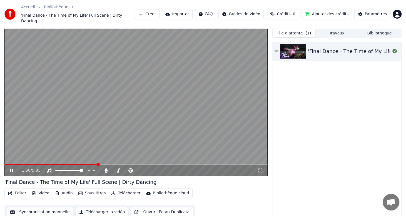
click at [11, 169] on icon at bounding box center [11, 170] width 3 height 3
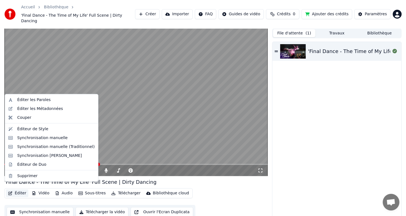
click at [13, 190] on button "Éditer" at bounding box center [17, 194] width 23 height 8
click at [32, 165] on div "Éditeur de Duo" at bounding box center [31, 165] width 29 height 6
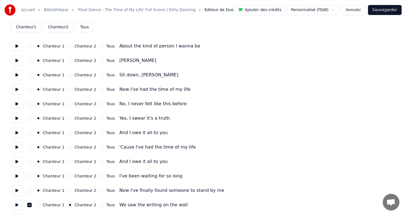
scroll to position [56, 0]
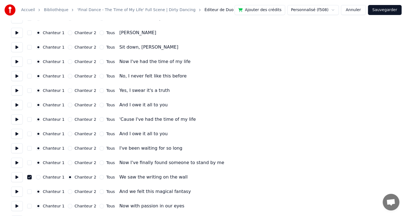
click at [52, 176] on label "Chanteur 1" at bounding box center [54, 177] width 22 height 4
click at [41, 176] on button "Chanteur 1" at bounding box center [38, 177] width 4 height 4
click at [75, 177] on label "Chanteur 2" at bounding box center [86, 177] width 22 height 4
click at [72, 177] on button "Chanteur 2" at bounding box center [70, 177] width 4 height 4
click at [75, 119] on label "Chanteur 2" at bounding box center [86, 120] width 22 height 4
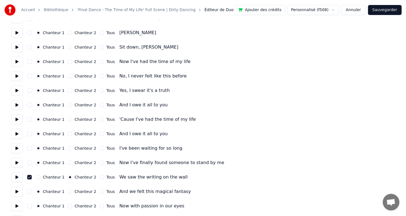
click at [72, 119] on button "Chanteur 2" at bounding box center [70, 119] width 4 height 4
click at [19, 135] on button at bounding box center [17, 134] width 12 height 10
click at [18, 135] on button at bounding box center [17, 134] width 12 height 10
click at [73, 133] on div "Chanteur 2" at bounding box center [82, 134] width 28 height 4
click at [76, 134] on label "Chanteur 2" at bounding box center [86, 134] width 22 height 4
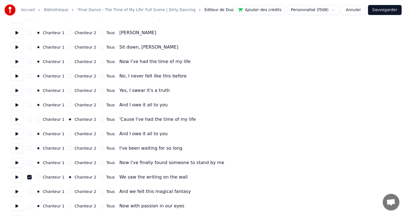
click at [72, 134] on button "Chanteur 2" at bounding box center [70, 134] width 4 height 4
click at [19, 147] on button at bounding box center [17, 148] width 12 height 10
click at [17, 163] on button at bounding box center [17, 163] width 12 height 10
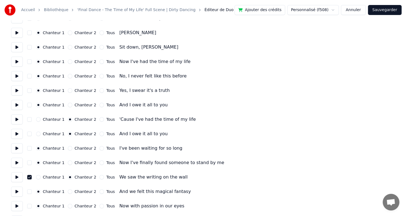
click at [18, 179] on button at bounding box center [17, 177] width 12 height 10
click at [18, 193] on button at bounding box center [17, 192] width 12 height 10
click at [73, 192] on div "Chanteur 2" at bounding box center [82, 192] width 28 height 4
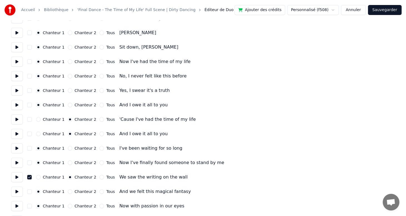
click at [68, 190] on button "Chanteur 2" at bounding box center [70, 192] width 4 height 4
click at [32, 177] on button "button" at bounding box center [29, 177] width 4 height 4
click at [388, 11] on button "Sauvegarder" at bounding box center [385, 10] width 34 height 10
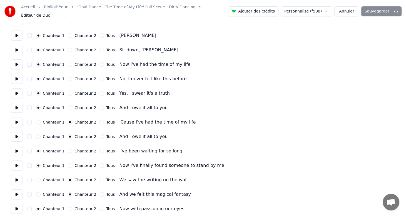
scroll to position [4, 0]
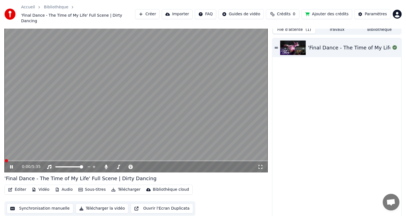
click at [70, 160] on span at bounding box center [135, 160] width 263 height 1
click at [84, 162] on div "1:24 / 5:35" at bounding box center [135, 167] width 263 height 11
click at [90, 155] on video at bounding box center [135, 99] width 263 height 148
click at [95, 155] on video at bounding box center [135, 99] width 263 height 148
click at [96, 153] on video at bounding box center [135, 99] width 263 height 148
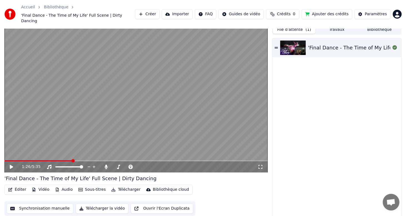
click at [97, 154] on video at bounding box center [135, 99] width 263 height 148
click at [100, 160] on span at bounding box center [135, 160] width 263 height 1
click at [90, 160] on span at bounding box center [52, 160] width 96 height 1
click at [10, 162] on div "2:14 / 5:35" at bounding box center [135, 167] width 263 height 11
click at [12, 165] on icon at bounding box center [15, 167] width 13 height 4
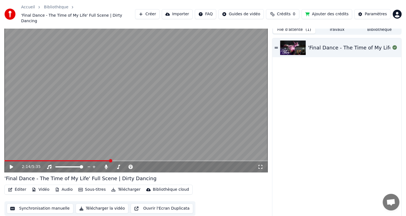
click at [18, 187] on button "Éditer" at bounding box center [17, 190] width 23 height 8
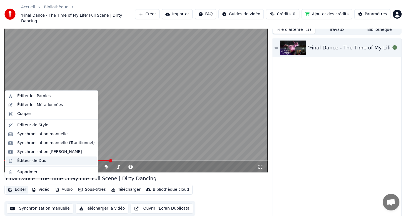
click at [41, 163] on div "Éditeur de Duo" at bounding box center [31, 161] width 29 height 6
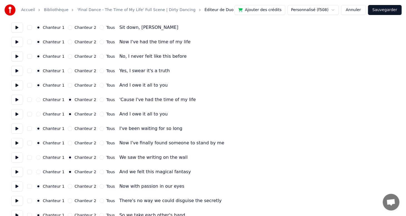
scroll to position [111, 0]
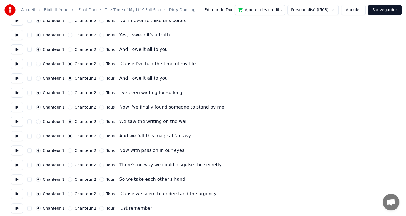
click at [17, 150] on button at bounding box center [17, 151] width 12 height 10
click at [106, 150] on label "Tous" at bounding box center [110, 151] width 9 height 4
click at [104, 150] on button "Tous" at bounding box center [102, 150] width 4 height 4
click at [16, 164] on button at bounding box center [17, 165] width 12 height 10
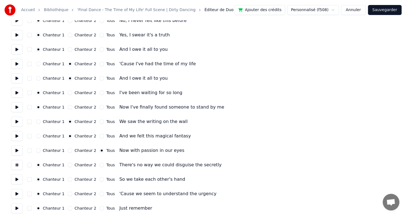
click at [17, 164] on button at bounding box center [17, 165] width 12 height 10
click at [101, 165] on div "Tous" at bounding box center [107, 165] width 15 height 4
click at [100, 163] on button "Tous" at bounding box center [102, 165] width 4 height 4
click at [16, 180] on button at bounding box center [17, 180] width 12 height 10
click at [18, 180] on button at bounding box center [17, 180] width 12 height 10
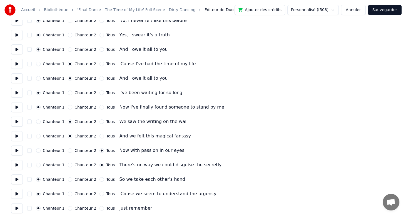
click at [100, 179] on button "Tous" at bounding box center [102, 179] width 4 height 4
click at [19, 193] on button at bounding box center [17, 194] width 12 height 10
click at [100, 194] on button "Tous" at bounding box center [102, 194] width 4 height 4
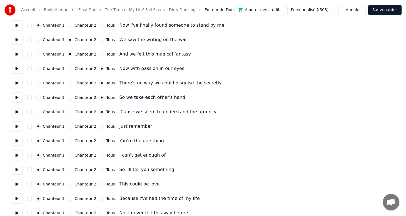
scroll to position [195, 0]
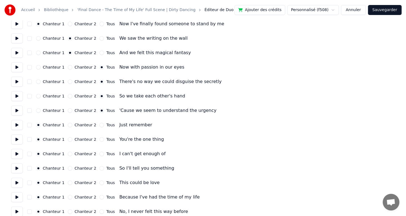
click at [18, 124] on button at bounding box center [17, 125] width 12 height 10
click at [18, 140] on button at bounding box center [17, 140] width 12 height 10
click at [73, 139] on div "Chanteur 2" at bounding box center [82, 139] width 28 height 4
click at [68, 137] on button "Chanteur 2" at bounding box center [70, 139] width 4 height 4
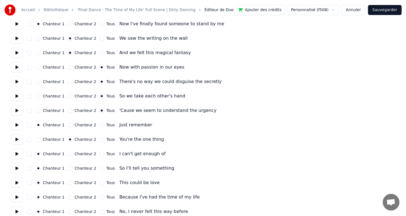
click at [19, 155] on button at bounding box center [17, 154] width 12 height 10
click at [19, 154] on button at bounding box center [17, 154] width 12 height 10
click at [18, 168] on button at bounding box center [17, 168] width 12 height 10
click at [71, 167] on div "Chanteur 2" at bounding box center [82, 168] width 28 height 4
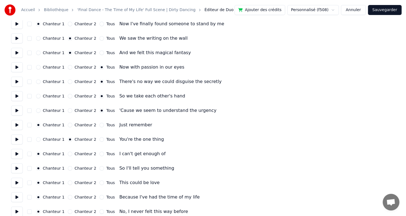
click at [76, 168] on label "Chanteur 2" at bounding box center [86, 169] width 22 height 4
click at [72, 168] on button "Chanteur 2" at bounding box center [70, 168] width 4 height 4
click at [21, 183] on button at bounding box center [17, 183] width 12 height 10
drag, startPoint x: 20, startPoint y: 182, endPoint x: 41, endPoint y: 183, distance: 20.3
click at [20, 182] on button at bounding box center [17, 183] width 12 height 10
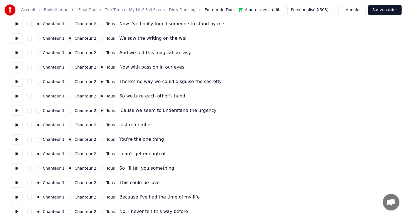
click at [103, 183] on div "Tous" at bounding box center [107, 183] width 15 height 4
click at [102, 182] on div "Tous" at bounding box center [107, 183] width 15 height 4
click at [106, 182] on label "Tous" at bounding box center [110, 183] width 9 height 4
click at [104, 182] on button "Tous" at bounding box center [102, 183] width 4 height 4
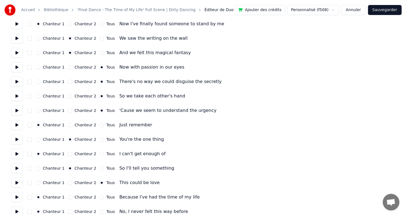
click at [19, 196] on button at bounding box center [17, 197] width 12 height 10
click at [19, 198] on button at bounding box center [17, 197] width 12 height 10
click at [76, 197] on label "Chanteur 2" at bounding box center [86, 197] width 22 height 4
click at [72, 197] on button "Chanteur 2" at bounding box center [70, 197] width 4 height 4
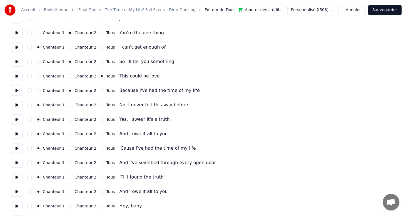
scroll to position [306, 0]
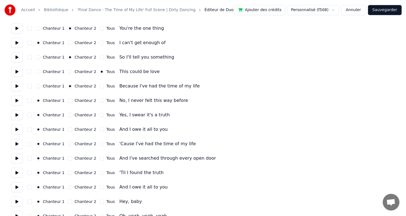
click at [19, 101] on button at bounding box center [17, 101] width 12 height 10
click at [77, 100] on label "Chanteur 2" at bounding box center [86, 101] width 22 height 4
click at [72, 100] on button "Chanteur 2" at bounding box center [70, 100] width 4 height 4
click at [18, 115] on button at bounding box center [17, 115] width 12 height 10
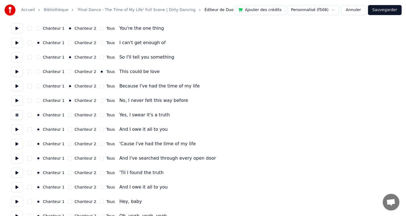
click at [79, 113] on label "Chanteur 2" at bounding box center [86, 115] width 22 height 4
click at [72, 113] on button "Chanteur 2" at bounding box center [70, 115] width 4 height 4
click at [18, 115] on button at bounding box center [17, 115] width 12 height 10
click at [20, 114] on button at bounding box center [17, 115] width 12 height 10
click at [19, 129] on button at bounding box center [17, 130] width 12 height 10
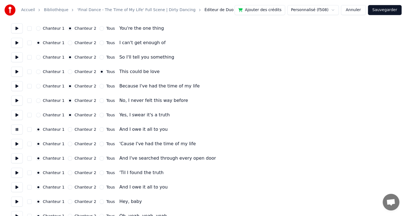
click at [19, 129] on button at bounding box center [17, 130] width 12 height 10
click at [78, 130] on label "Chanteur 2" at bounding box center [86, 130] width 22 height 4
click at [72, 130] on button "Chanteur 2" at bounding box center [70, 129] width 4 height 4
click at [21, 144] on button at bounding box center [17, 144] width 12 height 10
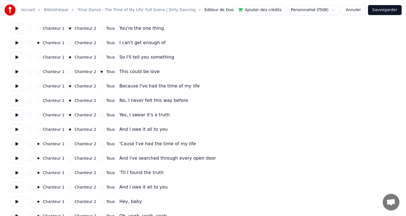
click at [20, 143] on button at bounding box center [17, 144] width 12 height 10
click at [70, 143] on button "Chanteur 2" at bounding box center [70, 144] width 4 height 4
click at [19, 157] on button at bounding box center [17, 158] width 12 height 10
click at [20, 157] on button at bounding box center [17, 158] width 12 height 10
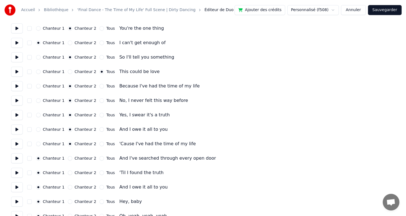
click at [72, 158] on div "Chanteur 2" at bounding box center [82, 158] width 28 height 4
click at [73, 158] on div "Chanteur 2" at bounding box center [82, 158] width 28 height 4
click at [78, 157] on label "Chanteur 2" at bounding box center [86, 159] width 22 height 4
click at [72, 157] on button "Chanteur 2" at bounding box center [70, 158] width 4 height 4
click at [16, 172] on button at bounding box center [17, 173] width 12 height 10
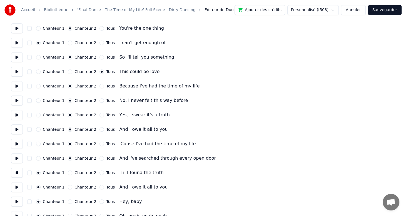
click at [16, 172] on button at bounding box center [17, 173] width 12 height 10
click at [73, 173] on div "Chanteur 2" at bounding box center [82, 173] width 28 height 4
click at [69, 172] on button "Chanteur 2" at bounding box center [70, 173] width 4 height 4
click at [16, 187] on button at bounding box center [17, 187] width 12 height 10
click at [20, 187] on button at bounding box center [17, 187] width 12 height 10
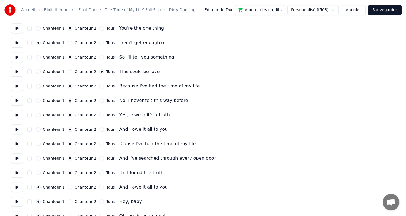
click at [100, 186] on button "Tous" at bounding box center [102, 187] width 4 height 4
click at [20, 173] on button at bounding box center [17, 173] width 12 height 10
click at [18, 173] on button at bounding box center [17, 173] width 12 height 10
click at [100, 171] on button "Tous" at bounding box center [102, 173] width 4 height 4
click at [20, 157] on button at bounding box center [17, 158] width 12 height 10
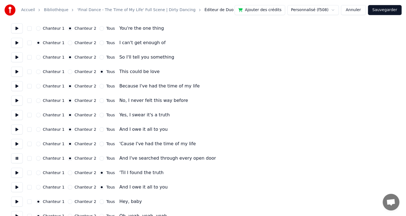
click at [18, 157] on button at bounding box center [17, 158] width 12 height 10
click at [101, 157] on div "Tous" at bounding box center [107, 158] width 15 height 4
click at [102, 158] on div "Tous" at bounding box center [107, 158] width 15 height 4
click at [103, 157] on div "Tous" at bounding box center [107, 158] width 15 height 4
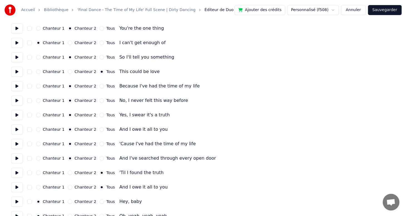
click at [101, 157] on div "Tous" at bounding box center [107, 158] width 15 height 4
click at [100, 158] on button "Tous" at bounding box center [102, 158] width 4 height 4
click at [100, 157] on button "Tous" at bounding box center [102, 158] width 4 height 4
click at [20, 142] on button at bounding box center [17, 144] width 12 height 10
click at [19, 142] on button at bounding box center [17, 144] width 12 height 10
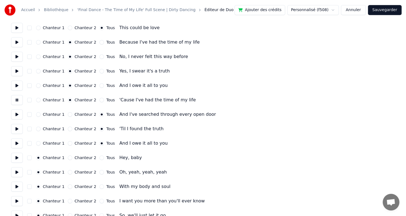
scroll to position [361, 0]
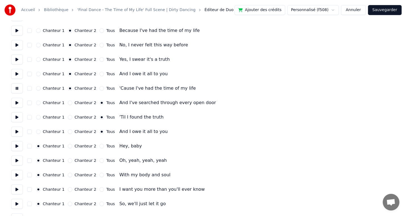
click at [18, 145] on button at bounding box center [17, 146] width 12 height 10
click at [17, 161] on button at bounding box center [17, 161] width 12 height 10
click at [16, 174] on button at bounding box center [17, 175] width 12 height 10
click at [17, 174] on button at bounding box center [17, 175] width 12 height 10
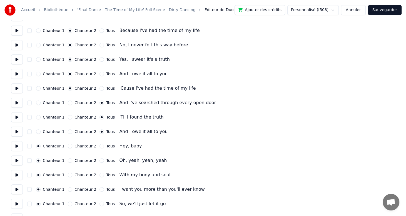
click at [70, 175] on button "Chanteur 2" at bounding box center [70, 175] width 4 height 4
click at [18, 190] on button at bounding box center [17, 190] width 12 height 10
click at [71, 190] on div "Chanteur 2" at bounding box center [82, 189] width 28 height 4
click at [72, 188] on div "Chanteur 2" at bounding box center [82, 189] width 28 height 4
click at [68, 188] on button "Chanteur 2" at bounding box center [70, 189] width 4 height 4
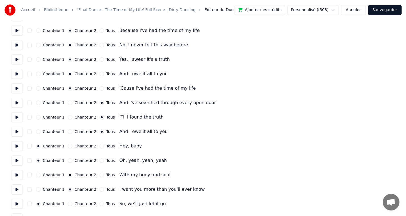
click at [18, 207] on button at bounding box center [17, 204] width 12 height 10
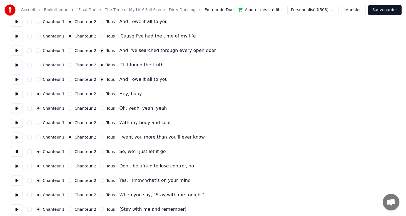
scroll to position [417, 0]
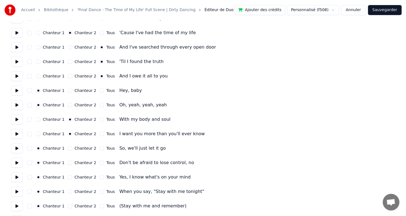
click at [16, 164] on button at bounding box center [17, 163] width 12 height 10
click at [17, 177] on button at bounding box center [17, 177] width 12 height 10
click at [69, 177] on button "Chanteur 2" at bounding box center [70, 177] width 4 height 4
click at [16, 192] on button at bounding box center [17, 192] width 12 height 10
click at [17, 192] on button at bounding box center [17, 192] width 12 height 10
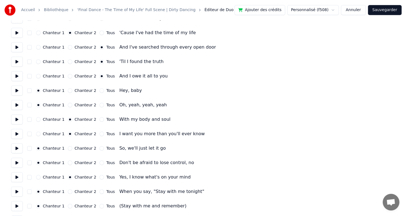
click at [72, 192] on div "Chanteur 2" at bounding box center [82, 192] width 28 height 4
click at [70, 191] on button "Chanteur 2" at bounding box center [70, 192] width 4 height 4
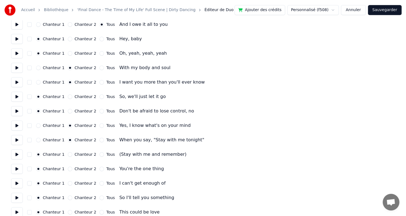
scroll to position [473, 0]
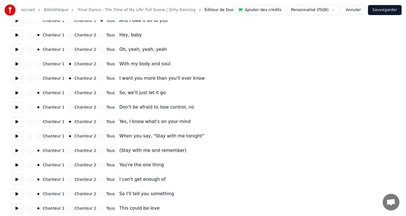
click at [17, 150] on button at bounding box center [17, 151] width 12 height 10
click at [100, 151] on button "Tous" at bounding box center [102, 150] width 4 height 4
click at [21, 166] on button at bounding box center [17, 165] width 12 height 10
click at [17, 180] on button at bounding box center [17, 180] width 12 height 10
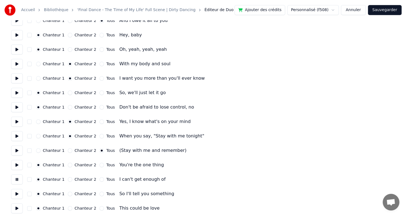
click at [72, 179] on div "Chanteur 2" at bounding box center [82, 179] width 28 height 4
click at [70, 178] on button "Chanteur 2" at bounding box center [70, 179] width 4 height 4
click at [19, 194] on button at bounding box center [17, 194] width 12 height 10
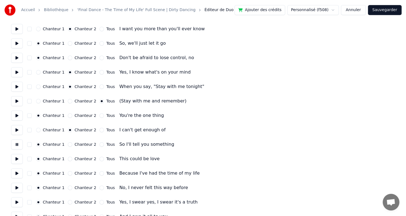
scroll to position [528, 0]
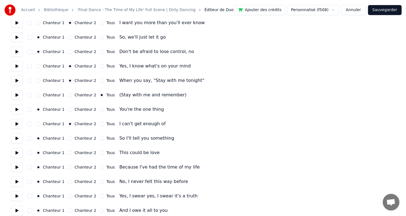
click at [18, 153] on button at bounding box center [17, 153] width 12 height 10
click at [103, 153] on div "Tous" at bounding box center [107, 153] width 15 height 4
click at [101, 152] on div "Tous" at bounding box center [107, 153] width 15 height 4
click at [100, 151] on button "Tous" at bounding box center [102, 153] width 4 height 4
click at [21, 166] on button at bounding box center [17, 167] width 12 height 10
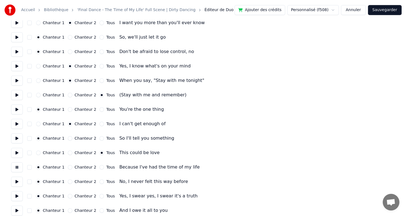
click at [100, 167] on button "Tous" at bounding box center [102, 167] width 4 height 4
click at [17, 180] on button at bounding box center [17, 182] width 12 height 10
click at [100, 181] on button "Tous" at bounding box center [102, 182] width 4 height 4
click at [18, 195] on button at bounding box center [17, 196] width 12 height 10
click at [100, 195] on button "Tous" at bounding box center [102, 196] width 4 height 4
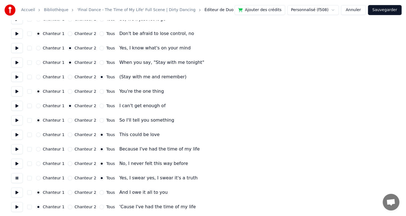
scroll to position [556, 0]
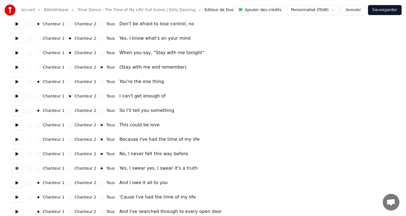
click at [20, 183] on button at bounding box center [17, 183] width 12 height 10
click at [100, 182] on button "Tous" at bounding box center [102, 183] width 4 height 4
click at [18, 197] on button at bounding box center [17, 197] width 12 height 10
click at [100, 197] on button "Tous" at bounding box center [102, 197] width 4 height 4
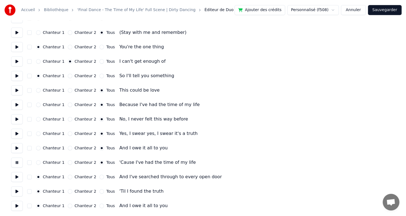
scroll to position [591, 0]
click at [21, 176] on button at bounding box center [17, 177] width 12 height 10
click at [100, 176] on button "Tous" at bounding box center [102, 177] width 4 height 4
click at [25, 190] on div "Chanteur 1 Chanteur 2 Tous 'Til I found the truth" at bounding box center [203, 191] width 384 height 10
click at [21, 190] on button at bounding box center [17, 191] width 12 height 10
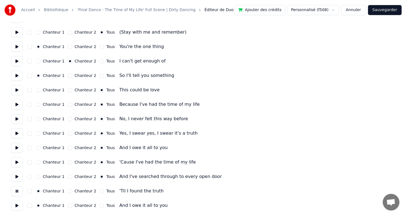
click at [100, 191] on button "Tous" at bounding box center [102, 191] width 4 height 4
click at [18, 206] on button at bounding box center [17, 206] width 12 height 10
click at [100, 206] on button "Tous" at bounding box center [102, 206] width 4 height 4
click at [386, 14] on button "Sauvegarder" at bounding box center [385, 10] width 34 height 10
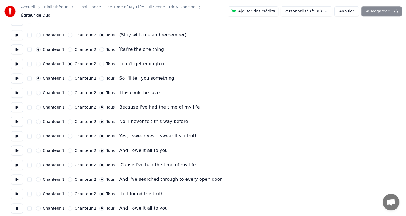
scroll to position [591, 0]
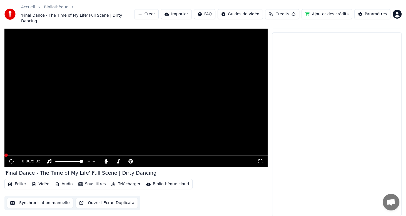
scroll to position [4, 0]
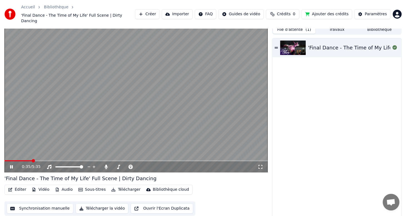
click at [32, 160] on span at bounding box center [135, 160] width 263 height 1
click at [40, 160] on span at bounding box center [135, 160] width 263 height 1
click at [54, 162] on div "0:46 / 5:35" at bounding box center [135, 167] width 263 height 11
click at [48, 160] on span at bounding box center [135, 160] width 263 height 1
click at [63, 160] on span at bounding box center [135, 160] width 263 height 1
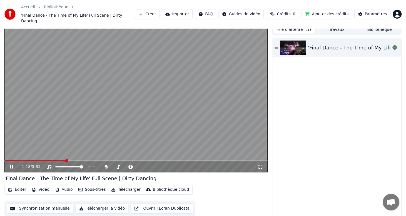
click at [76, 154] on video at bounding box center [135, 99] width 263 height 148
click at [88, 162] on div "1:18 / 5:35" at bounding box center [135, 167] width 263 height 11
click at [85, 160] on span at bounding box center [135, 160] width 263 height 1
click at [10, 165] on icon at bounding box center [11, 167] width 3 height 4
click at [12, 165] on icon at bounding box center [11, 166] width 3 height 3
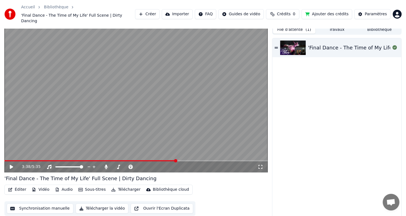
click at [143, 154] on video at bounding box center [135, 99] width 263 height 148
click at [142, 160] on span at bounding box center [90, 160] width 172 height 1
click at [11, 165] on icon at bounding box center [15, 167] width 13 height 4
click at [11, 165] on icon at bounding box center [11, 167] width 3 height 4
click at [11, 165] on icon at bounding box center [15, 167] width 13 height 4
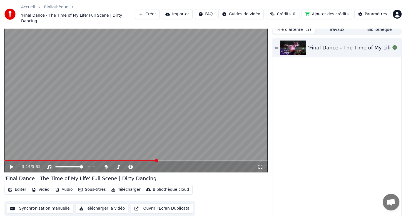
click at [152, 155] on video at bounding box center [135, 99] width 263 height 148
click at [149, 160] on span at bounding box center [80, 160] width 153 height 1
click at [13, 165] on icon at bounding box center [15, 167] width 13 height 4
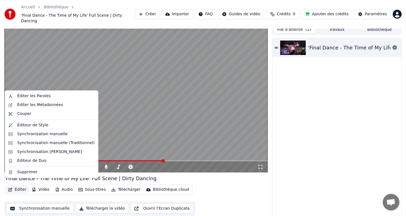
click at [19, 186] on button "Éditer" at bounding box center [17, 190] width 23 height 8
click at [28, 162] on div "Éditeur de Duo" at bounding box center [31, 161] width 29 height 6
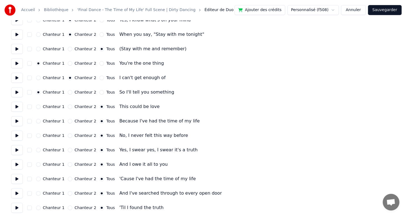
scroll to position [584, 0]
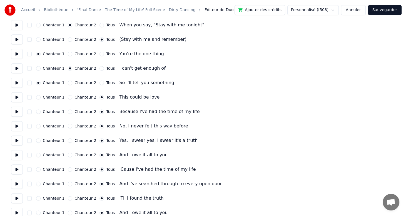
click at [19, 141] on button at bounding box center [17, 141] width 12 height 10
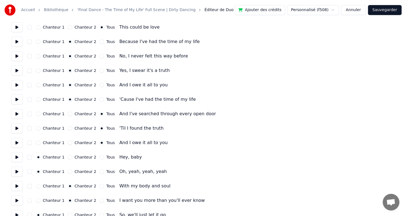
scroll to position [341, 0]
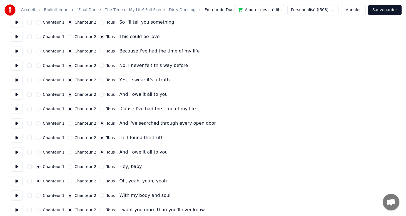
click at [18, 80] on button at bounding box center [17, 80] width 12 height 10
click at [100, 81] on button "Tous" at bounding box center [102, 80] width 4 height 4
click at [18, 81] on button at bounding box center [17, 80] width 12 height 10
click at [18, 80] on button at bounding box center [17, 80] width 12 height 10
click at [17, 64] on button at bounding box center [17, 66] width 12 height 10
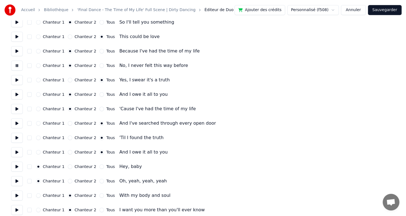
click at [17, 64] on button at bounding box center [17, 66] width 12 height 10
click at [100, 64] on button "Tous" at bounding box center [102, 65] width 4 height 4
click at [18, 54] on button at bounding box center [17, 51] width 12 height 10
click at [18, 51] on button at bounding box center [17, 51] width 12 height 10
click at [100, 50] on button "Tous" at bounding box center [102, 51] width 4 height 4
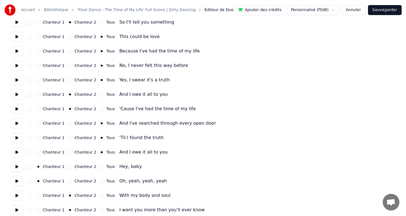
click at [16, 35] on button at bounding box center [17, 37] width 12 height 10
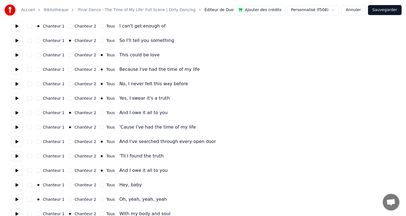
scroll to position [313, 0]
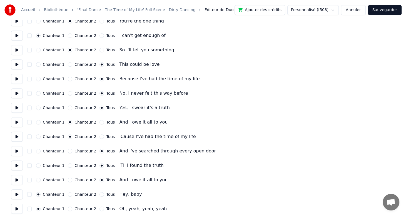
click at [17, 50] on button at bounding box center [17, 50] width 12 height 10
click at [384, 14] on button "Sauvegarder" at bounding box center [385, 10] width 34 height 10
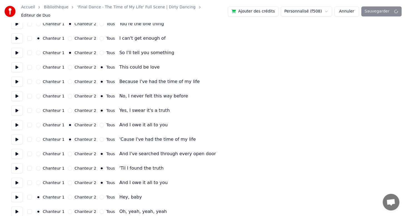
scroll to position [4, 0]
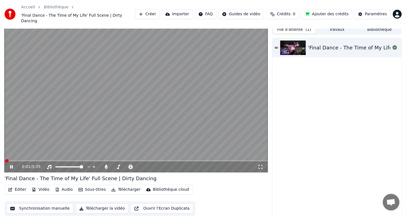
click at [11, 165] on icon at bounding box center [15, 167] width 13 height 4
click at [41, 162] on div "0:01 / 5:35" at bounding box center [135, 167] width 263 height 11
click at [42, 162] on div "0:01 / 5:35" at bounding box center [135, 167] width 263 height 11
click at [42, 155] on video at bounding box center [135, 99] width 263 height 148
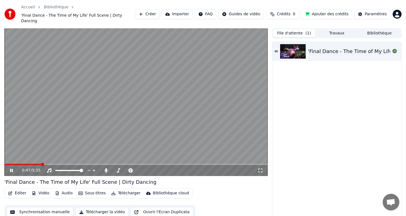
click at [41, 164] on span at bounding box center [135, 164] width 263 height 1
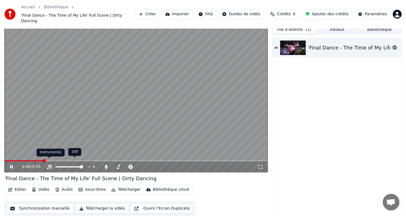
click at [51, 156] on polygon at bounding box center [49, 156] width 4 height 4
click at [46, 159] on span at bounding box center [45, 160] width 3 height 3
click at [55, 160] on span at bounding box center [135, 160] width 263 height 1
click at [64, 160] on span at bounding box center [135, 160] width 263 height 1
click at [73, 160] on span at bounding box center [135, 160] width 263 height 1
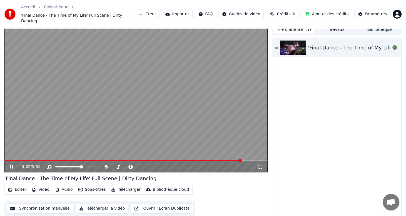
click at [11, 165] on icon at bounding box center [15, 167] width 13 height 4
click at [235, 162] on div "5:02 / 5:35" at bounding box center [135, 167] width 263 height 11
click at [234, 160] on span at bounding box center [122, 160] width 237 height 1
click at [230, 160] on span at bounding box center [119, 160] width 230 height 1
click at [232, 160] on span at bounding box center [135, 160] width 263 height 1
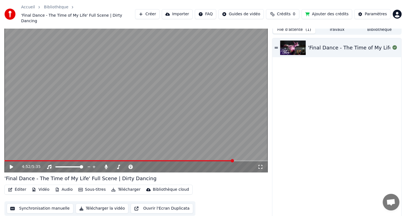
click at [233, 160] on span at bounding box center [135, 160] width 263 height 1
click at [234, 160] on span at bounding box center [135, 160] width 263 height 1
click at [235, 159] on span at bounding box center [233, 160] width 3 height 3
click at [237, 160] on span at bounding box center [135, 160] width 263 height 1
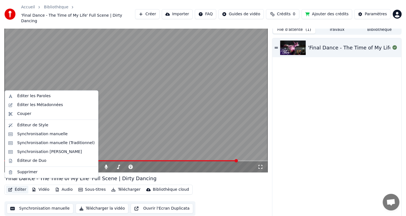
click at [20, 186] on button "Éditer" at bounding box center [17, 190] width 23 height 8
click at [56, 143] on div "Synchronisation manuelle (Traditionnel)" at bounding box center [56, 143] width 78 height 6
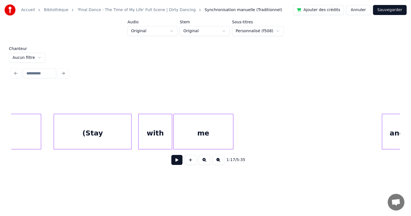
scroll to position [0, 44642]
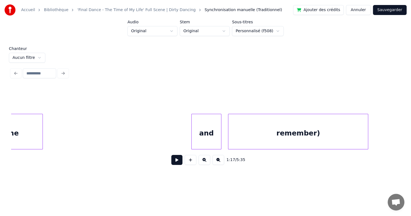
click at [259, 137] on div "remember)" at bounding box center [298, 133] width 140 height 38
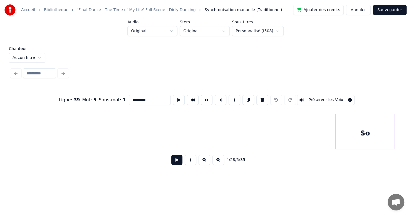
scroll to position [0, 46324]
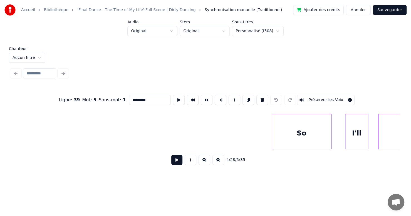
click at [310, 141] on div "So" at bounding box center [301, 133] width 59 height 38
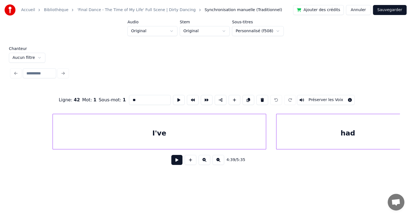
scroll to position [0, 48132]
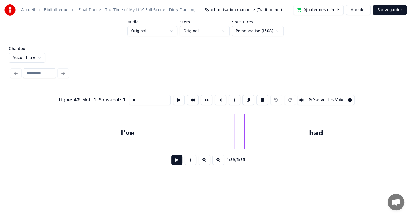
click at [186, 127] on div "I've" at bounding box center [127, 133] width 213 height 38
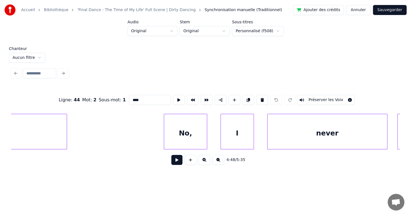
scroll to position [0, 48894]
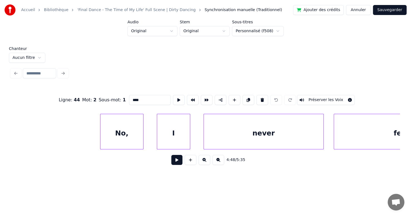
click at [170, 128] on div "I" at bounding box center [173, 133] width 33 height 38
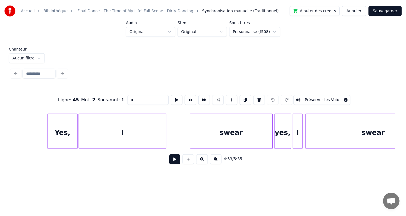
scroll to position [0, 49750]
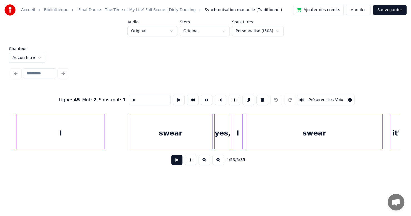
click at [236, 142] on div "I" at bounding box center [238, 133] width 10 height 38
click at [172, 120] on div "swear" at bounding box center [170, 133] width 83 height 38
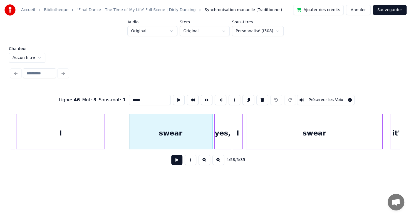
click at [219, 124] on div "yes," at bounding box center [223, 133] width 16 height 38
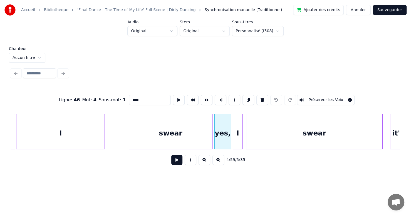
click at [236, 123] on div "I" at bounding box center [238, 133] width 10 height 38
type input "*"
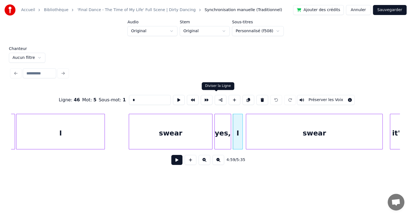
click at [218, 96] on button at bounding box center [221, 100] width 12 height 10
click at [389, 11] on button "Sauvegarder" at bounding box center [390, 10] width 34 height 10
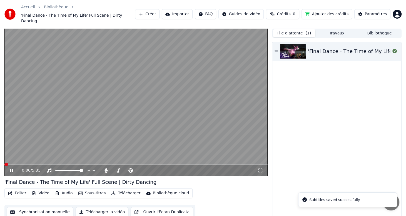
click at [160, 165] on div "0:00 / 5:35" at bounding box center [135, 170] width 263 height 11
click at [165, 165] on div "0:01 / 5:35" at bounding box center [135, 170] width 263 height 11
click at [168, 165] on div "0:02 / 5:35" at bounding box center [135, 170] width 263 height 11
click at [171, 164] on div "0:02 / 5:35" at bounding box center [135, 170] width 263 height 12
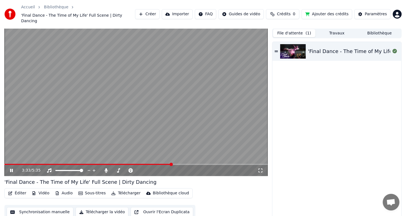
click at [172, 164] on span at bounding box center [135, 164] width 263 height 1
click at [187, 164] on span at bounding box center [135, 164] width 263 height 1
click at [203, 164] on span at bounding box center [135, 164] width 263 height 1
click at [210, 164] on span at bounding box center [135, 164] width 263 height 1
click at [216, 164] on span at bounding box center [135, 164] width 263 height 1
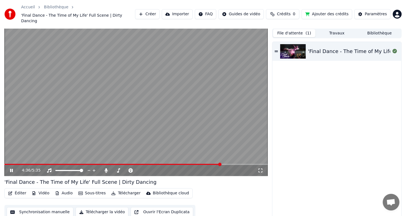
click at [221, 164] on span at bounding box center [135, 164] width 263 height 1
click at [227, 164] on span at bounding box center [135, 164] width 263 height 1
click at [230, 164] on span at bounding box center [135, 164] width 263 height 1
click at [236, 164] on span at bounding box center [135, 164] width 263 height 1
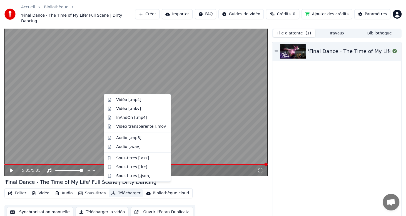
click at [116, 190] on button "Télécharger" at bounding box center [126, 194] width 34 height 8
click at [122, 99] on div "Vidéo [.mp4]" at bounding box center [128, 100] width 25 height 6
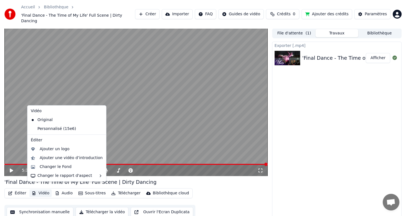
click at [44, 190] on button "Vidéo" at bounding box center [40, 194] width 22 height 8
click at [54, 128] on div "Personnalisé (15e6)" at bounding box center [63, 129] width 68 height 9
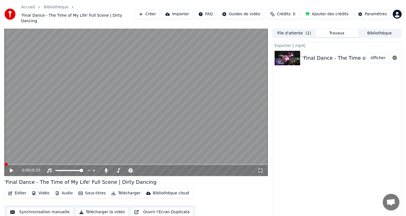
click at [126, 190] on button "Télécharger" at bounding box center [126, 194] width 34 height 8
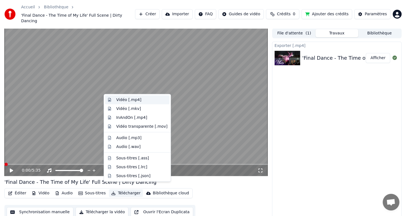
click at [127, 99] on div "Vidéo [.mp4]" at bounding box center [128, 100] width 25 height 6
